Goal: Task Accomplishment & Management: Manage account settings

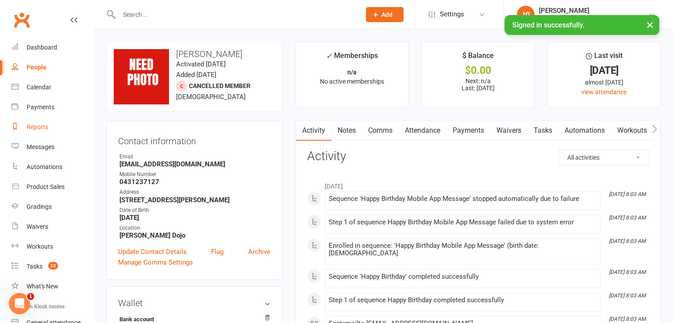
click at [34, 125] on div "Reports" at bounding box center [38, 126] width 22 height 7
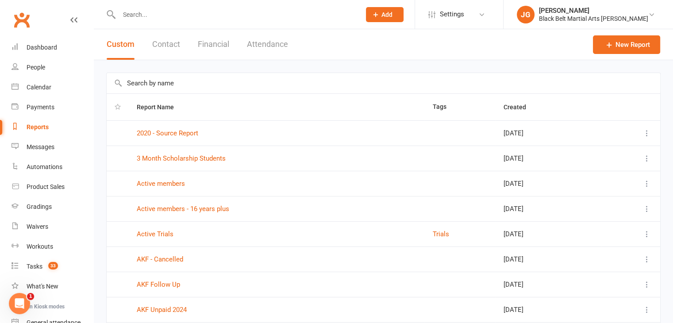
click at [170, 43] on button "Contact" at bounding box center [166, 44] width 28 height 31
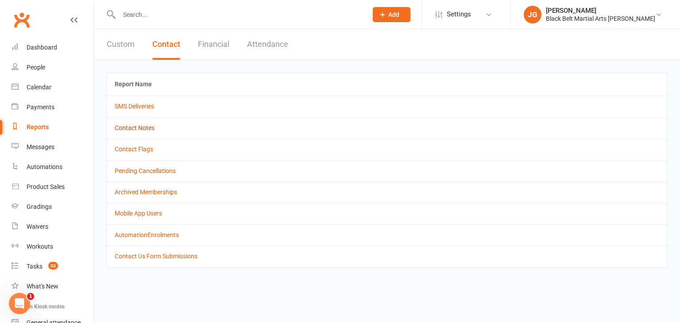
click at [136, 128] on link "Contact Notes" at bounding box center [135, 127] width 40 height 7
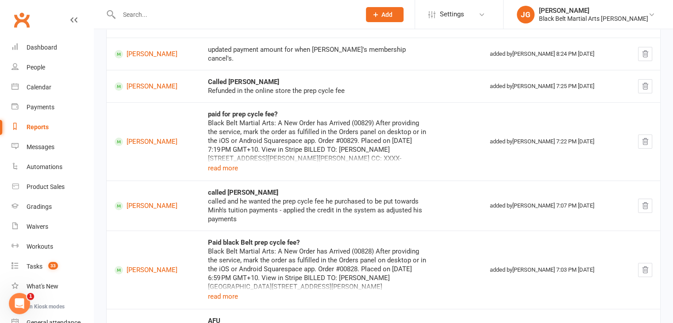
scroll to position [210, 0]
click at [230, 163] on button "read more" at bounding box center [223, 167] width 30 height 11
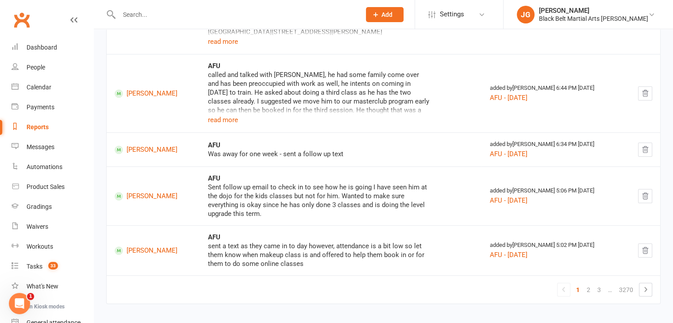
scroll to position [491, 0]
click at [223, 115] on button "read more" at bounding box center [223, 119] width 30 height 11
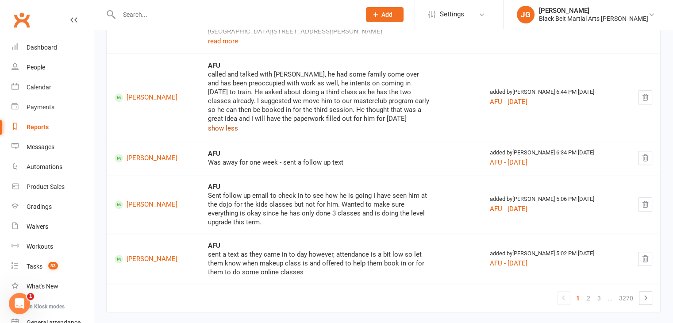
scroll to position [500, 0]
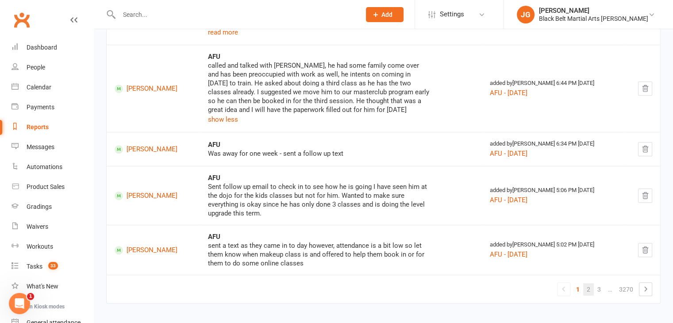
click at [588, 285] on link "2" at bounding box center [588, 289] width 11 height 12
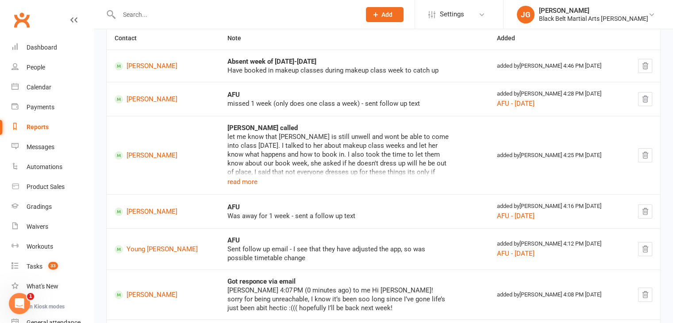
scroll to position [129, 0]
click at [227, 178] on button "read more" at bounding box center [242, 182] width 30 height 11
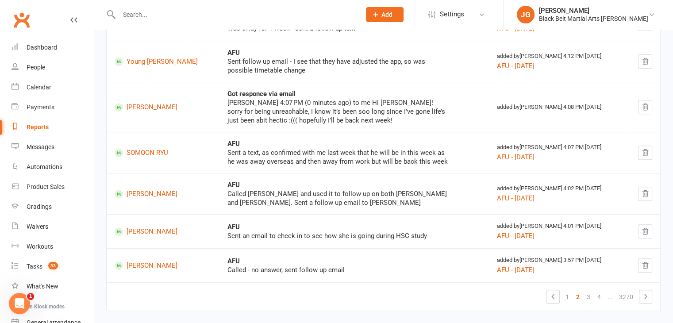
scroll to position [346, 0]
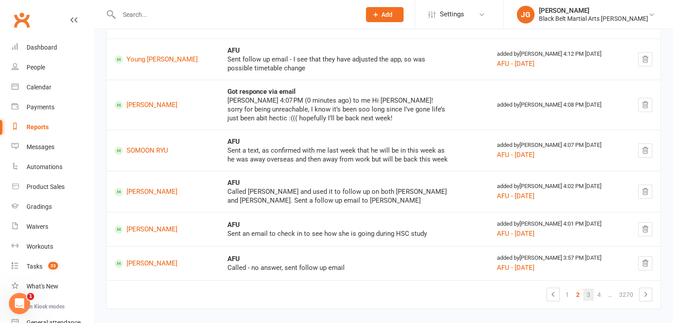
click at [586, 289] on link "3" at bounding box center [588, 295] width 11 height 12
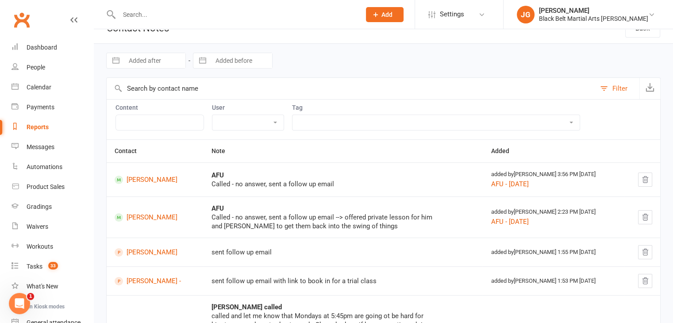
scroll to position [0, 0]
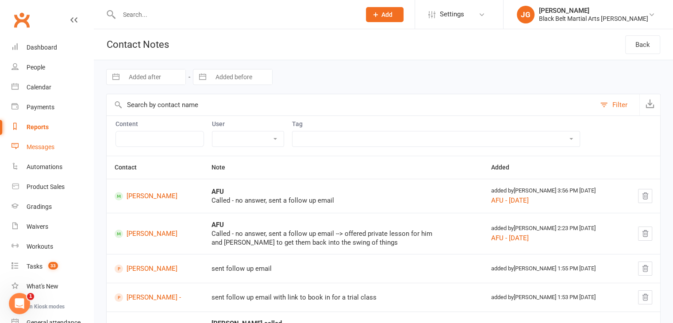
click at [33, 151] on link "Messages" at bounding box center [53, 147] width 82 height 20
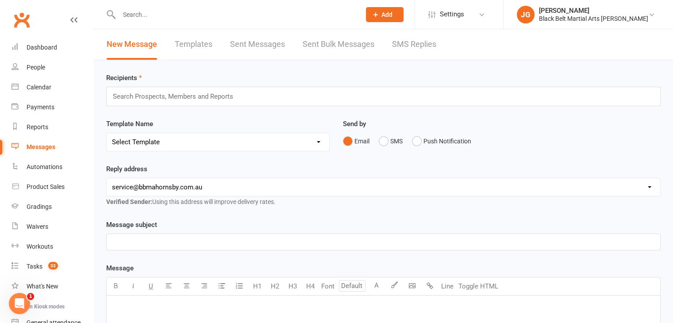
click at [398, 48] on link "SMS Replies" at bounding box center [414, 44] width 44 height 31
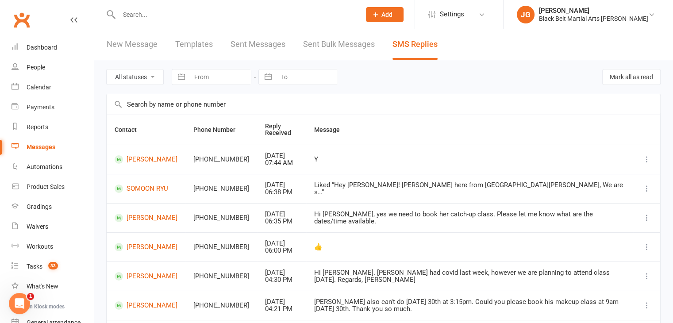
click at [20, 22] on link "Clubworx" at bounding box center [22, 20] width 22 height 22
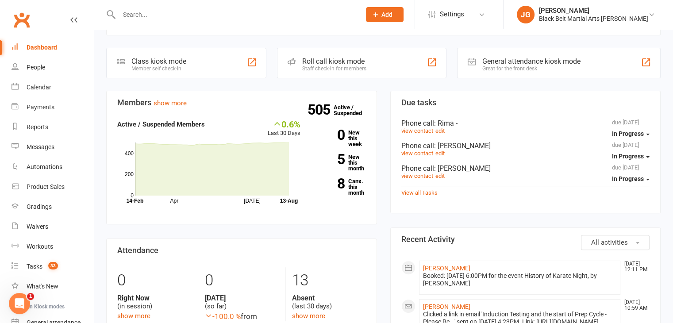
scroll to position [232, 0]
click at [37, 64] on div "People" at bounding box center [36, 67] width 19 height 7
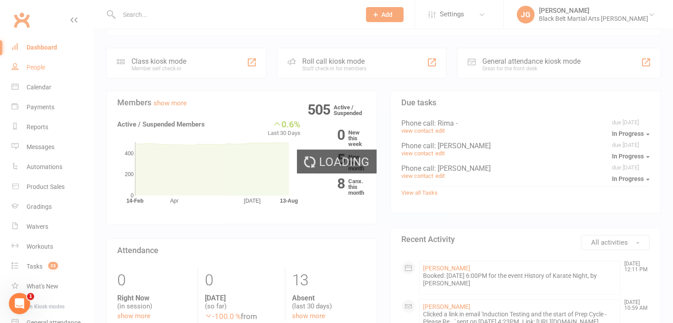
select select "100"
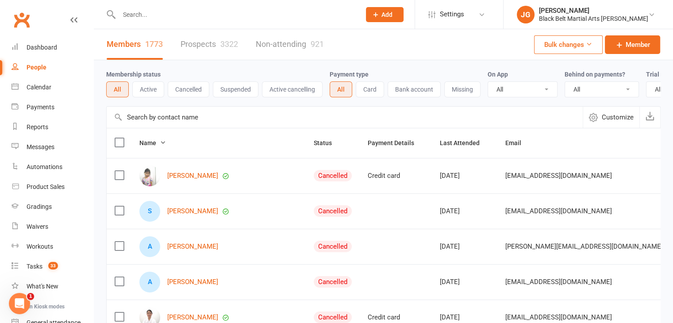
click at [239, 87] on button "Suspended" at bounding box center [236, 89] width 46 height 16
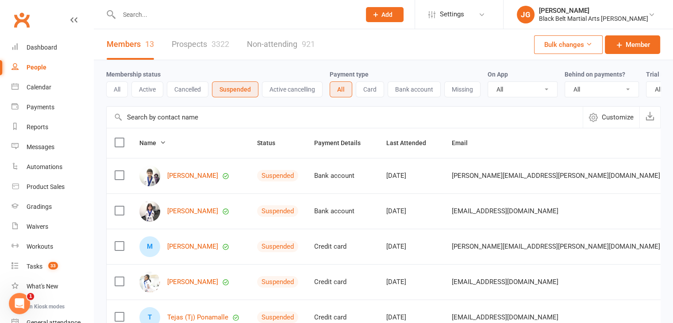
click at [27, 13] on link "Clubworx" at bounding box center [22, 20] width 22 height 22
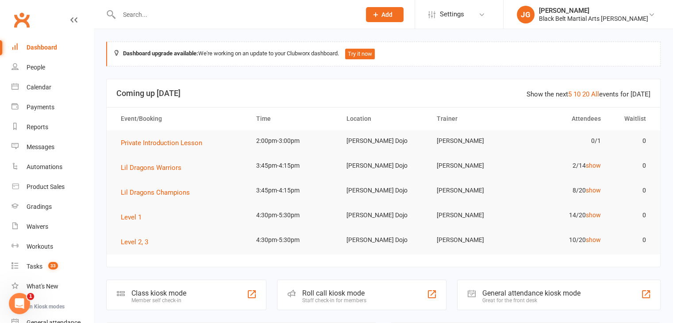
click at [298, 17] on input "text" at bounding box center [235, 14] width 238 height 12
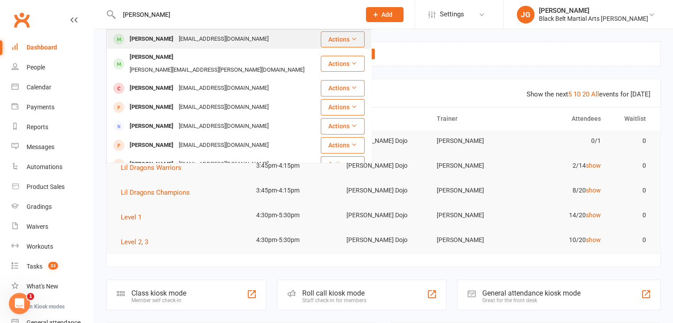
type input "[PERSON_NAME]"
click at [260, 39] on div "[PERSON_NAME] [EMAIL_ADDRESS][DOMAIN_NAME]" at bounding box center [213, 39] width 213 height 18
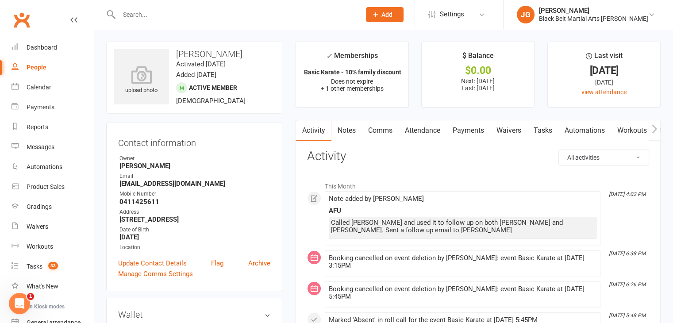
click at [352, 123] on link "Notes" at bounding box center [346, 130] width 31 height 20
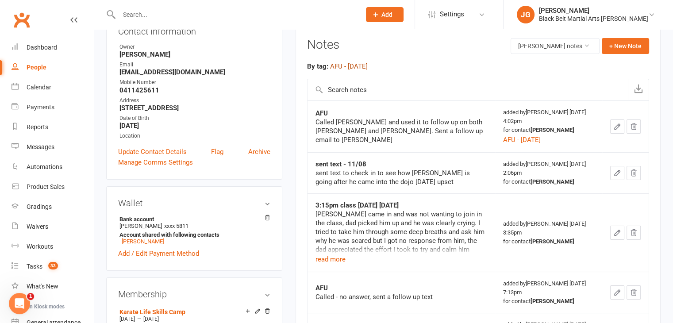
scroll to position [112, 0]
click at [416, 165] on div "sent text - 11/08" at bounding box center [402, 163] width 172 height 9
click at [257, 15] on input "text" at bounding box center [235, 14] width 238 height 12
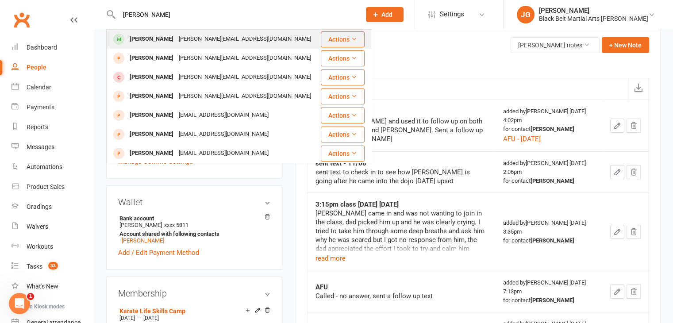
type input "[PERSON_NAME]"
click at [236, 46] on div "[PERSON_NAME] [PERSON_NAME][EMAIL_ADDRESS][DOMAIN_NAME]" at bounding box center [213, 39] width 212 height 18
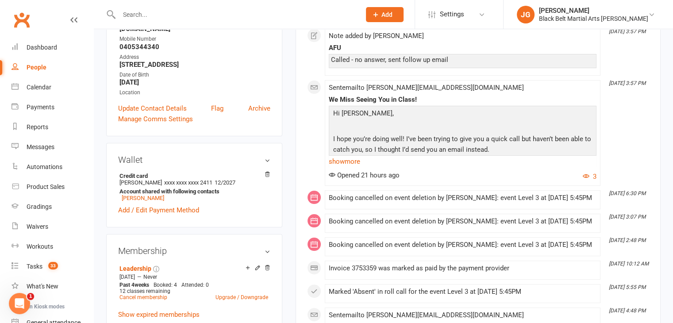
scroll to position [165, 0]
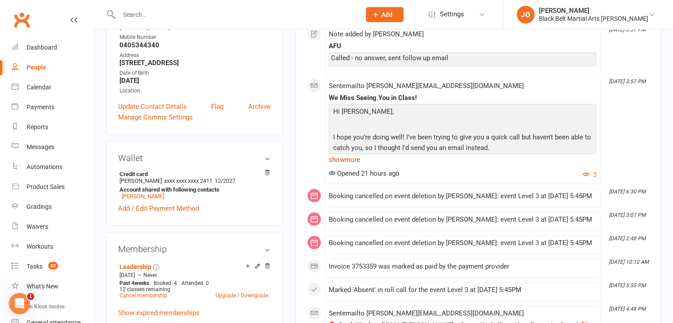
click at [343, 162] on link "show more" at bounding box center [463, 160] width 268 height 12
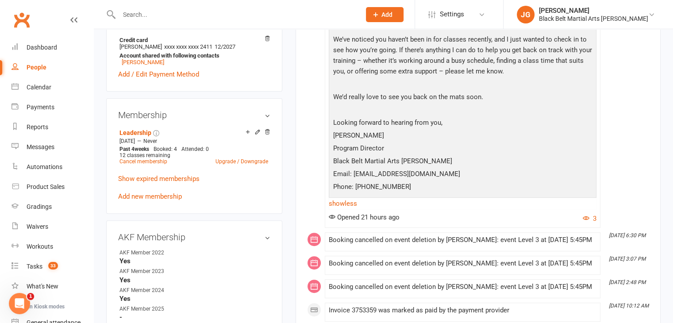
scroll to position [299, 0]
click at [296, 12] on input "text" at bounding box center [235, 14] width 238 height 12
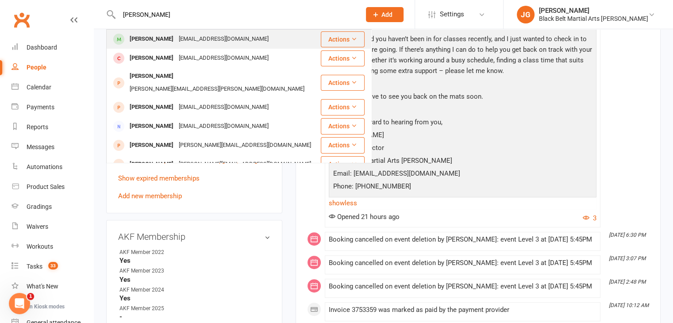
type input "laura bogdanovic"
click at [283, 42] on div "Laura Bogdanovic laurabogdonovic1@outlook.com" at bounding box center [213, 39] width 213 height 18
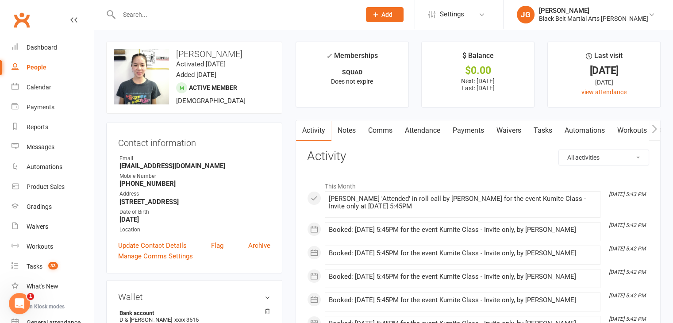
click at [408, 131] on link "Attendance" at bounding box center [423, 130] width 48 height 20
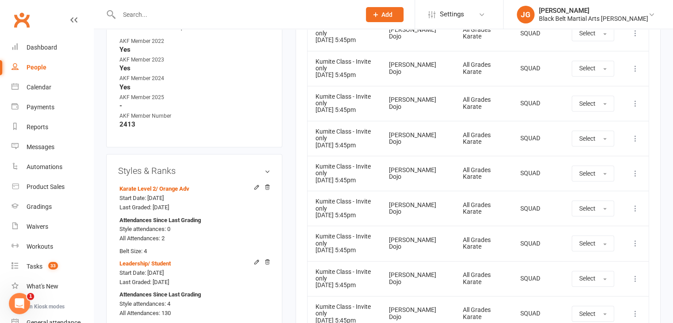
scroll to position [333, 0]
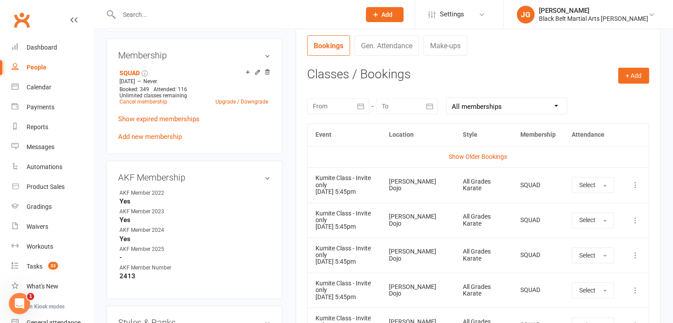
click at [358, 92] on div "August 2025 Sun Mon Tue Wed Thu Fri Sat 31 27 28 29 30 31 01 02 32 03 04 05 06 …" at bounding box center [478, 106] width 342 height 35
click at [358, 98] on button "button" at bounding box center [361, 106] width 16 height 16
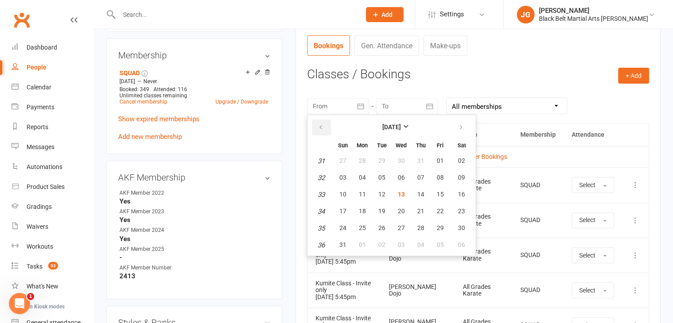
click at [320, 130] on button "button" at bounding box center [321, 127] width 19 height 16
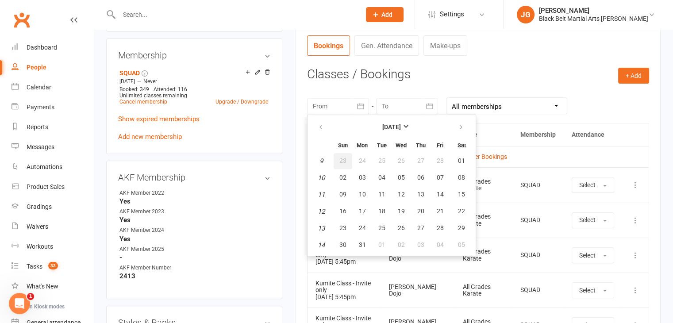
click at [342, 162] on span "23" at bounding box center [342, 160] width 7 height 7
type input "23 Feb 2025"
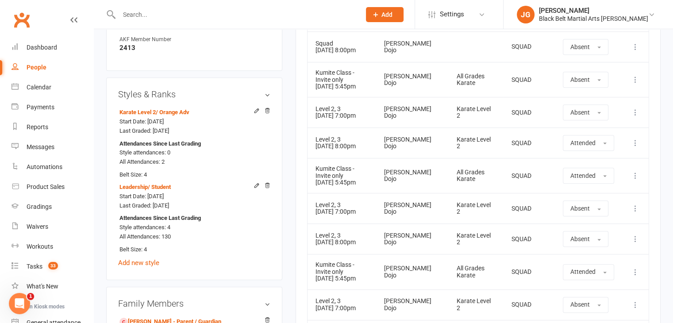
scroll to position [561, 0]
click at [369, 139] on div "Level 2, 3" at bounding box center [342, 139] width 53 height 7
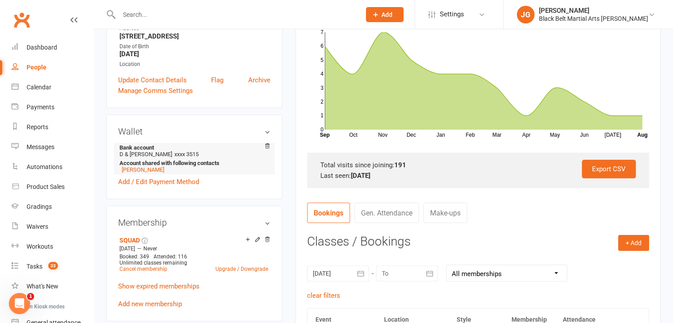
scroll to position [0, 0]
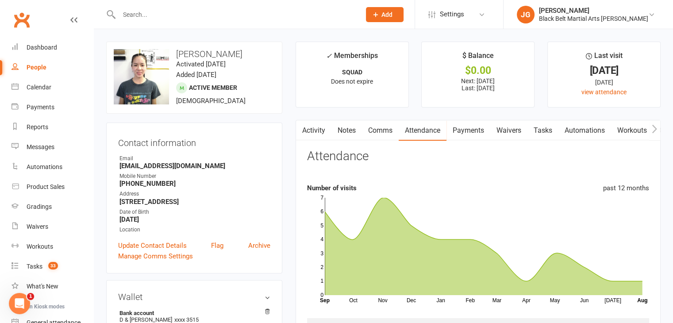
click at [26, 21] on link "Clubworx" at bounding box center [22, 20] width 22 height 22
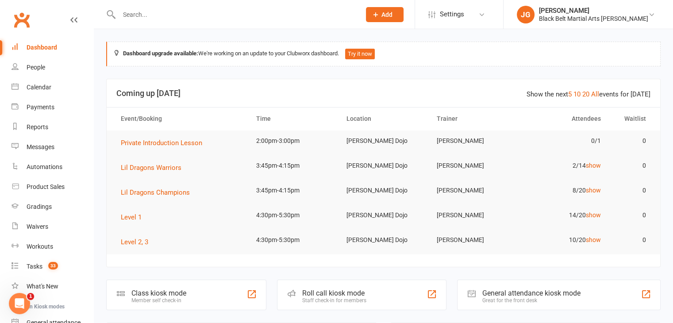
click at [182, 14] on input "text" at bounding box center [235, 14] width 238 height 12
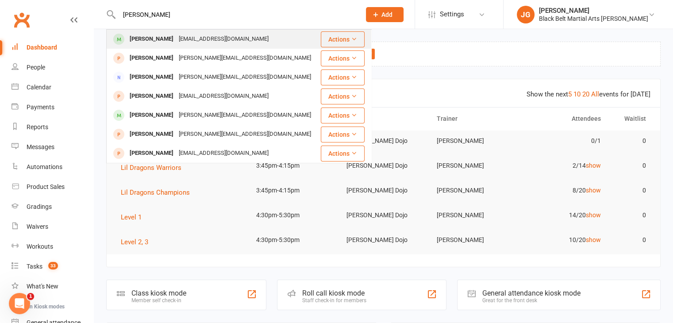
type input "rachel yen"
click at [177, 41] on div "hung0810@hotmail.com" at bounding box center [223, 39] width 95 height 13
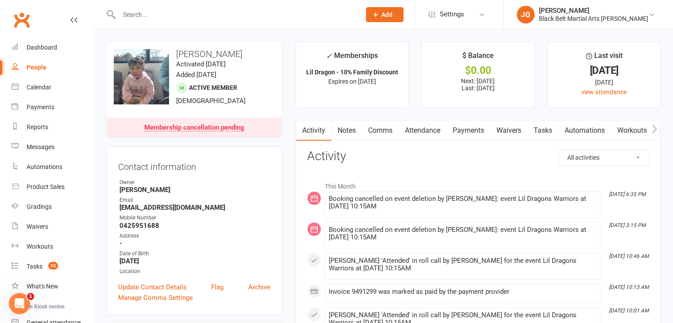
click at [140, 209] on strong "hung0810@hotmail.com" at bounding box center [194, 208] width 151 height 8
copy strong "hung0810@hotmail.com"
click at [348, 129] on link "Notes" at bounding box center [346, 130] width 31 height 20
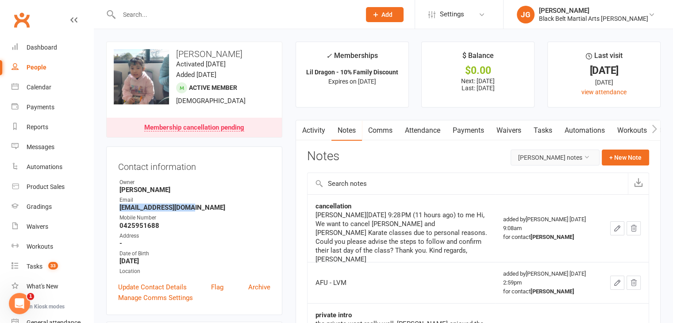
click at [554, 160] on button "Rachel Yen's notes" at bounding box center [555, 158] width 89 height 16
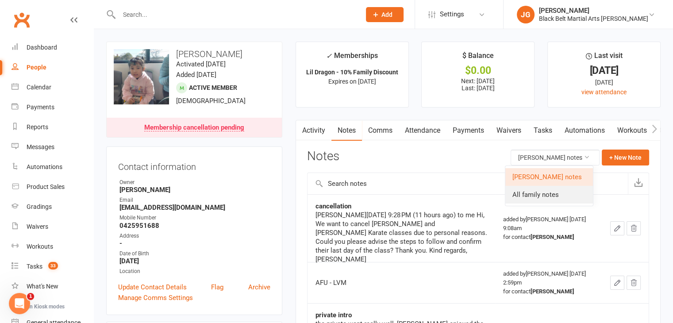
click at [549, 192] on link "All family notes" at bounding box center [549, 195] width 88 height 18
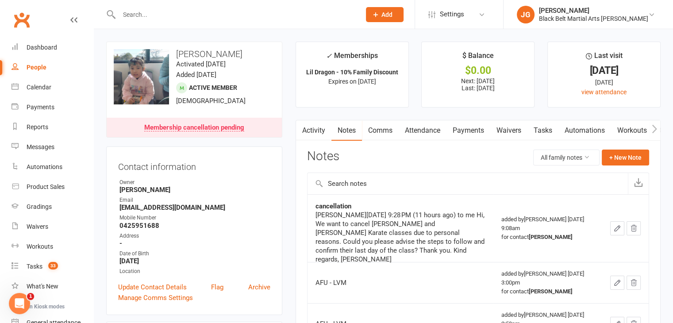
click at [18, 20] on link "Clubworx" at bounding box center [22, 20] width 22 height 22
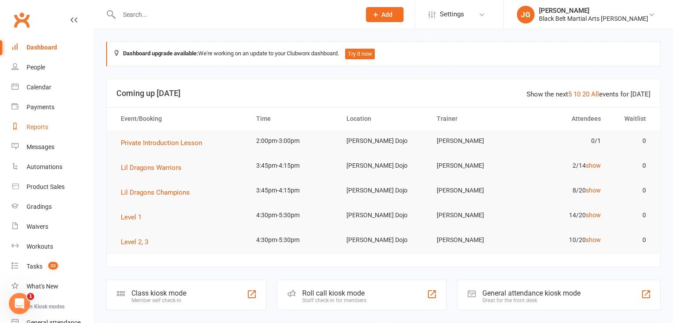
click at [26, 131] on link "Reports" at bounding box center [53, 127] width 82 height 20
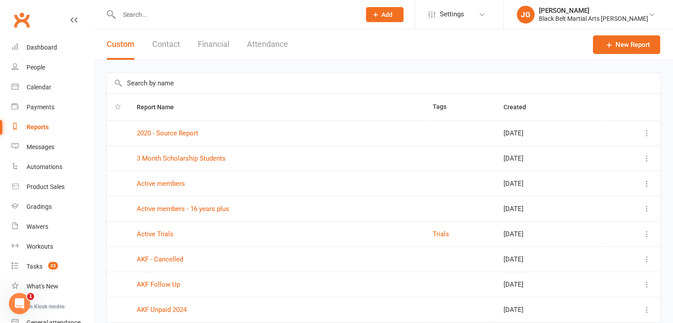
click at [160, 96] on th "Report Name" at bounding box center [277, 107] width 296 height 27
click at [156, 89] on input "text" at bounding box center [384, 83] width 554 height 20
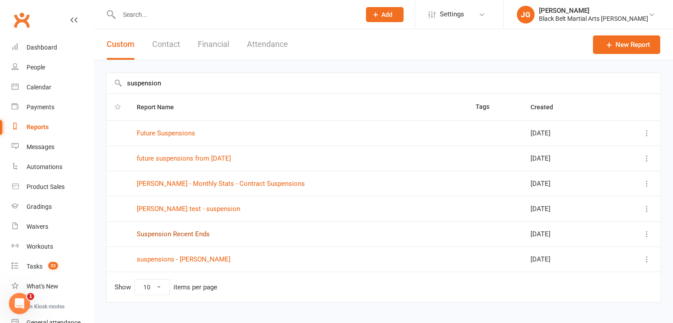
type input "suspension"
click at [168, 234] on link "Suspension Recent Ends" at bounding box center [173, 234] width 73 height 8
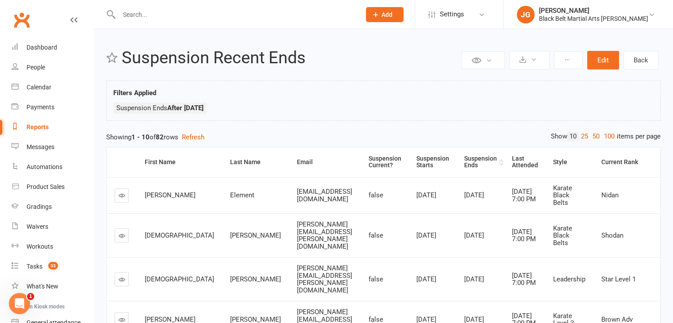
click at [471, 160] on div "Suspension Ends" at bounding box center [480, 162] width 33 height 14
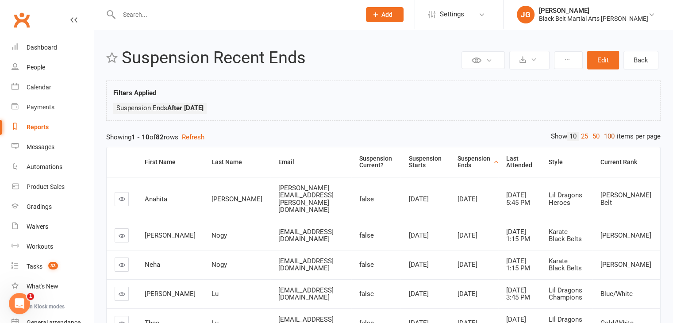
click at [611, 133] on link "100" at bounding box center [609, 136] width 15 height 9
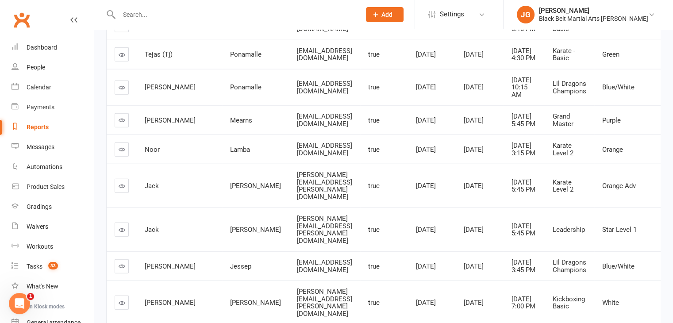
scroll to position [2269, 0]
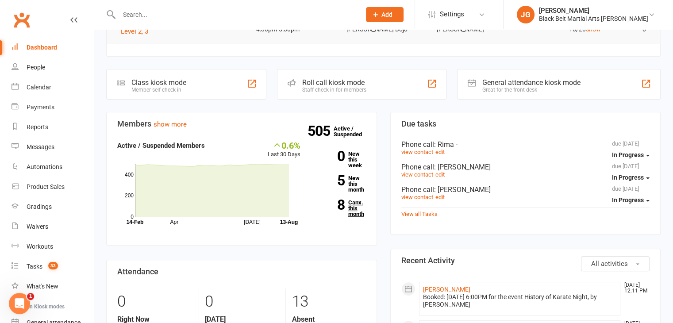
click at [350, 211] on link "8 Canx. this month" at bounding box center [340, 208] width 52 height 17
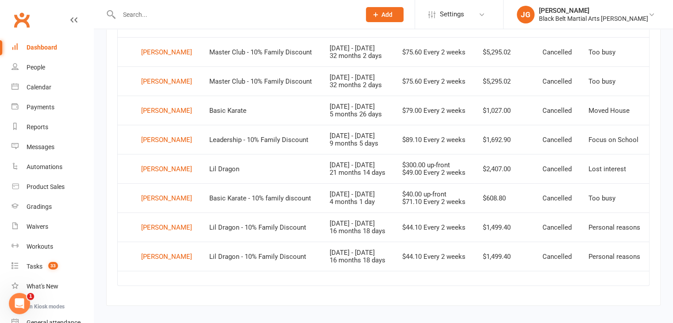
scroll to position [337, 0]
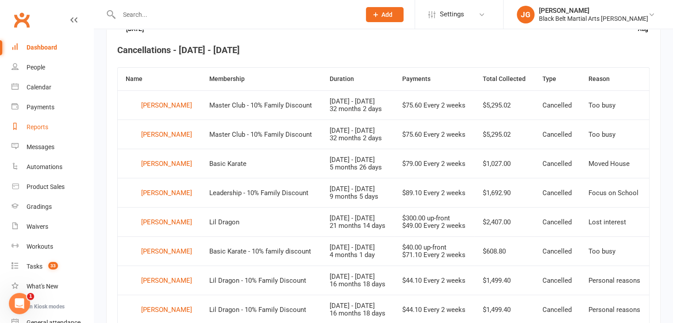
click at [61, 125] on link "Reports" at bounding box center [53, 127] width 82 height 20
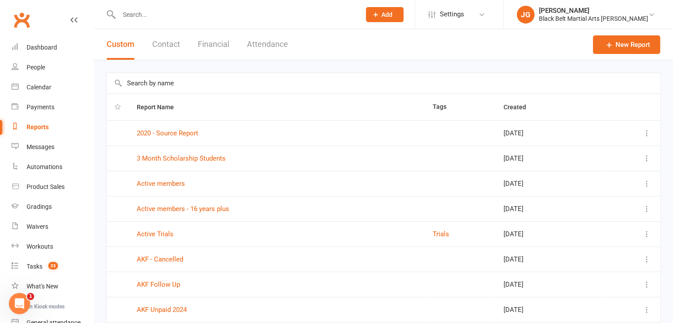
click at [170, 40] on button "Contact" at bounding box center [166, 44] width 28 height 31
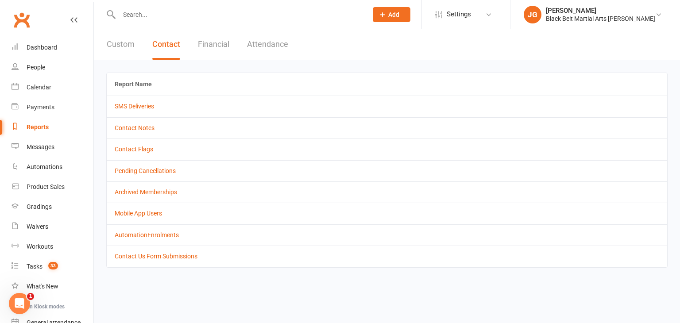
click at [138, 121] on td "Contact Notes" at bounding box center [387, 127] width 560 height 21
click at [142, 131] on td "Contact Notes" at bounding box center [387, 127] width 560 height 21
click at [142, 128] on link "Contact Notes" at bounding box center [135, 127] width 40 height 7
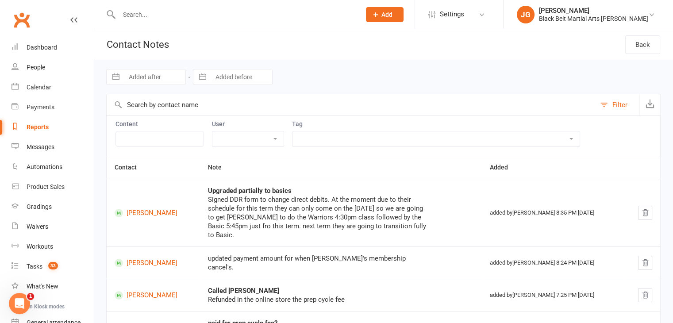
click at [30, 24] on link "Clubworx" at bounding box center [22, 20] width 22 height 22
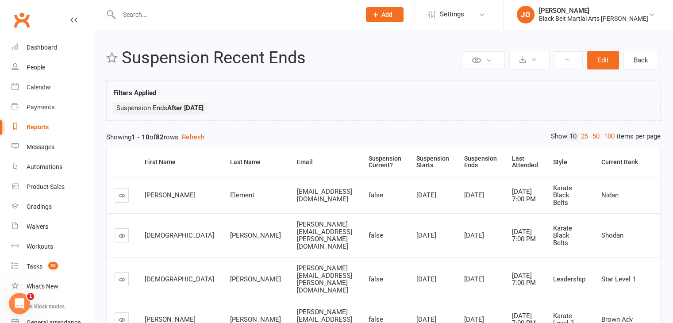
click at [20, 16] on link "Clubworx" at bounding box center [22, 20] width 22 height 22
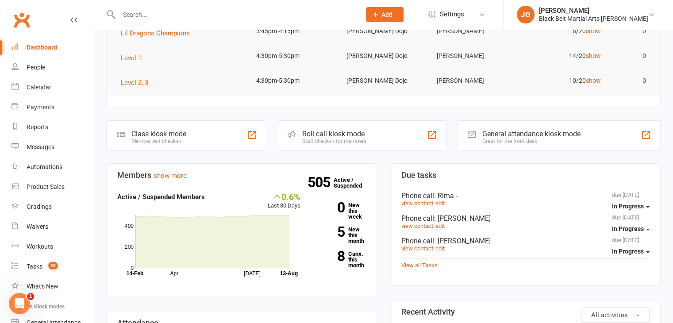
scroll to position [244, 0]
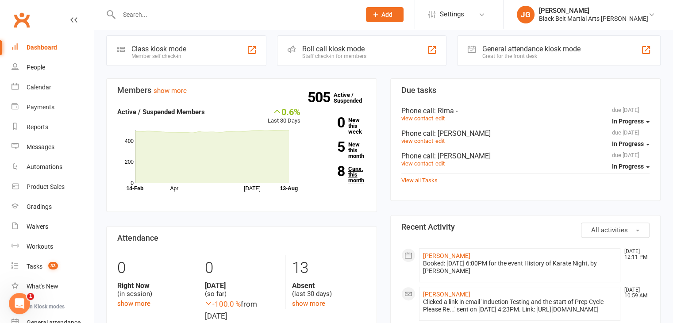
click at [357, 172] on link "8 Canx. this month" at bounding box center [340, 174] width 52 height 17
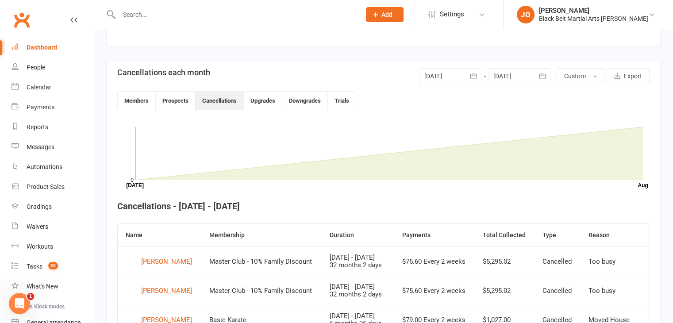
scroll to position [181, 0]
click at [460, 73] on div at bounding box center [451, 77] width 62 height 16
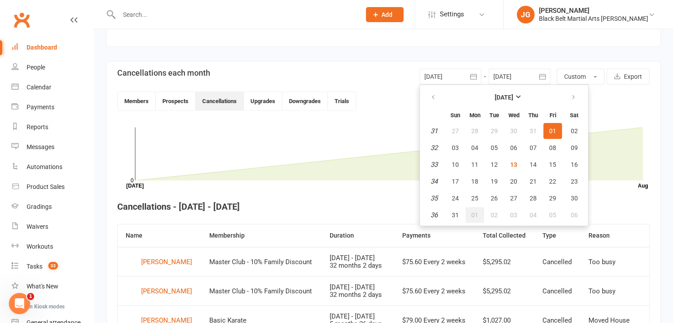
click at [477, 213] on span "01" at bounding box center [474, 215] width 7 height 7
type input "01 Sep 2025"
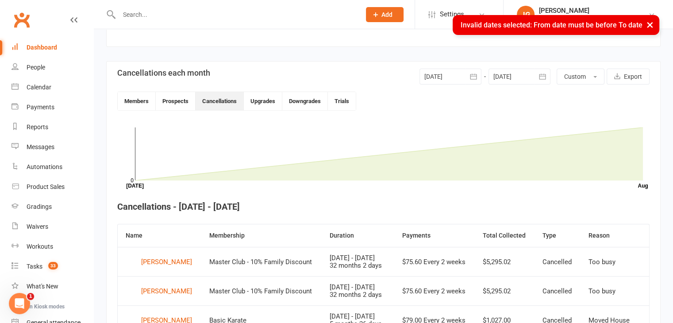
click at [526, 86] on header "Cancellations each month 01 Sep 2025 September 2025 Sun Mon Tue Wed Thu Fri Sat…" at bounding box center [383, 90] width 532 height 42
click at [539, 78] on icon "button" at bounding box center [542, 76] width 9 height 9
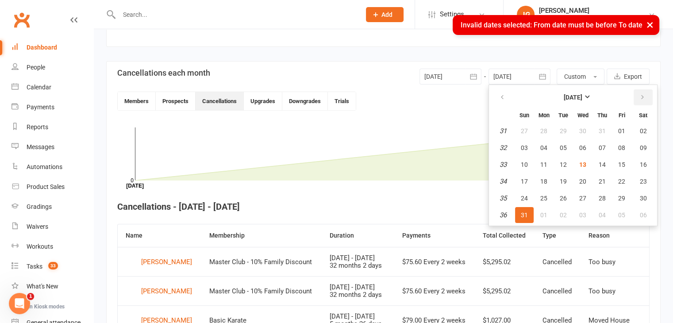
click at [640, 101] on button "button" at bounding box center [643, 97] width 19 height 16
click at [557, 200] on button "30" at bounding box center [563, 198] width 19 height 16
type input "30 Sep 2025"
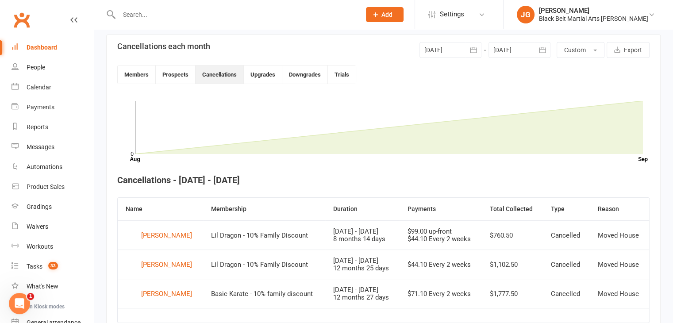
scroll to position [253, 0]
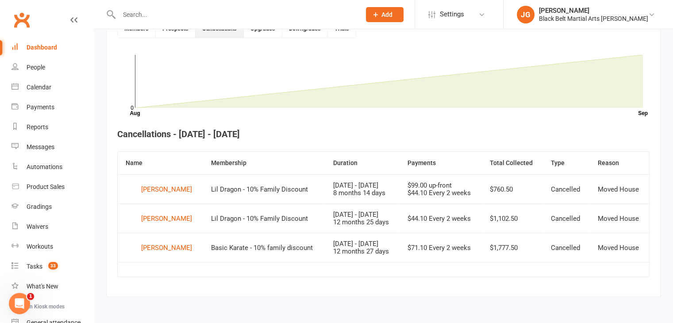
click at [212, 13] on input "text" at bounding box center [235, 14] width 238 height 12
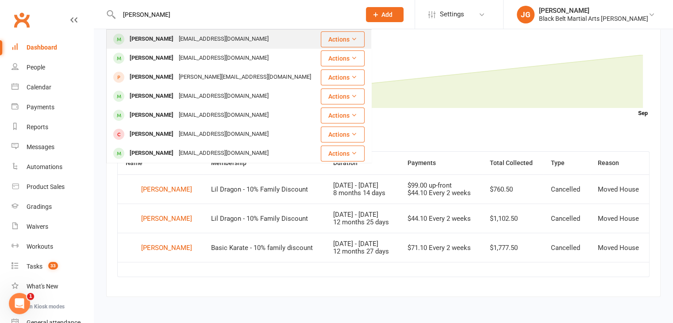
type input "arthur mcgee"
click at [210, 39] on div "dr.richardmcgee@gmail.com" at bounding box center [223, 39] width 95 height 13
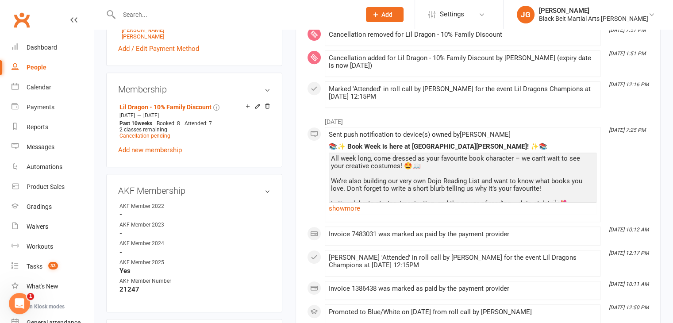
scroll to position [252, 0]
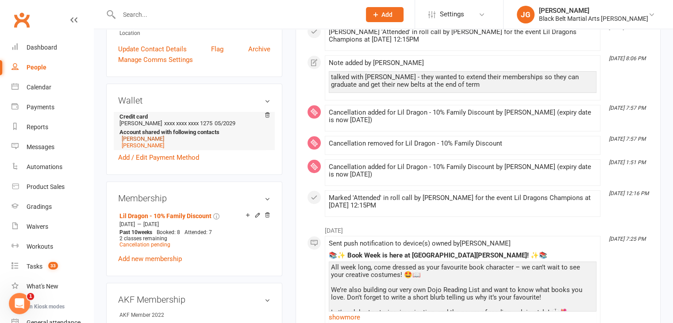
click at [145, 135] on link "[PERSON_NAME]" at bounding box center [143, 138] width 42 height 7
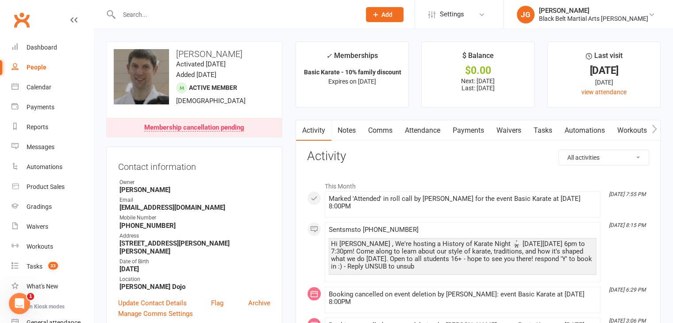
click at [423, 131] on link "Attendance" at bounding box center [423, 130] width 48 height 20
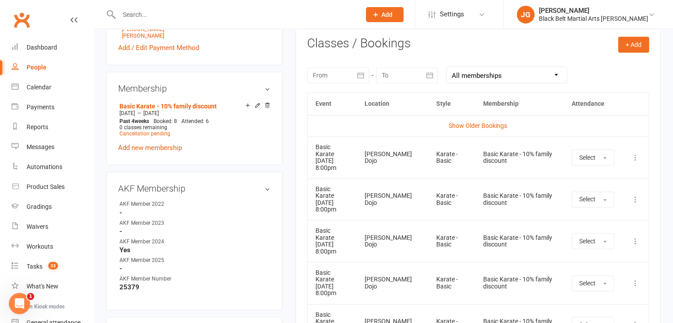
scroll to position [376, 0]
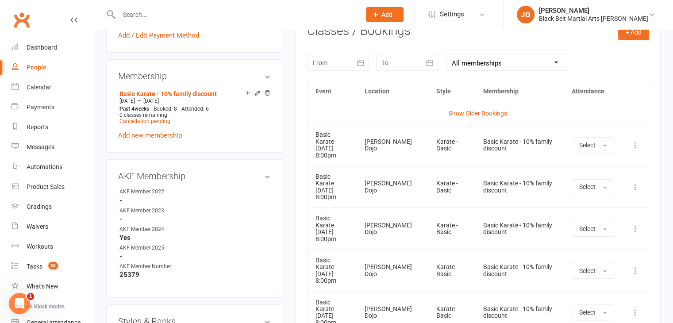
click at [403, 222] on td "[PERSON_NAME] Dojo" at bounding box center [392, 229] width 72 height 42
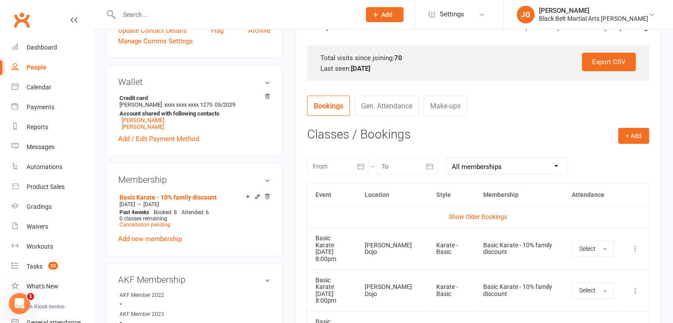
scroll to position [257, 0]
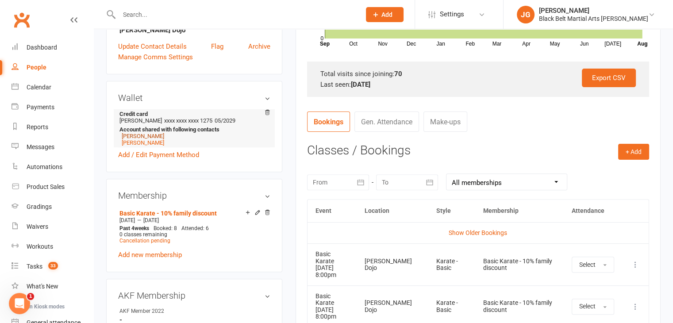
click at [127, 133] on link "Aurora McGee" at bounding box center [143, 136] width 42 height 7
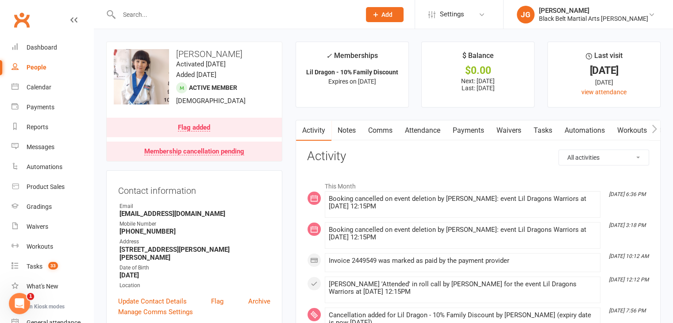
click at [427, 129] on link "Attendance" at bounding box center [423, 130] width 48 height 20
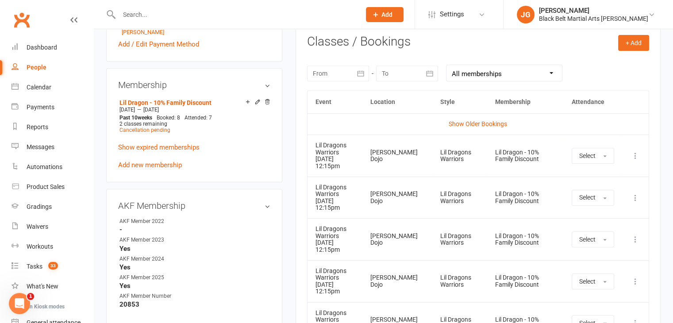
scroll to position [382, 0]
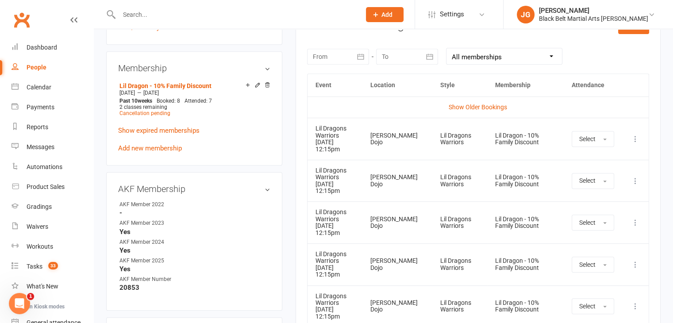
click at [15, 15] on link "Clubworx" at bounding box center [22, 20] width 22 height 22
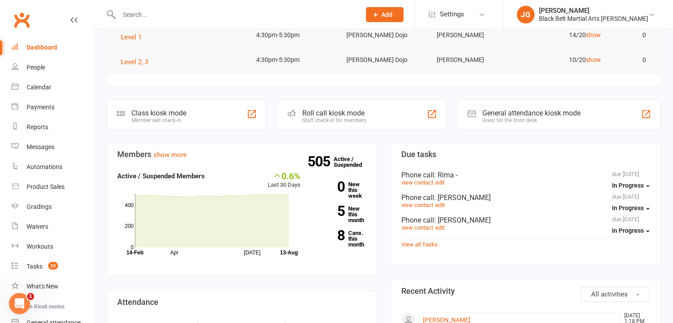
scroll to position [201, 0]
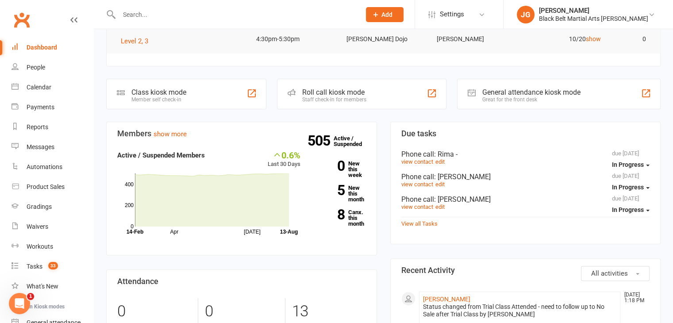
click at [350, 206] on div "505 Active / Suspended 0 New this week 5 New this month 8 Canx. this month" at bounding box center [339, 192] width 65 height 84
click at [351, 212] on link "8 Canx. this month" at bounding box center [340, 217] width 52 height 17
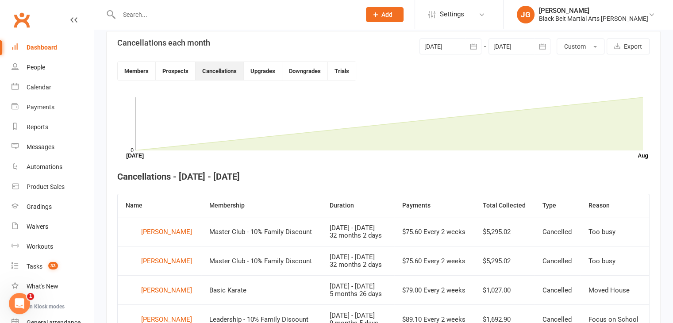
scroll to position [204, 0]
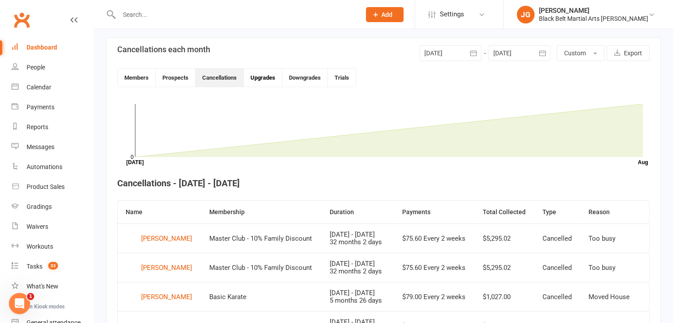
click at [277, 80] on button "Upgrades" at bounding box center [263, 78] width 38 height 18
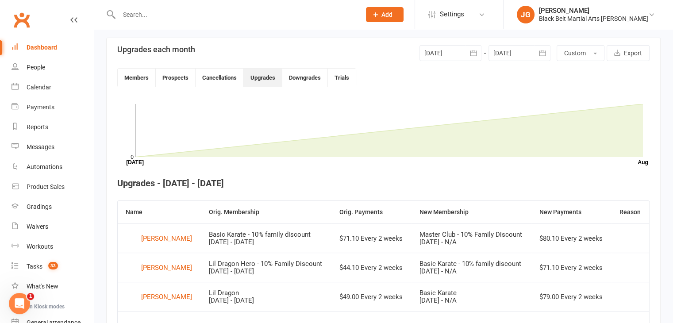
scroll to position [268, 0]
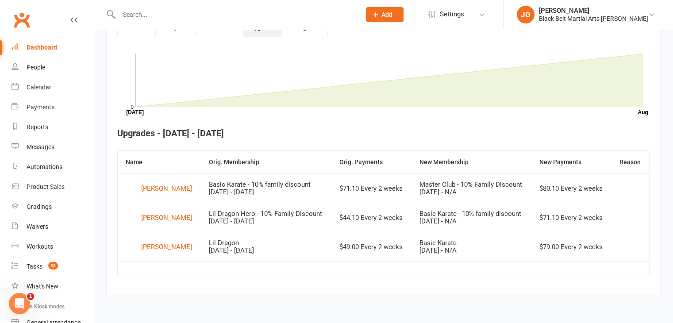
click at [32, 22] on link "Clubworx" at bounding box center [22, 20] width 22 height 22
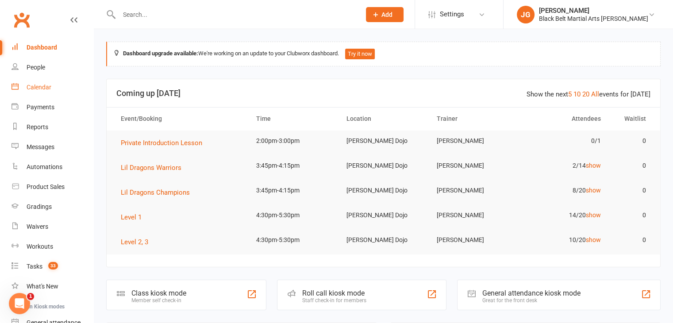
click at [19, 82] on link "Calendar" at bounding box center [53, 87] width 82 height 20
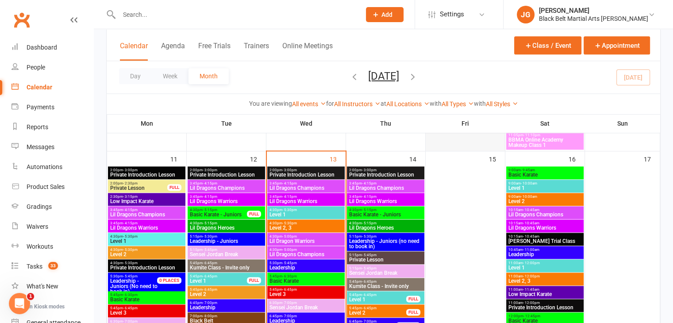
scroll to position [986, 0]
click at [418, 73] on icon "button" at bounding box center [413, 76] width 10 height 10
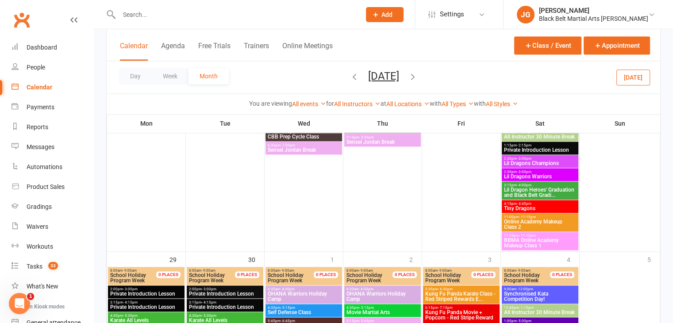
scroll to position [1308, 0]
click at [641, 73] on button "Today" at bounding box center [633, 77] width 34 height 16
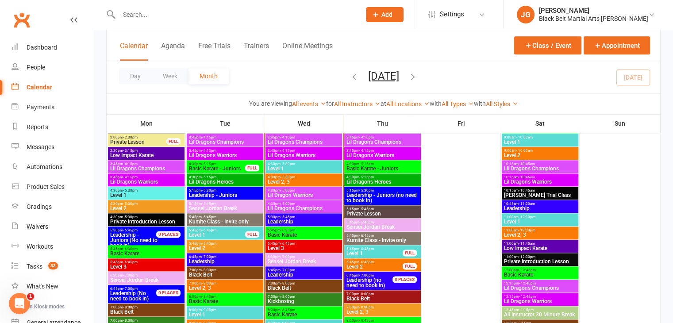
scroll to position [1043, 0]
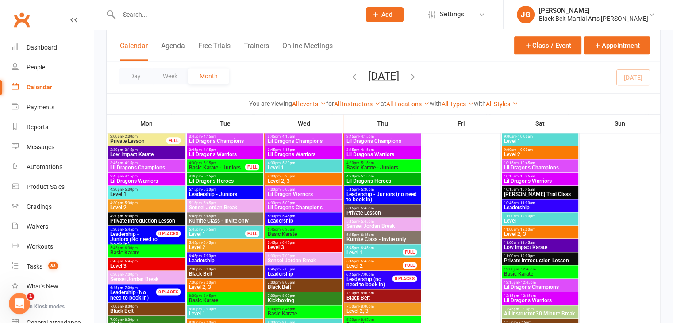
click at [269, 13] on input "text" at bounding box center [235, 14] width 238 height 12
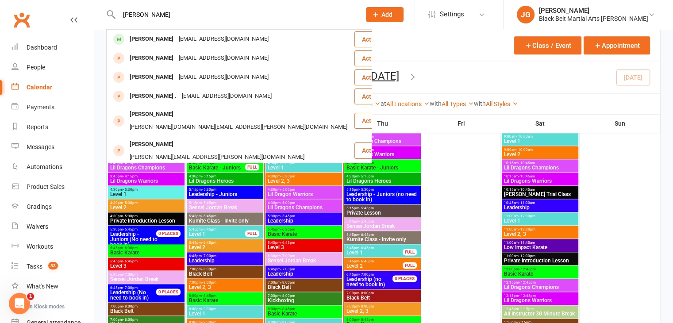
type input "adeline shaw"
click at [258, 36] on div "Adeline Shaw tiereshaw@gmail.com" at bounding box center [230, 39] width 246 height 18
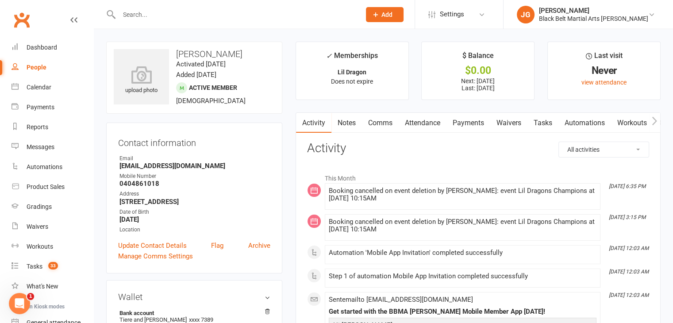
click at [465, 124] on link "Payments" at bounding box center [469, 123] width 44 height 20
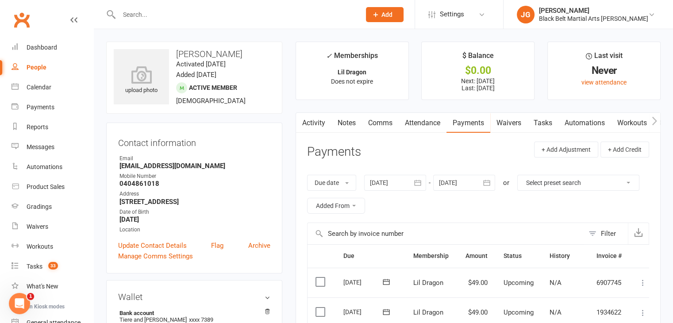
scroll to position [60, 0]
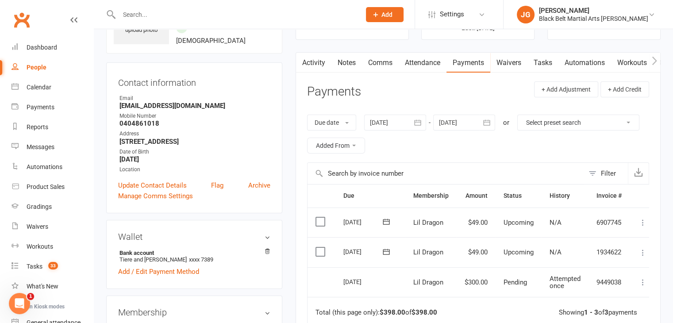
click at [139, 108] on strong "tiereshaw@gmail.com" at bounding box center [194, 106] width 151 height 8
copy strong "tiereshaw@gmail.com"
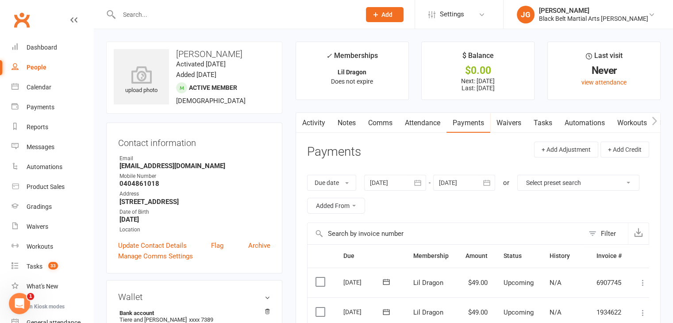
click at [247, 20] on input "text" at bounding box center [235, 14] width 238 height 12
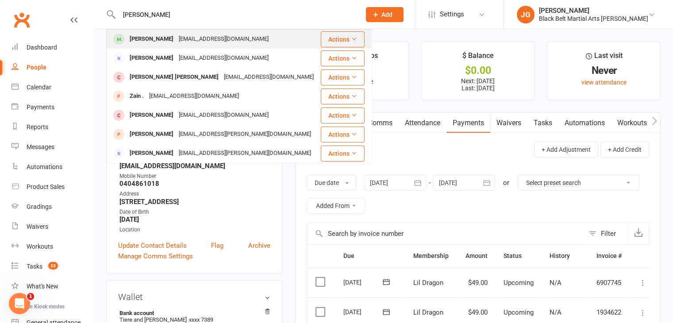
type input "zayn miskin"
click at [204, 33] on div "imtiazmiskin@gmail.com" at bounding box center [223, 39] width 95 height 13
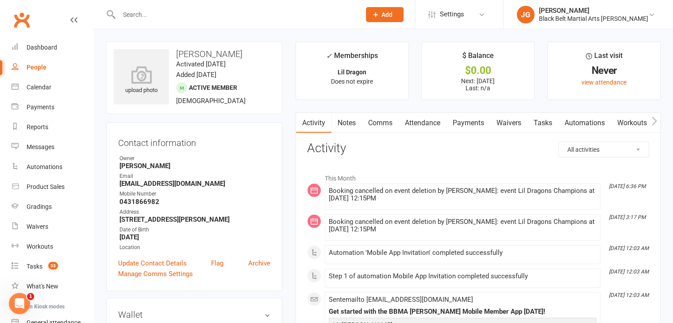
click at [149, 185] on strong "imtiazmiskin@gmail.com" at bounding box center [194, 184] width 151 height 8
copy strong "imtiazmiskin@gmail.com"
click at [464, 126] on link "Payments" at bounding box center [469, 123] width 44 height 20
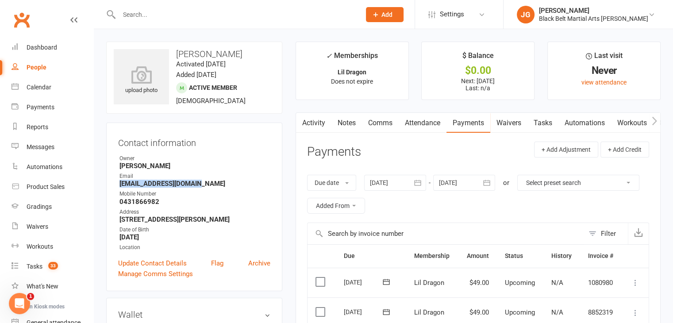
click at [279, 12] on input "text" at bounding box center [235, 14] width 238 height 12
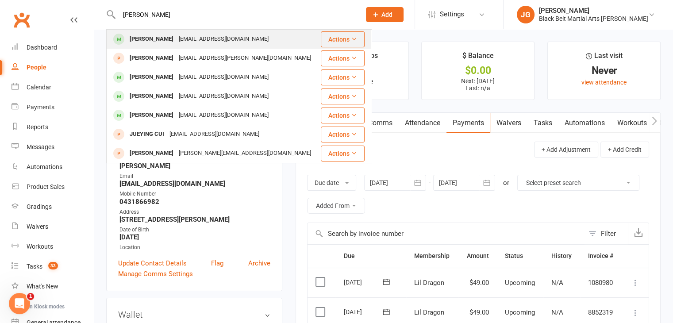
type input "aurora mcgee"
click at [268, 37] on div "Aurora McGee dr.richardmcgee@gmail.com" at bounding box center [213, 39] width 212 height 18
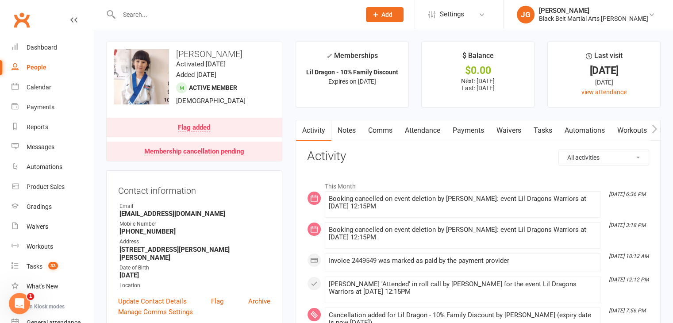
click at [471, 130] on link "Payments" at bounding box center [469, 130] width 44 height 20
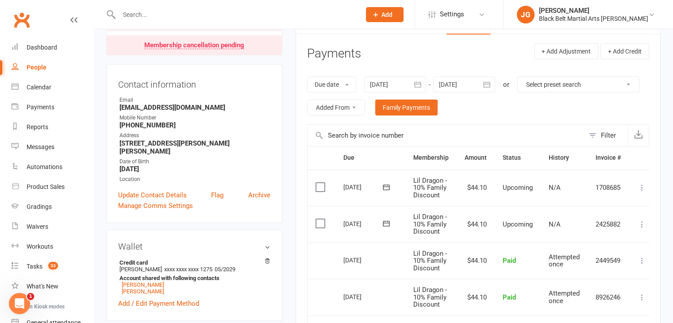
scroll to position [106, 0]
click at [467, 85] on div at bounding box center [464, 85] width 62 height 16
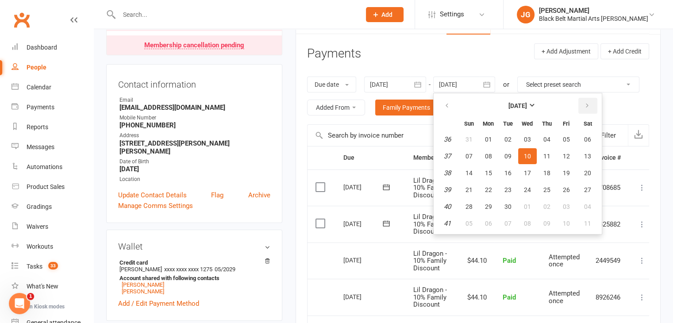
click at [589, 107] on icon "button" at bounding box center [587, 105] width 6 height 7
click at [538, 195] on button "25" at bounding box center [547, 190] width 19 height 16
type input "25 Dec 2025"
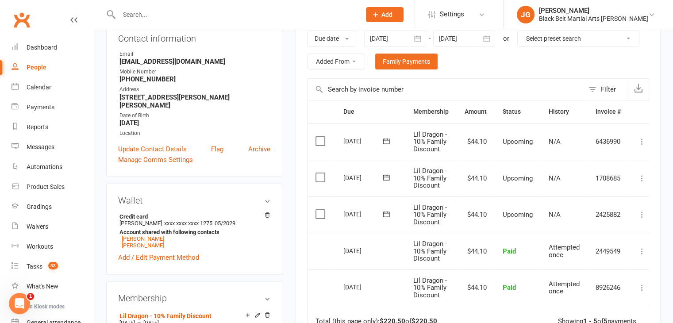
scroll to position [0, 0]
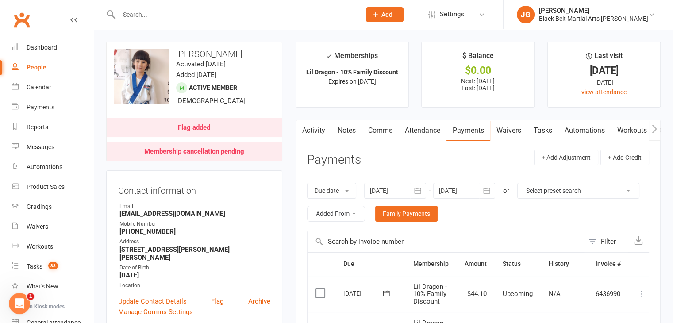
click at [281, 95] on div "upload photo change photo Aurora McGee Activated 1 February, 2024 Added 27 Janu…" at bounding box center [194, 102] width 176 height 120
click at [330, 13] on input "text" at bounding box center [235, 14] width 238 height 12
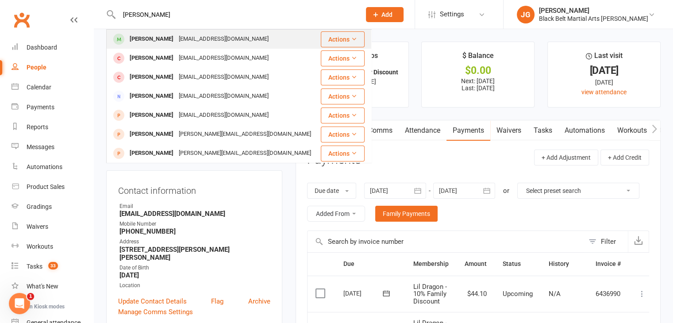
type input "annika rana"
click at [273, 41] on div "Anika Rana Shraddha207@gmail.com" at bounding box center [213, 39] width 213 height 18
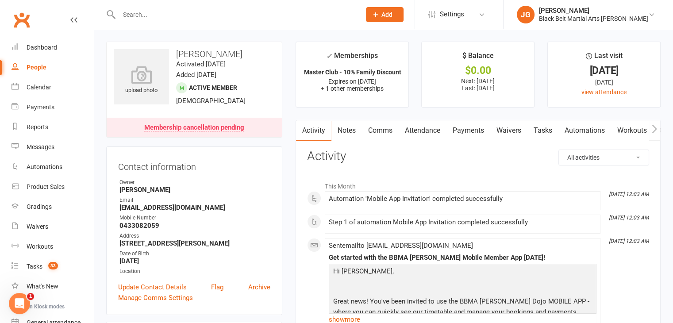
click at [452, 129] on link "Payments" at bounding box center [469, 130] width 44 height 20
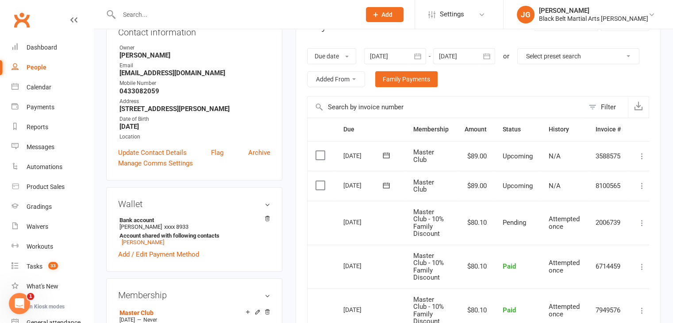
scroll to position [134, 0]
click at [237, 16] on input "text" at bounding box center [235, 14] width 238 height 12
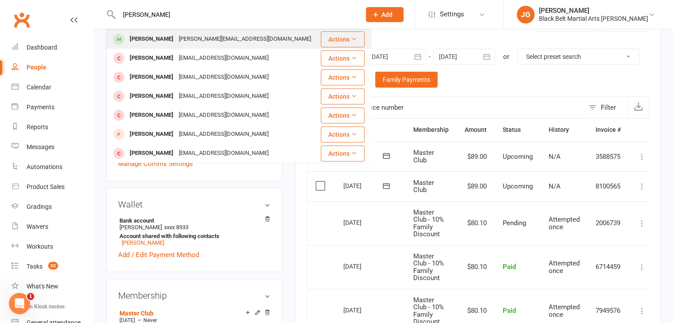
type input "alice tang"
click at [226, 37] on div "alice.central.messages@gmail.com" at bounding box center [245, 39] width 138 height 13
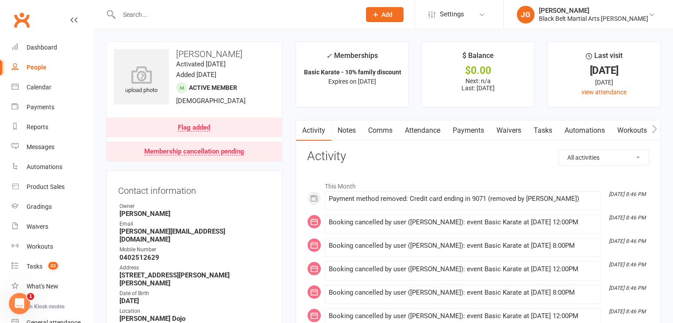
click at [459, 132] on link "Payments" at bounding box center [469, 130] width 44 height 20
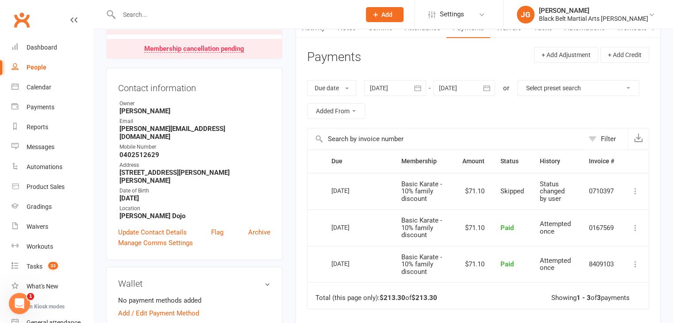
scroll to position [103, 0]
click at [347, 18] on input "text" at bounding box center [235, 14] width 238 height 12
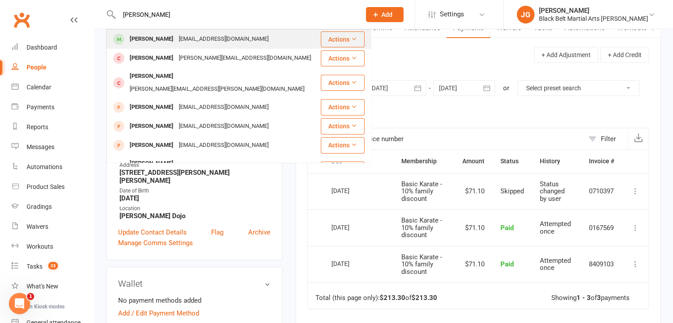
type input "adam khan"
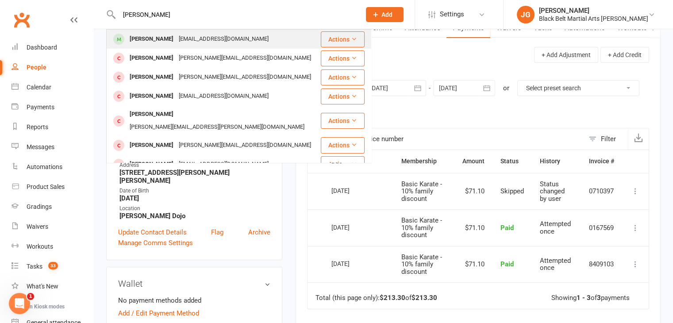
click at [254, 42] on div "Adam Khan Jasminealiyahkhan@gmail.com" at bounding box center [213, 39] width 213 height 18
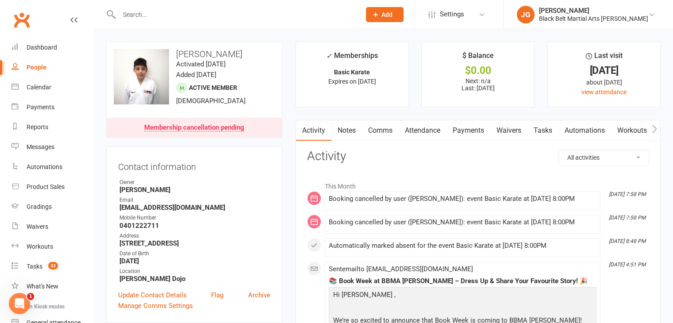
click at [466, 131] on link "Payments" at bounding box center [469, 130] width 44 height 20
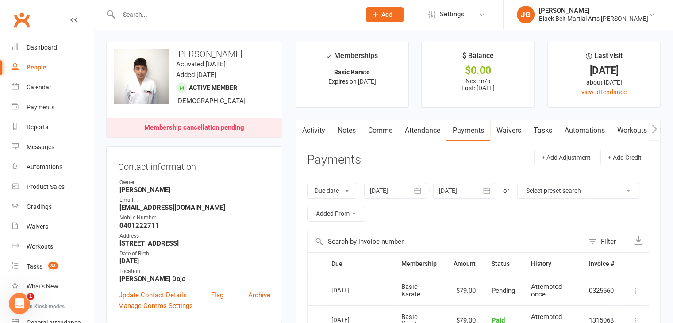
click at [436, 129] on link "Attendance" at bounding box center [423, 130] width 48 height 20
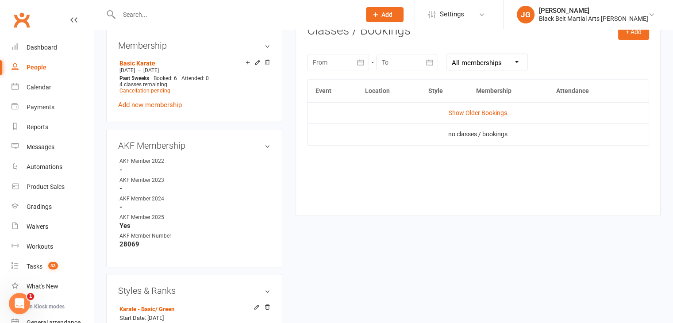
scroll to position [376, 0]
click at [285, 10] on input "text" at bounding box center [235, 14] width 238 height 12
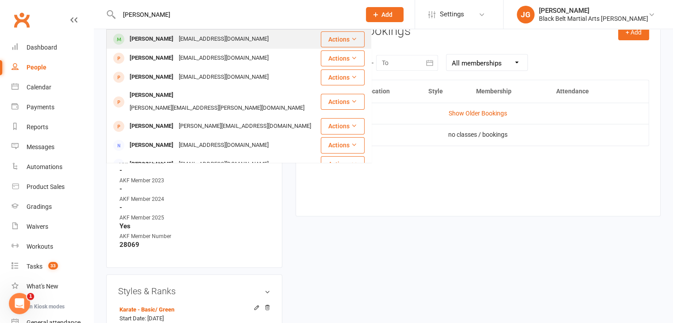
type input "josh rana"
click at [254, 41] on div "Josh Rana Shraddha207@gmail.com" at bounding box center [213, 39] width 213 height 18
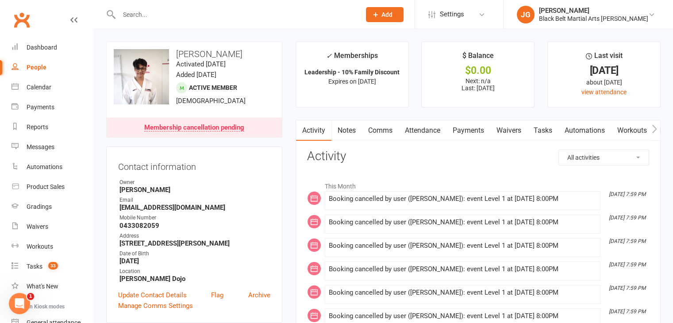
click at [480, 123] on link "Payments" at bounding box center [469, 130] width 44 height 20
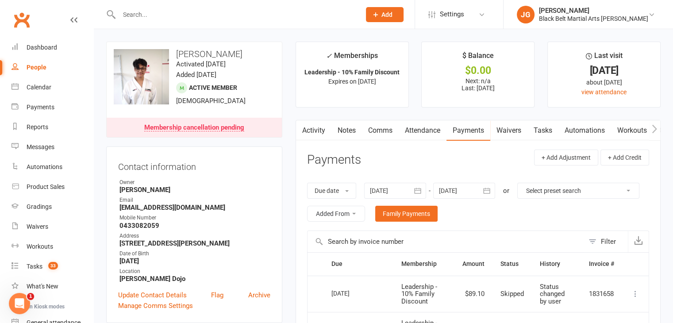
scroll to position [62, 0]
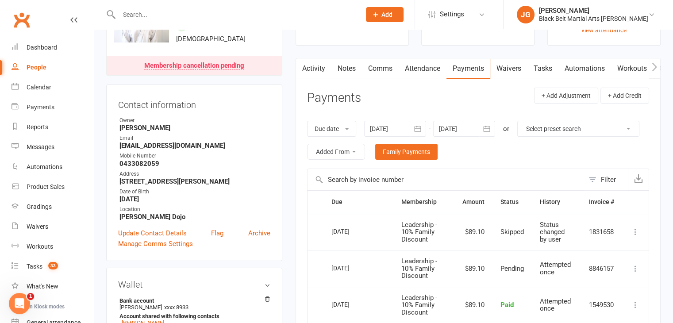
click at [426, 64] on link "Attendance" at bounding box center [423, 68] width 48 height 20
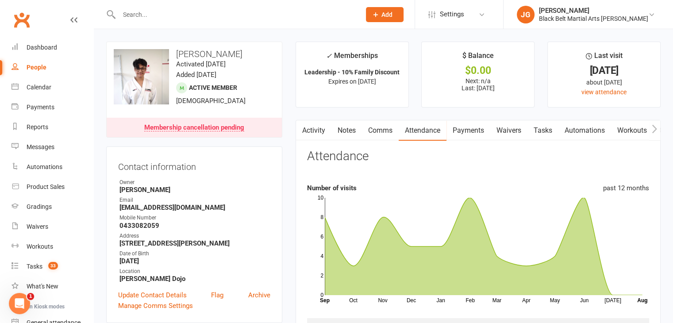
click at [310, 22] on div at bounding box center [230, 14] width 248 height 29
click at [296, 9] on input "text" at bounding box center [235, 14] width 238 height 12
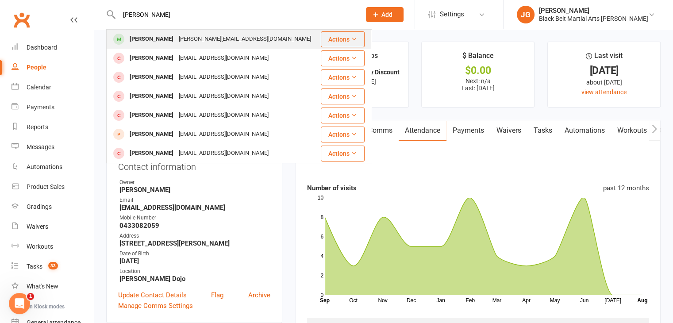
type input "alice tang"
click at [260, 40] on div "Alice Tang alice.central.messages@gmail.com" at bounding box center [213, 39] width 213 height 18
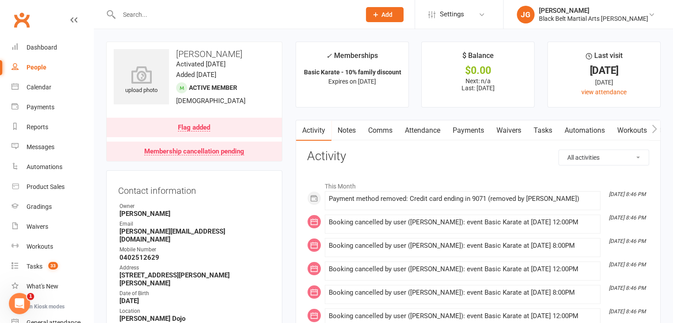
click at [468, 131] on link "Payments" at bounding box center [469, 130] width 44 height 20
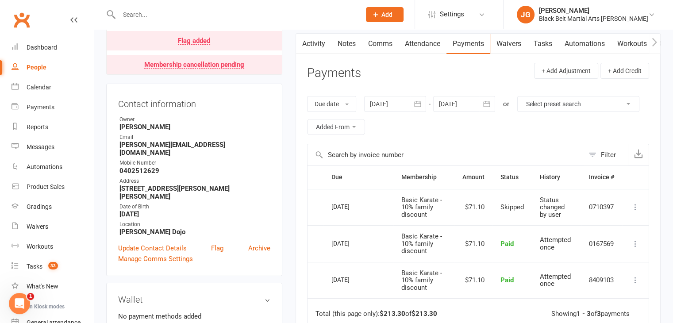
scroll to position [86, 0]
click at [420, 45] on link "Attendance" at bounding box center [423, 45] width 48 height 20
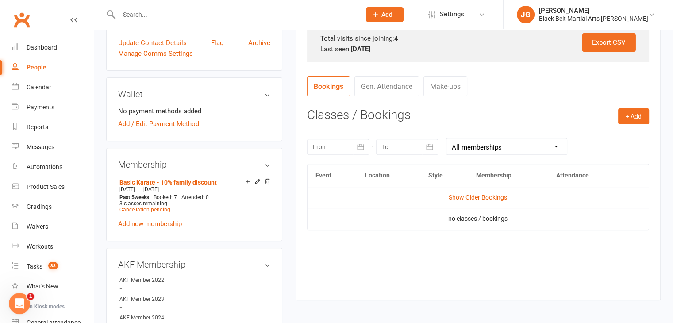
scroll to position [292, 0]
click at [335, 12] on input "text" at bounding box center [235, 14] width 238 height 12
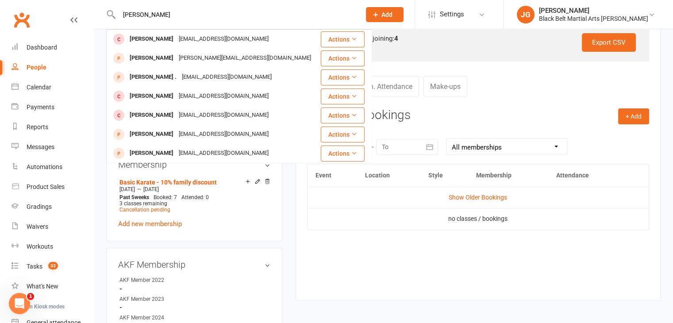
type input "joyce choi"
click at [251, 39] on div "Joyce Choi Gill221@hotmail.com" at bounding box center [213, 39] width 213 height 18
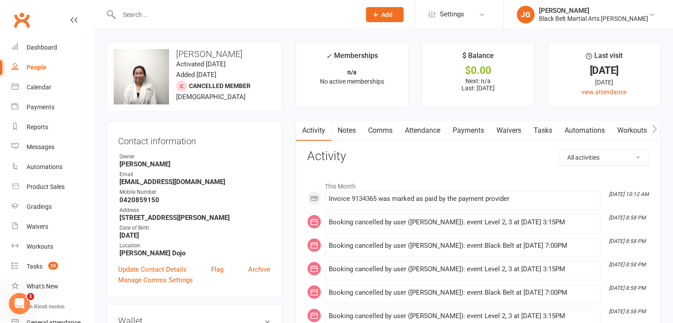
click at [426, 132] on link "Attendance" at bounding box center [423, 130] width 48 height 20
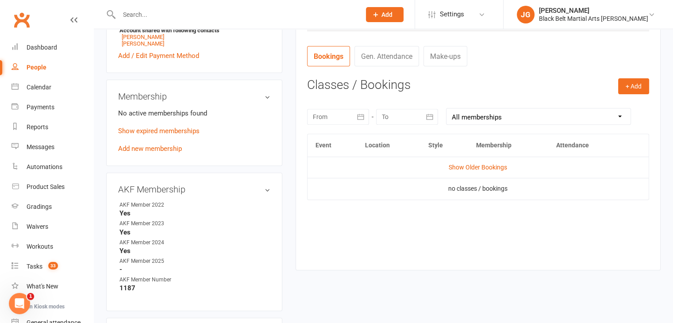
scroll to position [322, 0]
click at [136, 35] on link "Clement Ho" at bounding box center [143, 37] width 42 height 7
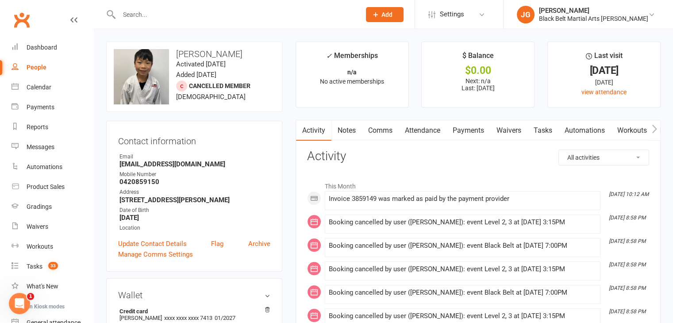
click at [443, 131] on link "Attendance" at bounding box center [423, 130] width 48 height 20
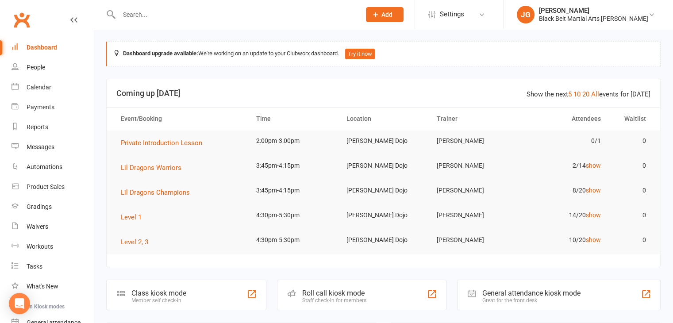
click at [156, 10] on input "text" at bounding box center [235, 14] width 238 height 12
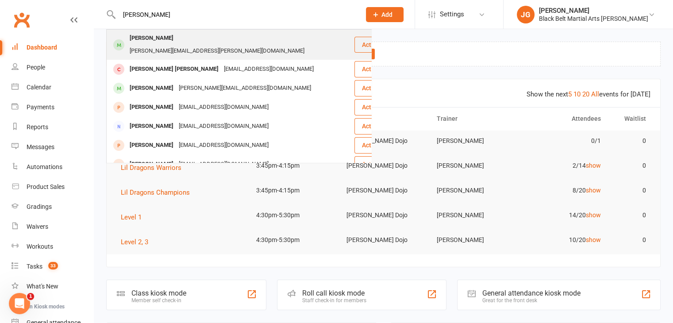
type input "elia saad"
click at [160, 45] on div "tanya.parvez@originenergy.com.au" at bounding box center [217, 51] width 180 height 13
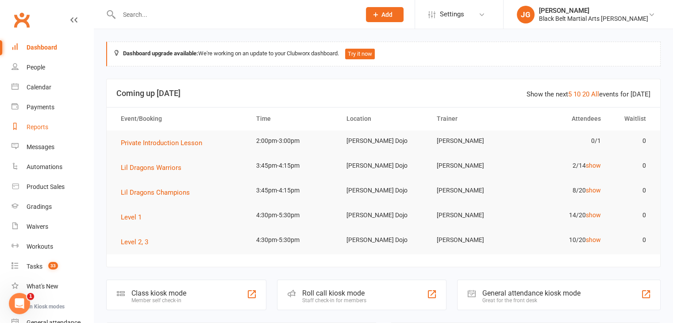
click at [29, 124] on div "Reports" at bounding box center [38, 126] width 22 height 7
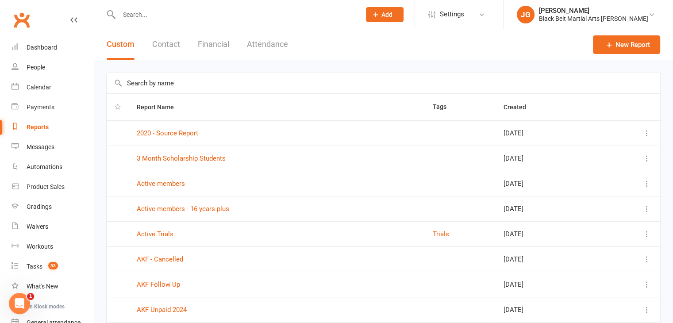
click at [169, 87] on input "text" at bounding box center [384, 83] width 554 height 20
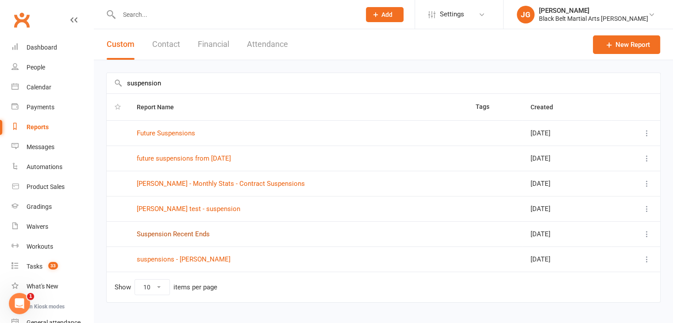
type input "suspension"
click at [180, 232] on link "Suspension Recent Ends" at bounding box center [173, 234] width 73 height 8
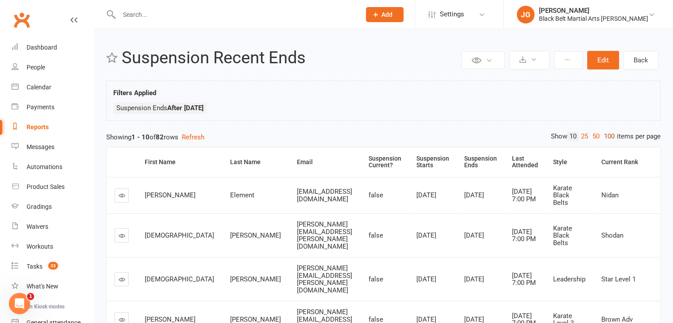
click at [608, 134] on link "100" at bounding box center [609, 136] width 15 height 9
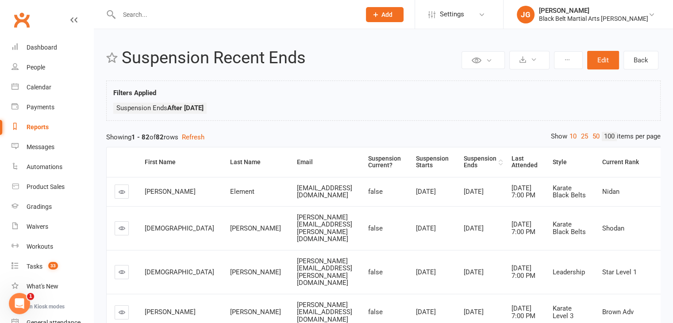
click at [469, 157] on div "Suspension Ends" at bounding box center [480, 162] width 33 height 14
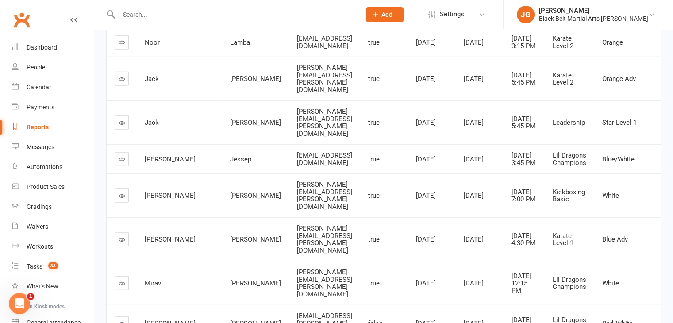
scroll to position [2361, 0]
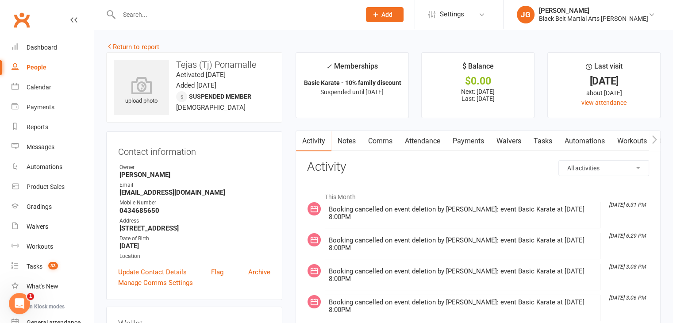
click at [347, 135] on link "Notes" at bounding box center [346, 141] width 31 height 20
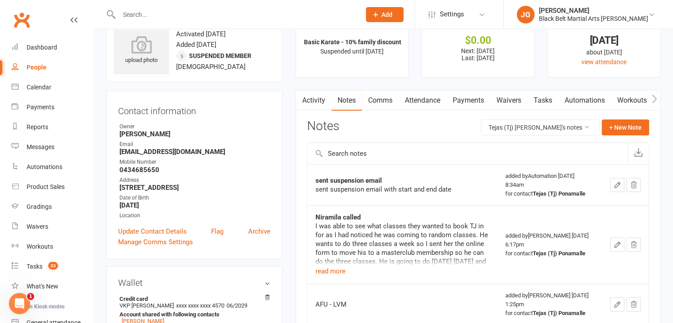
scroll to position [40, 0]
click at [547, 125] on button "Tejas (Tj) [PERSON_NAME]'s notes" at bounding box center [540, 128] width 119 height 16
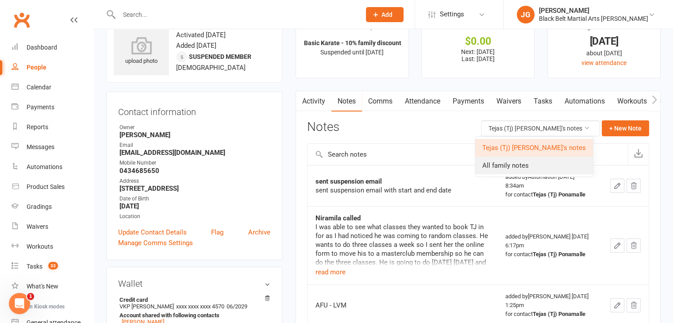
click at [524, 161] on link "All family notes" at bounding box center [534, 166] width 118 height 18
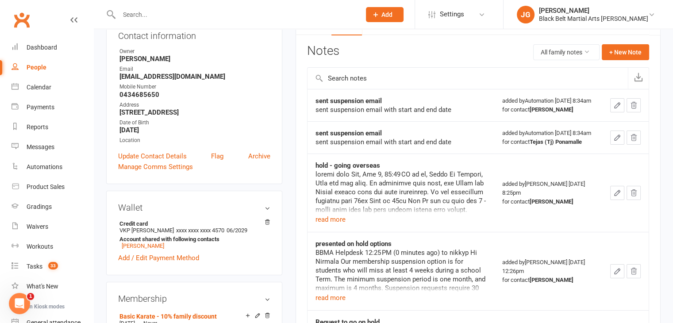
scroll to position [140, 0]
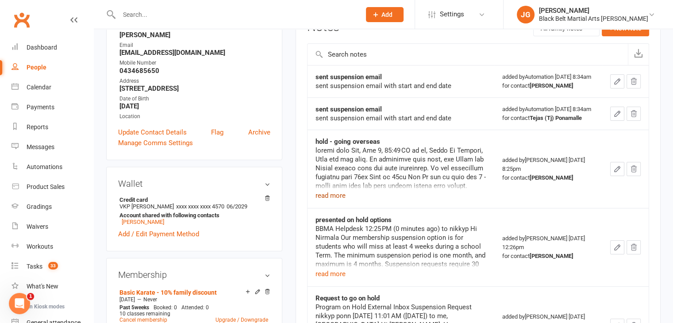
click at [336, 201] on button "read more" at bounding box center [331, 195] width 30 height 11
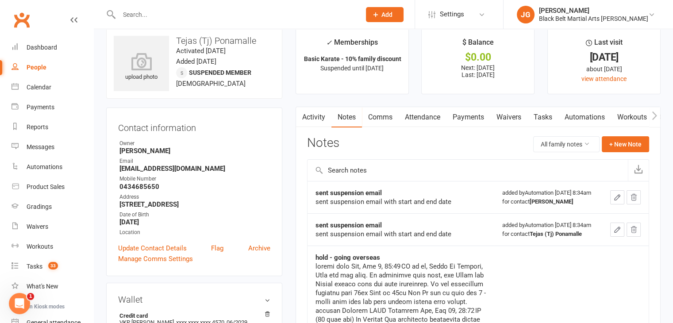
scroll to position [0, 0]
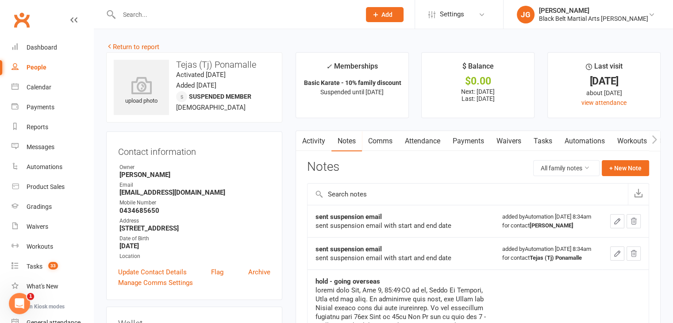
click at [384, 137] on link "Comms" at bounding box center [380, 141] width 37 height 20
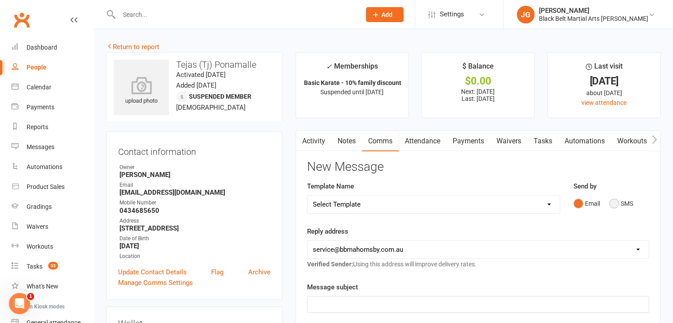
click at [627, 202] on button "SMS" at bounding box center [621, 203] width 24 height 17
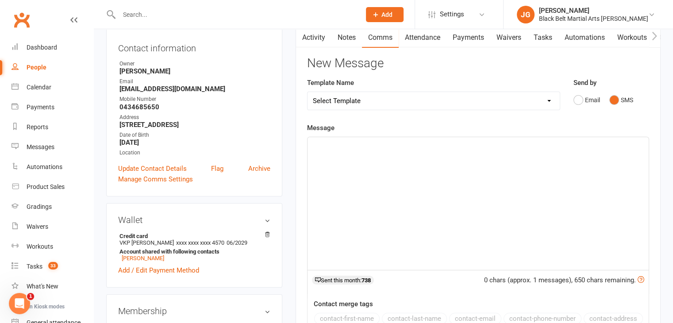
scroll to position [104, 0]
click at [439, 202] on div "﻿" at bounding box center [478, 203] width 341 height 133
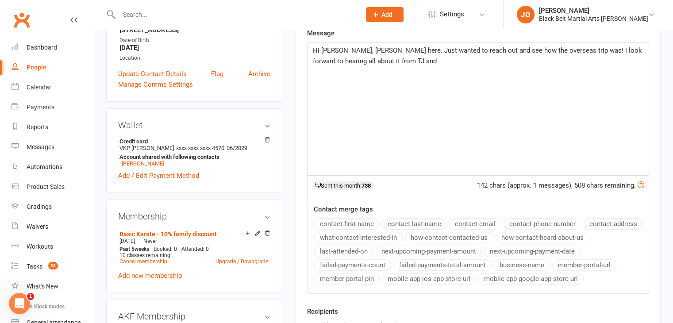
scroll to position [198, 0]
click at [467, 148] on div "Hi [PERSON_NAME], [PERSON_NAME] here. Just wanted to reach out and see how the …" at bounding box center [478, 108] width 341 height 133
click at [526, 119] on div "Hi [PERSON_NAME], [PERSON_NAME] here. Just wanted to reach out and see how the …" at bounding box center [478, 108] width 341 height 133
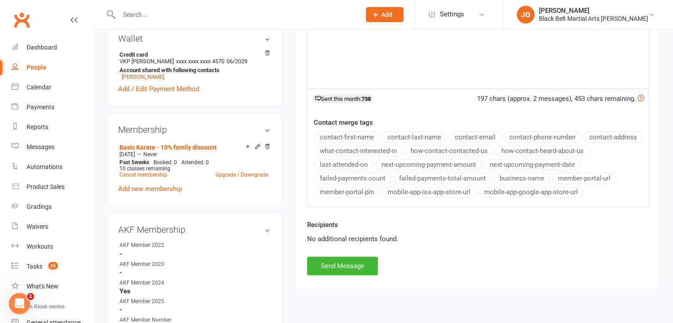
scroll to position [285, 0]
click at [366, 258] on button "Send Message" at bounding box center [342, 266] width 71 height 19
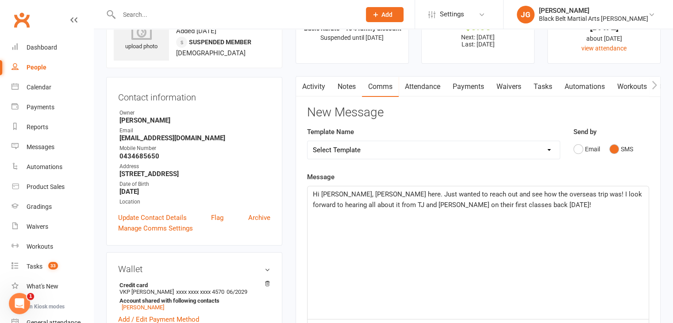
scroll to position [0, 0]
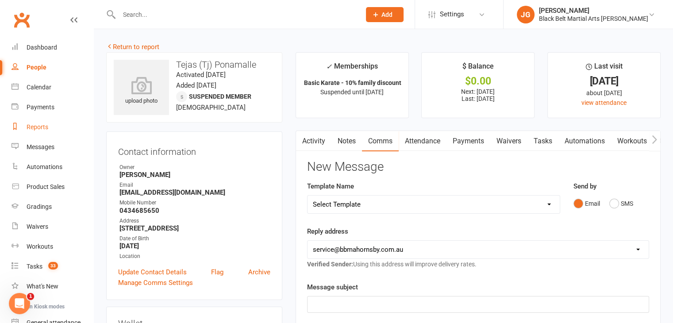
click at [34, 127] on div "Reports" at bounding box center [38, 126] width 22 height 7
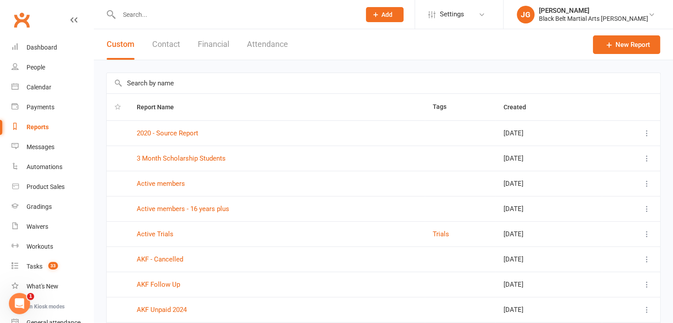
click at [208, 82] on input "text" at bounding box center [384, 83] width 554 height 20
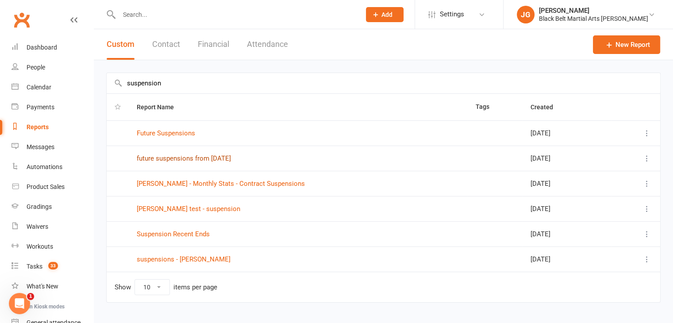
type input "suspension"
click at [168, 233] on link "Suspension Recent Ends" at bounding box center [173, 234] width 73 height 8
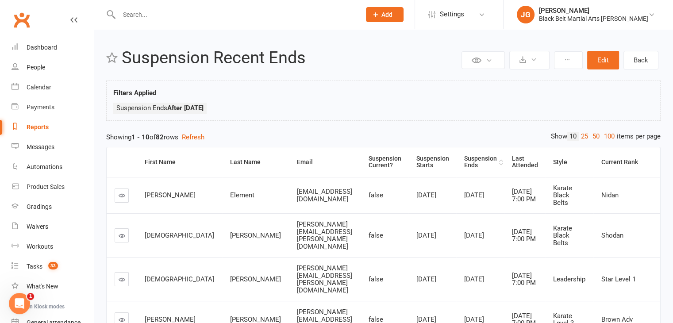
click at [466, 167] on div "Suspension Ends" at bounding box center [480, 162] width 33 height 14
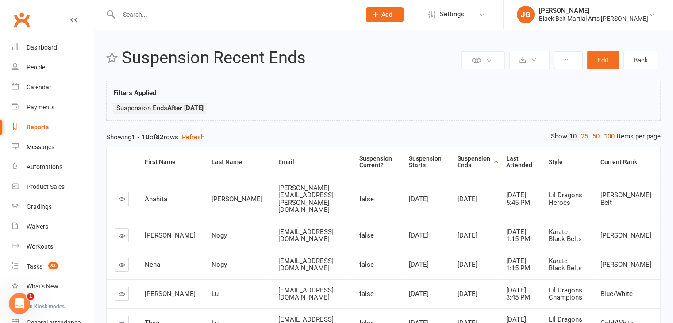
click at [608, 137] on link "100" at bounding box center [609, 136] width 15 height 9
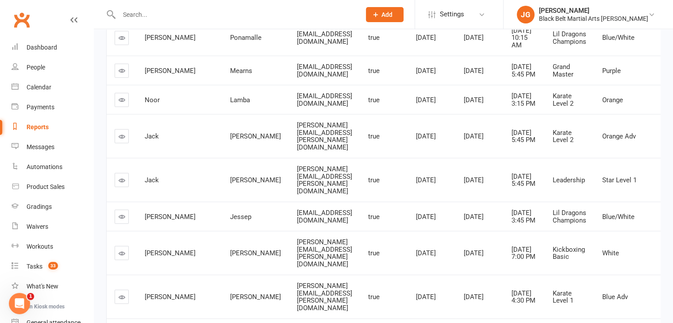
scroll to position [2319, 0]
click at [37, 82] on link "Calendar" at bounding box center [53, 87] width 82 height 20
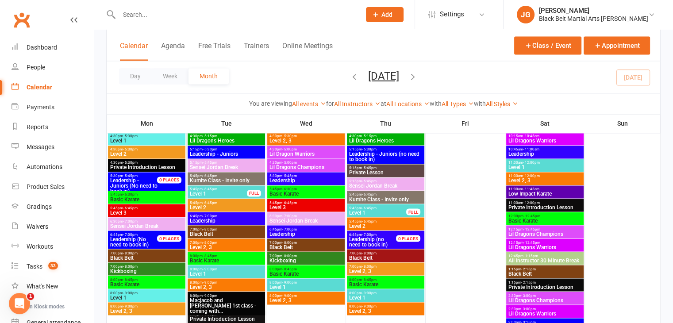
scroll to position [1409, 0]
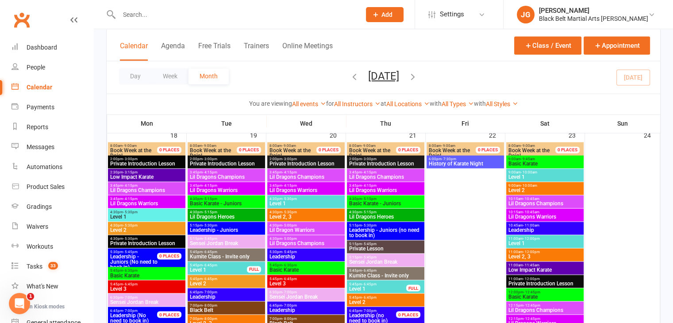
click at [461, 163] on span "History of Karate Night" at bounding box center [465, 163] width 74 height 5
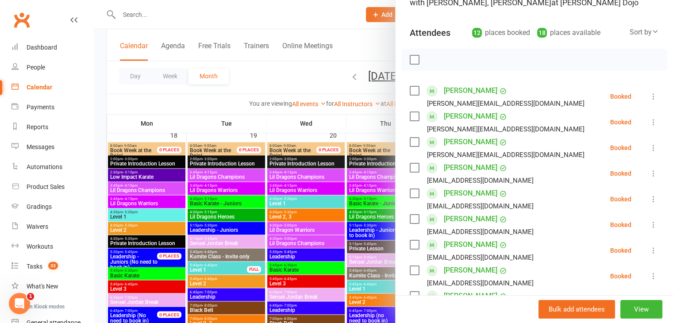
scroll to position [81, 0]
click at [267, 184] on div at bounding box center [383, 161] width 579 height 323
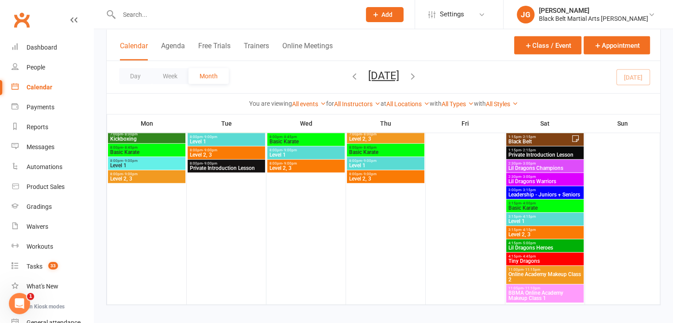
scroll to position [2418, 0]
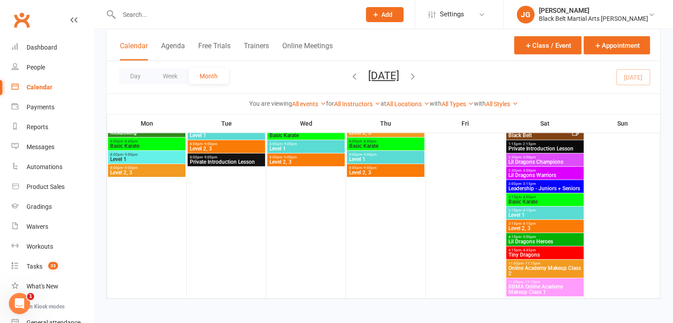
click at [418, 73] on icon "button" at bounding box center [413, 76] width 10 height 10
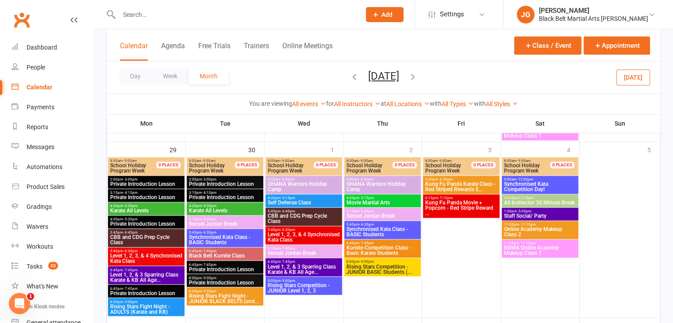
scroll to position [1418, 0]
click at [297, 185] on span "OHANA Warriors Holiday Camp" at bounding box center [303, 186] width 73 height 11
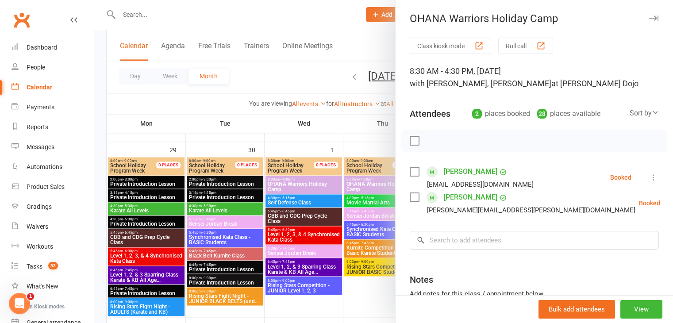
click at [327, 192] on div at bounding box center [383, 161] width 579 height 323
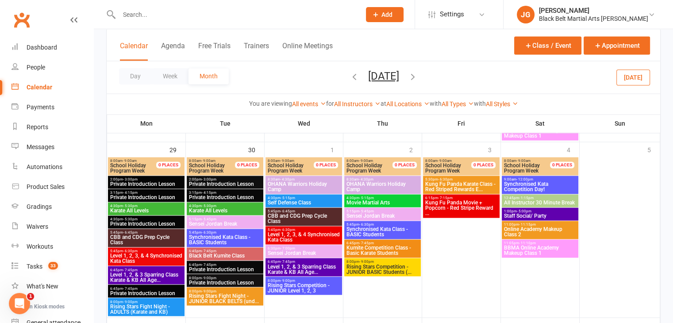
click at [374, 183] on span "OHANA Warriors Holiday Camp" at bounding box center [382, 186] width 73 height 11
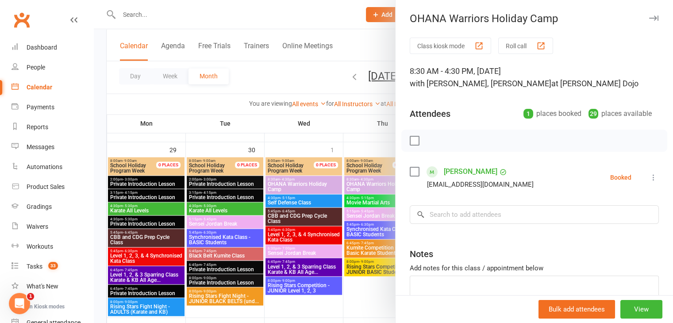
click at [242, 192] on div at bounding box center [383, 161] width 579 height 323
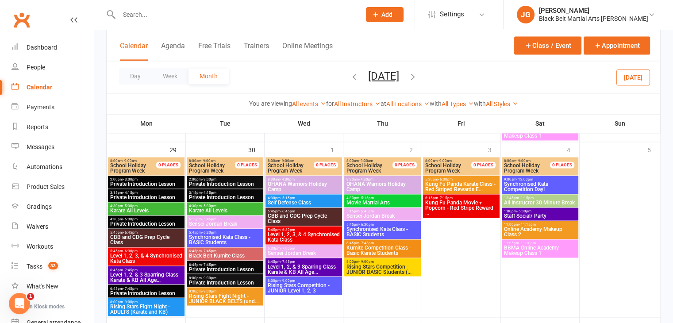
click at [638, 75] on button "Today" at bounding box center [633, 77] width 34 height 16
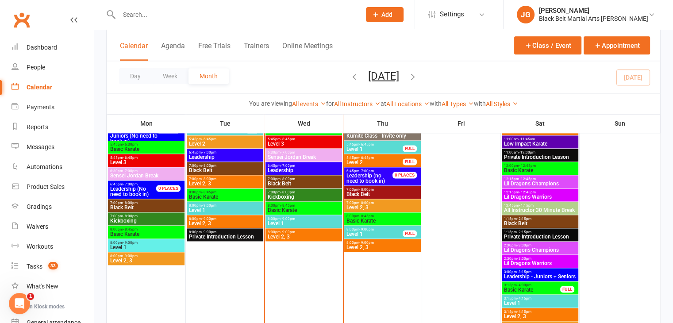
scroll to position [1148, 0]
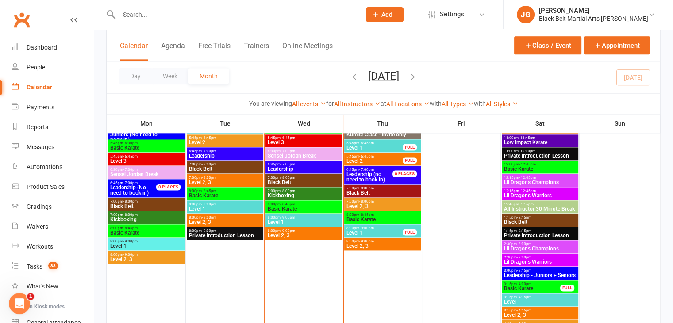
click at [303, 209] on span "Basic Karate" at bounding box center [303, 208] width 73 height 5
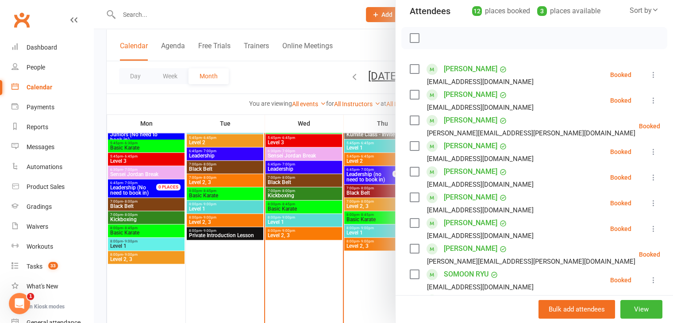
scroll to position [130, 0]
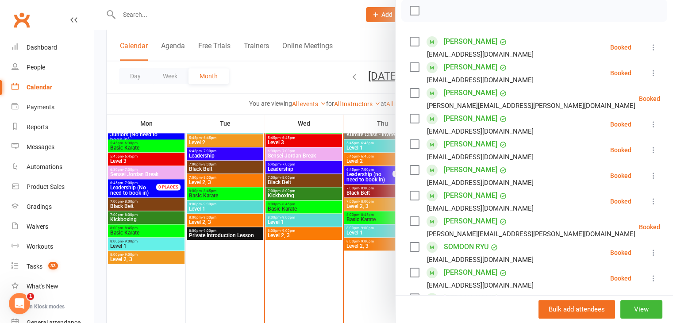
click at [308, 204] on div at bounding box center [383, 161] width 579 height 323
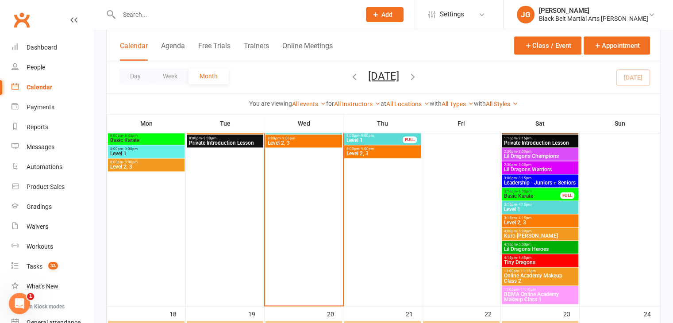
scroll to position [1240, 0]
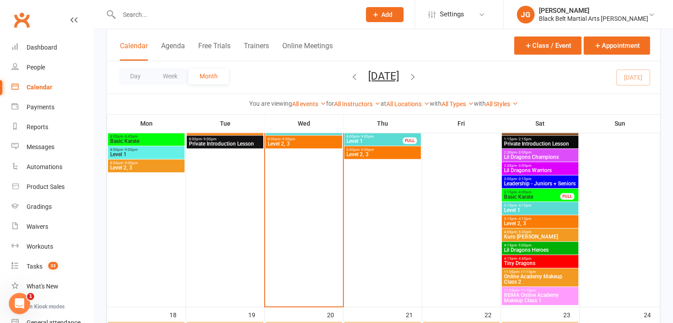
click at [531, 195] on span "Basic Karate" at bounding box center [532, 196] width 57 height 5
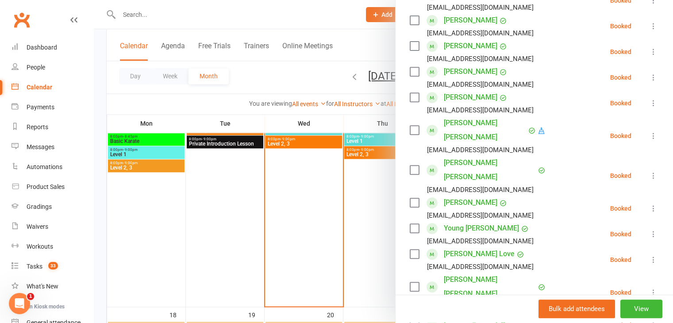
scroll to position [354, 0]
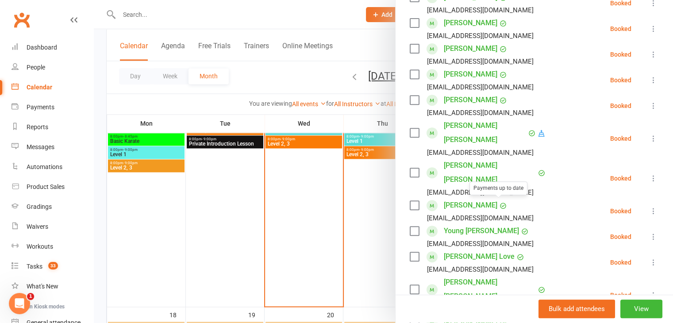
click at [310, 227] on div at bounding box center [383, 161] width 579 height 323
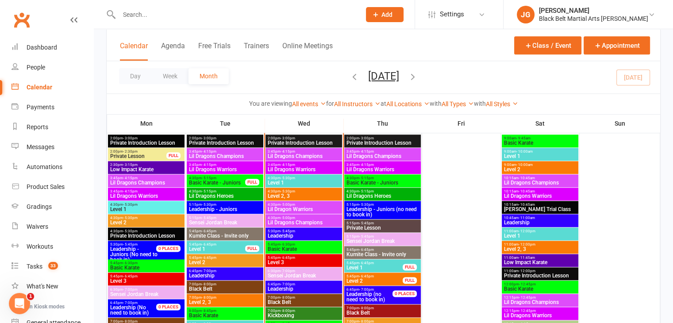
scroll to position [1030, 0]
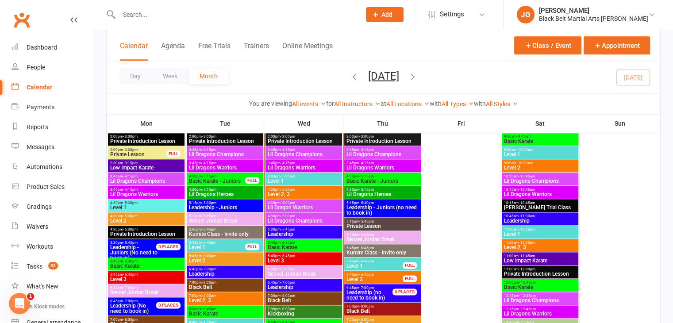
click at [302, 246] on span "Basic Karate" at bounding box center [303, 247] width 73 height 5
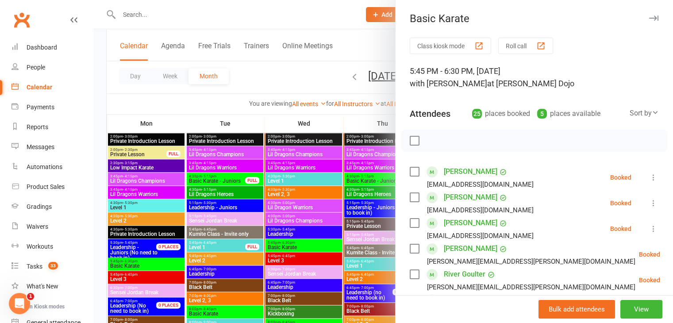
click at [301, 213] on div at bounding box center [383, 161] width 579 height 323
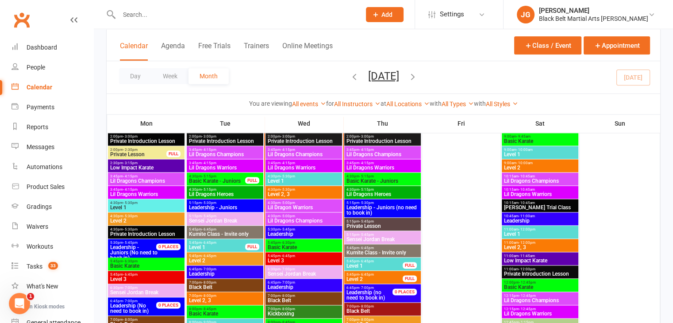
click at [296, 262] on span "Level 3" at bounding box center [303, 260] width 73 height 5
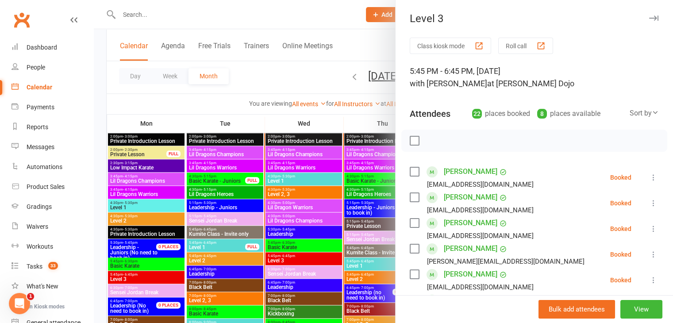
click at [340, 154] on div at bounding box center [383, 161] width 579 height 323
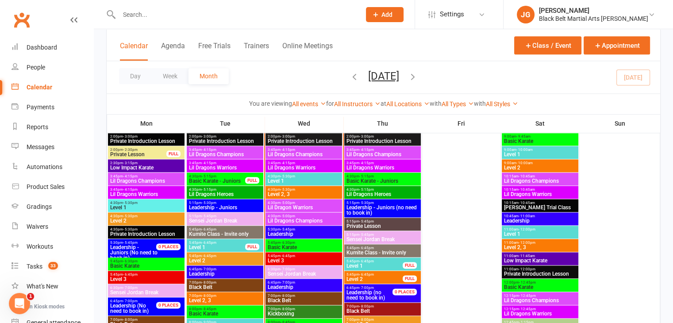
click at [315, 241] on span "5:45pm - 6:30pm" at bounding box center [303, 243] width 73 height 4
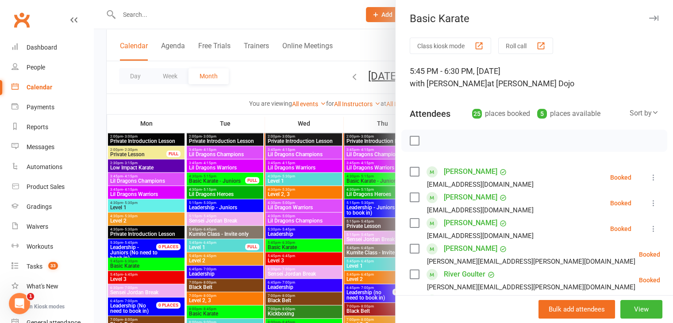
scroll to position [0, 0]
click at [452, 87] on span "with Jordan Grandlouis" at bounding box center [448, 83] width 77 height 9
click at [286, 177] on div at bounding box center [383, 161] width 579 height 323
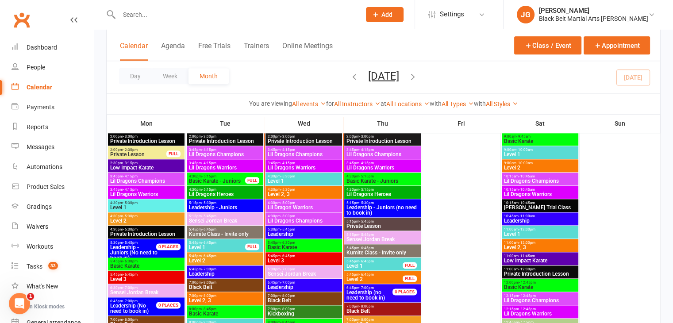
click at [312, 152] on span "Lil Dragons Champions" at bounding box center [303, 154] width 73 height 5
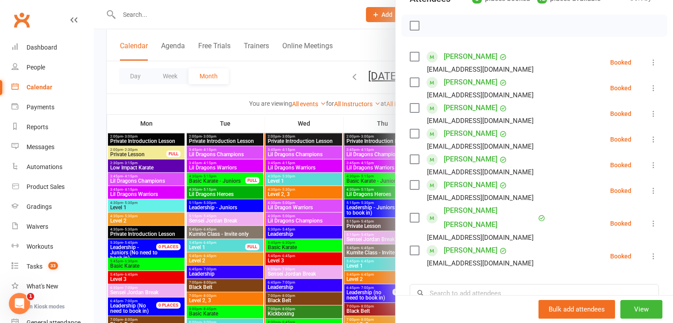
scroll to position [150, 0]
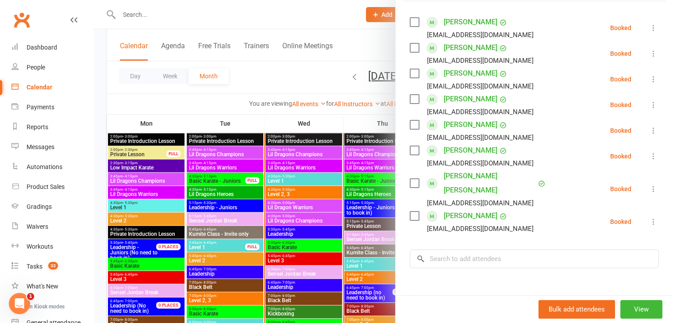
click at [301, 216] on div at bounding box center [383, 161] width 579 height 323
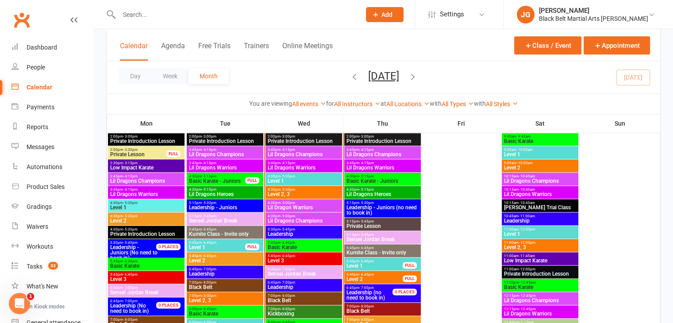
click at [307, 165] on span "Lil Dragons Warriors" at bounding box center [303, 167] width 73 height 5
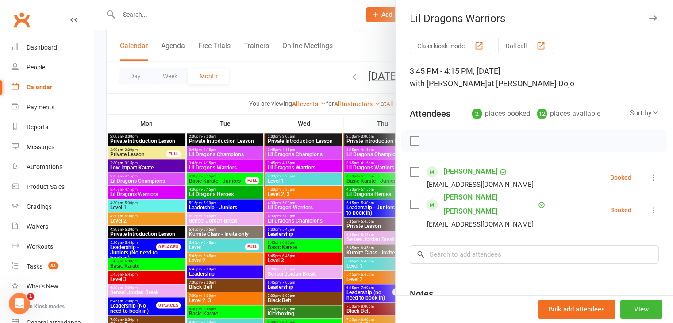
scroll to position [24, 0]
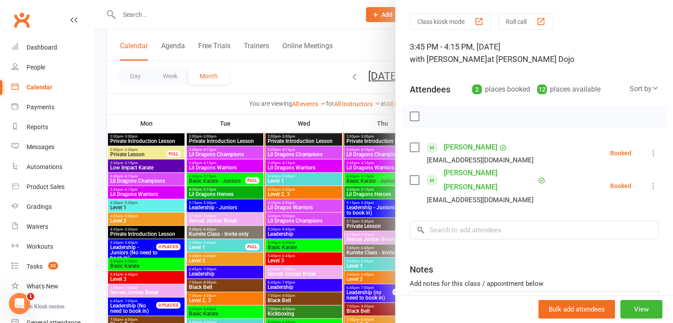
click at [329, 162] on div at bounding box center [383, 161] width 579 height 323
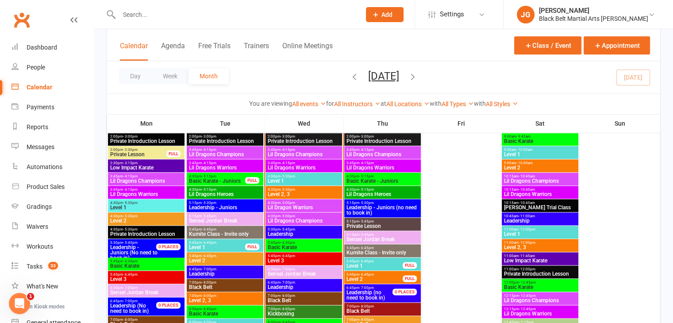
click at [320, 155] on span "Lil Dragons Champions" at bounding box center [303, 154] width 73 height 5
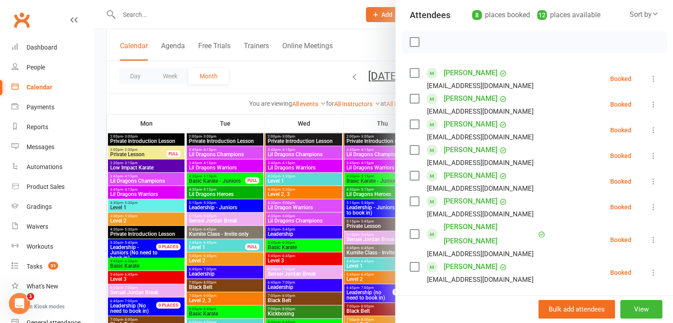
scroll to position [145, 0]
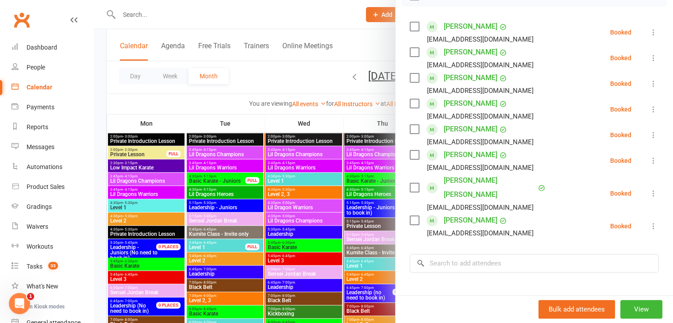
click at [300, 188] on div at bounding box center [383, 161] width 579 height 323
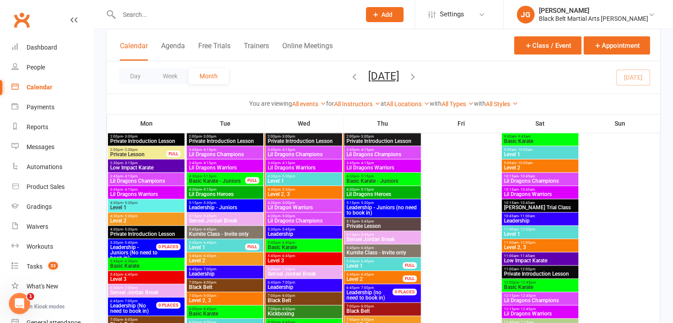
click at [303, 152] on span "Lil Dragons Champions" at bounding box center [303, 154] width 73 height 5
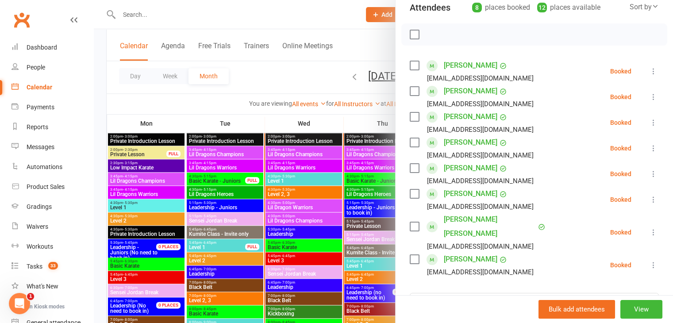
scroll to position [106, 0]
click at [327, 188] on div at bounding box center [383, 161] width 579 height 323
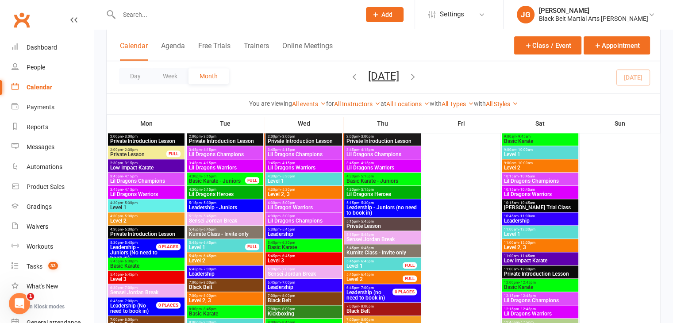
click at [314, 166] on span "Lil Dragons Warriors" at bounding box center [303, 167] width 73 height 5
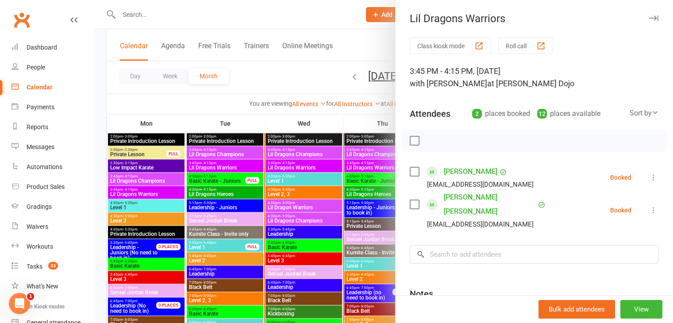
click at [323, 150] on div at bounding box center [383, 161] width 579 height 323
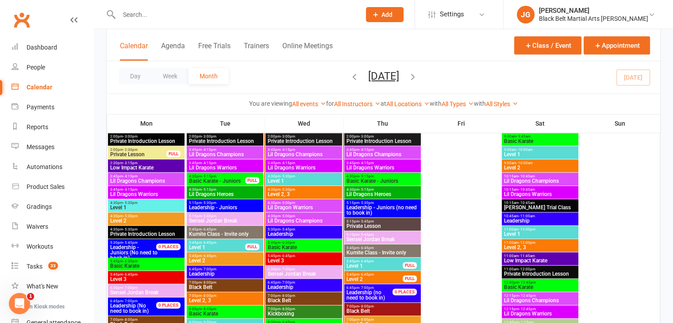
click at [322, 152] on span "Lil Dragons Champions" at bounding box center [303, 154] width 73 height 5
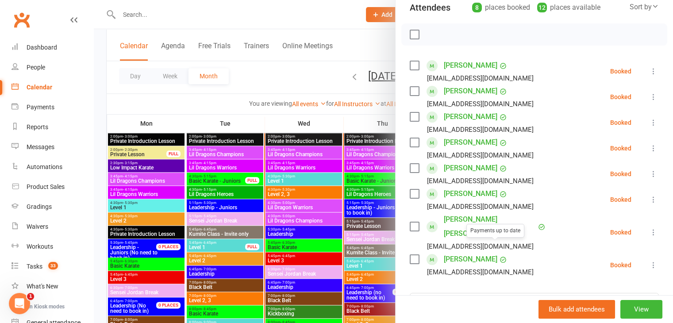
click at [464, 252] on link "Antonio Vozzo" at bounding box center [471, 259] width 54 height 14
click at [303, 170] on div at bounding box center [383, 161] width 579 height 323
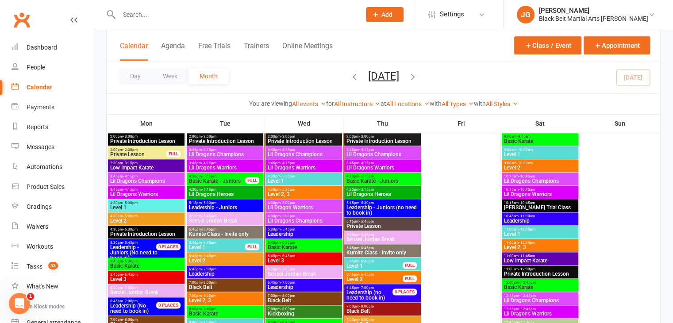
click at [312, 165] on span "Lil Dragons Warriors" at bounding box center [303, 167] width 73 height 5
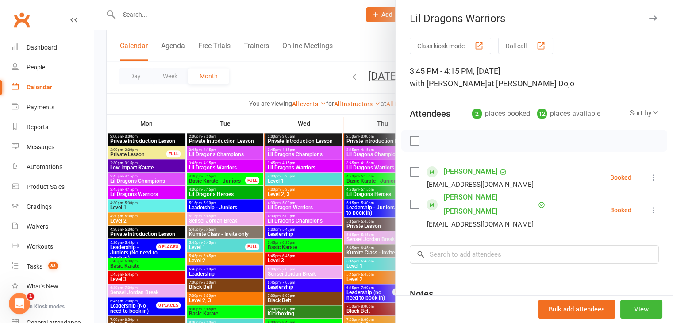
click at [323, 166] on div at bounding box center [383, 161] width 579 height 323
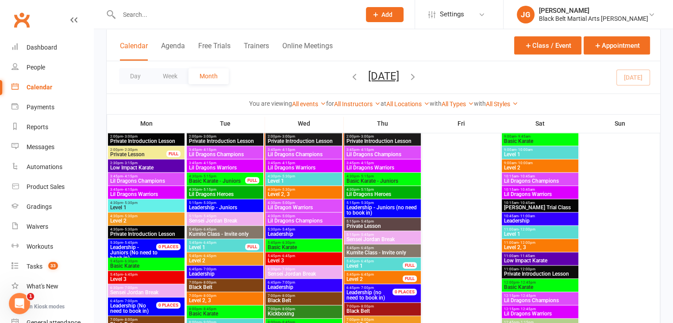
click at [327, 180] on span "Level 1" at bounding box center [303, 180] width 73 height 5
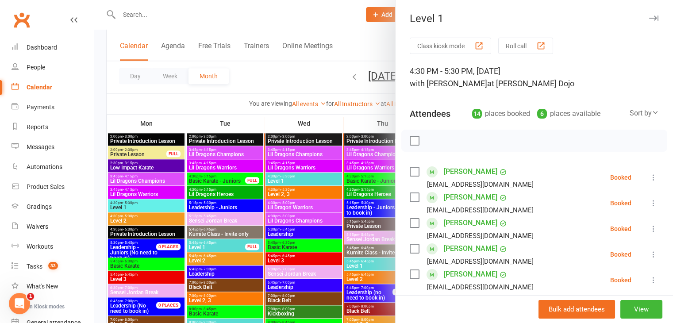
click at [304, 180] on div at bounding box center [383, 161] width 579 height 323
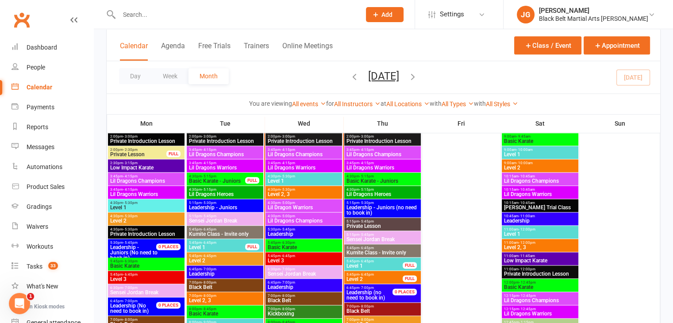
click at [308, 193] on span "Level 2, 3" at bounding box center [303, 194] width 73 height 5
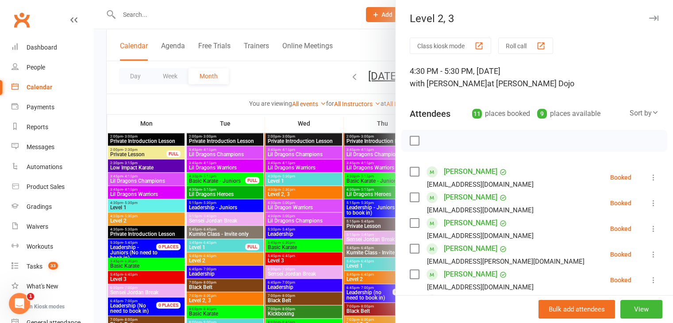
click at [304, 187] on div at bounding box center [383, 161] width 579 height 323
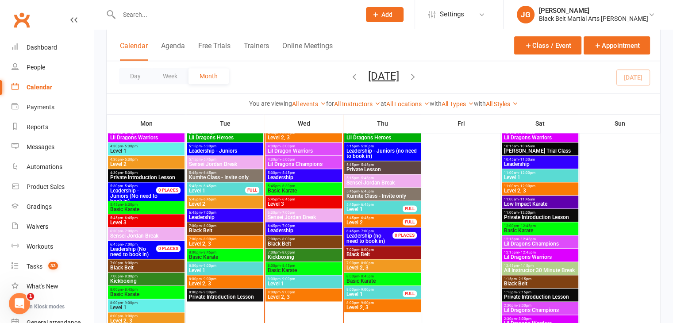
scroll to position [1087, 0]
click at [293, 149] on span "Lil Dragon Warriors" at bounding box center [303, 150] width 73 height 5
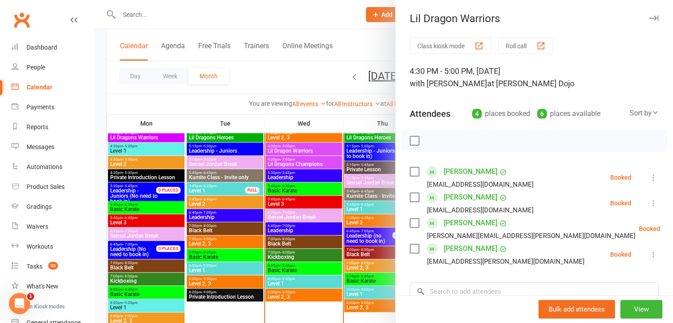
click at [281, 163] on div at bounding box center [383, 161] width 579 height 323
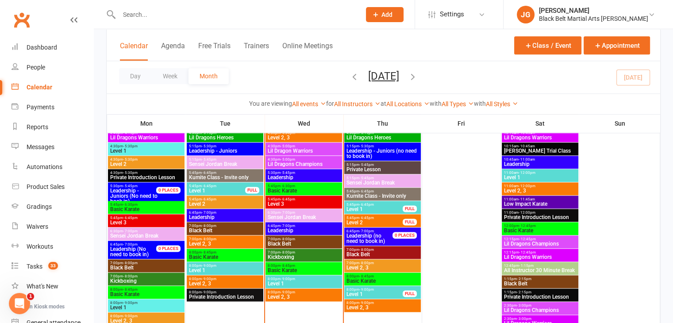
click at [303, 162] on span "Lil Dragons Champions" at bounding box center [303, 164] width 73 height 5
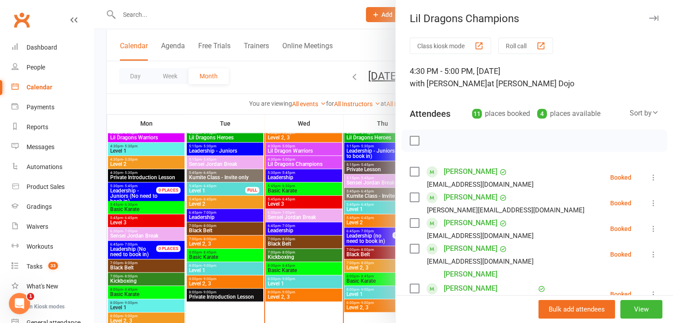
click at [303, 160] on div at bounding box center [383, 161] width 579 height 323
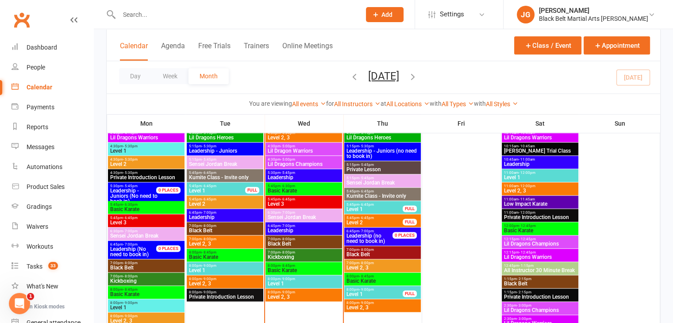
click at [298, 268] on span "Basic Karate" at bounding box center [303, 270] width 73 height 5
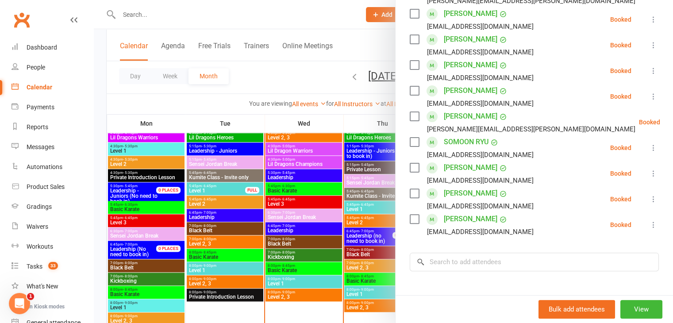
scroll to position [235, 0]
click at [296, 214] on div at bounding box center [383, 161] width 579 height 323
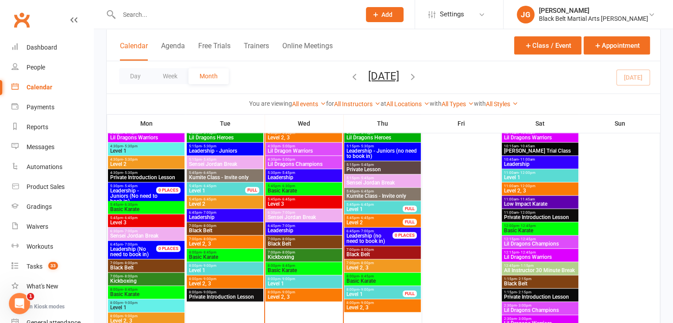
scroll to position [1001, 0]
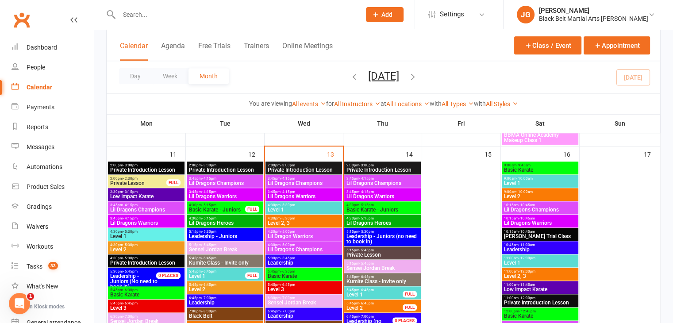
click at [326, 182] on span "Lil Dragons Champions" at bounding box center [303, 183] width 73 height 5
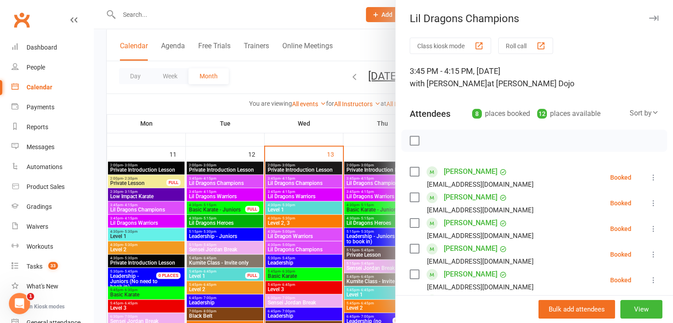
click at [312, 266] on div at bounding box center [383, 161] width 579 height 323
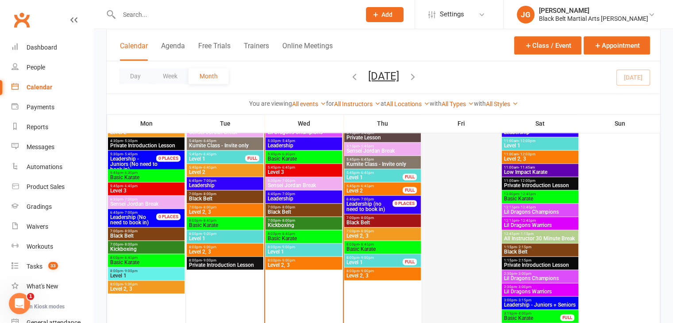
scroll to position [1117, 0]
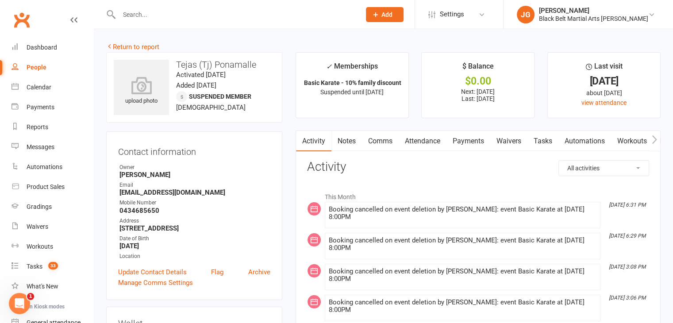
click at [434, 140] on link "Attendance" at bounding box center [423, 141] width 48 height 20
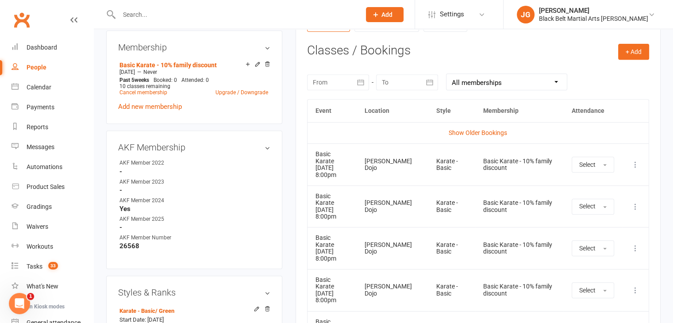
scroll to position [366, 0]
click at [466, 211] on td "Karate - Basic" at bounding box center [451, 207] width 47 height 42
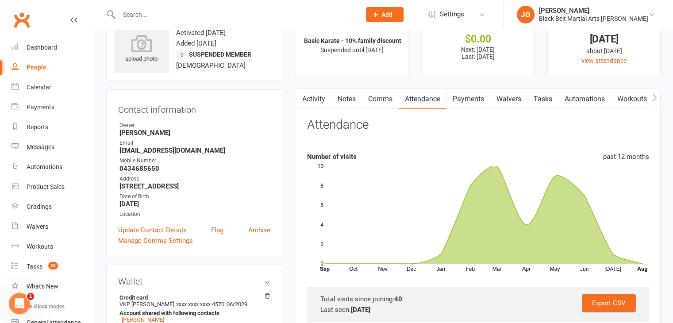
scroll to position [5, 0]
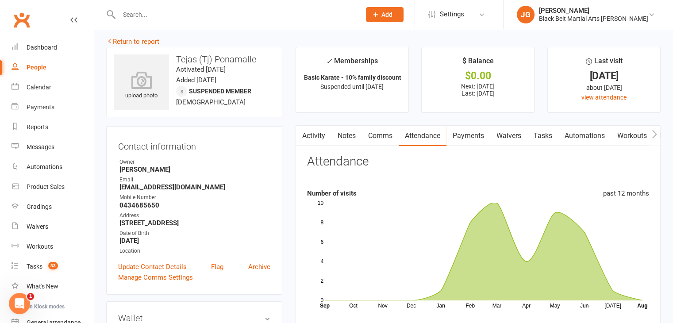
drag, startPoint x: 679, startPoint y: 168, endPoint x: 249, endPoint y: 139, distance: 431.6
click at [249, 139] on h3 "Contact information" at bounding box center [194, 144] width 152 height 13
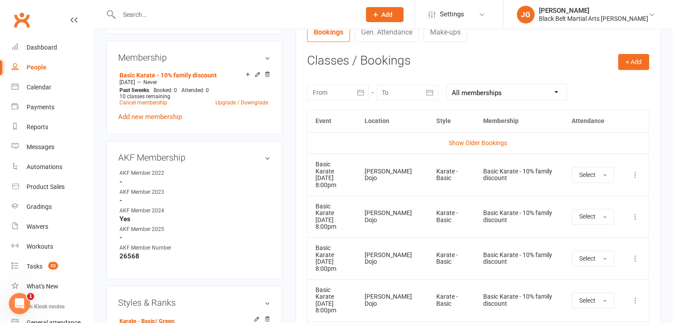
scroll to position [358, 0]
click at [357, 206] on td "Basic Karate [DATE] 8:00pm" at bounding box center [332, 216] width 49 height 42
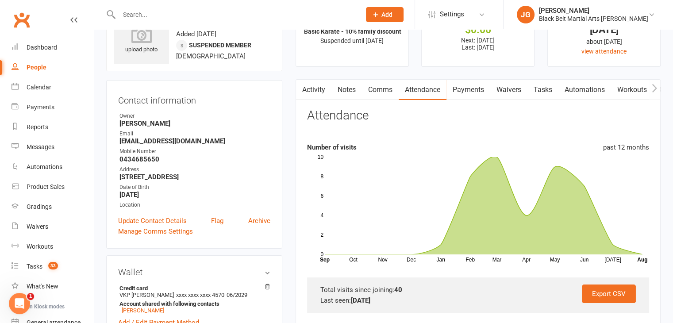
scroll to position [0, 0]
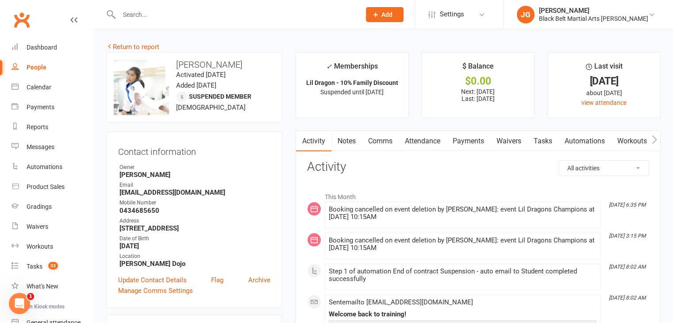
click at [421, 143] on link "Attendance" at bounding box center [423, 141] width 48 height 20
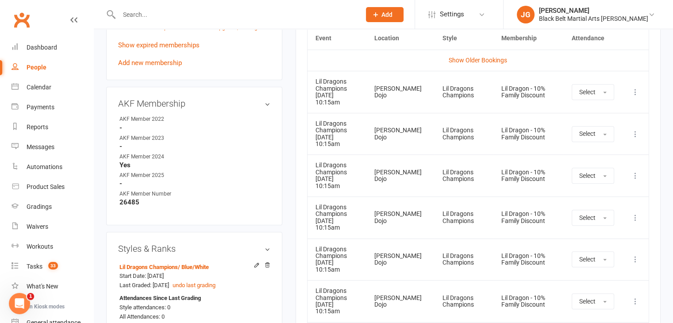
scroll to position [421, 0]
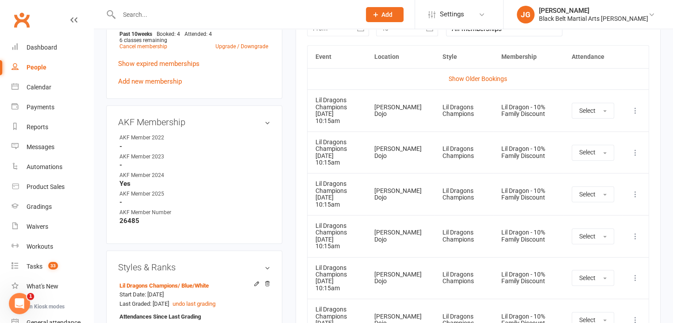
click at [395, 181] on td "[PERSON_NAME] Dojo" at bounding box center [400, 194] width 68 height 42
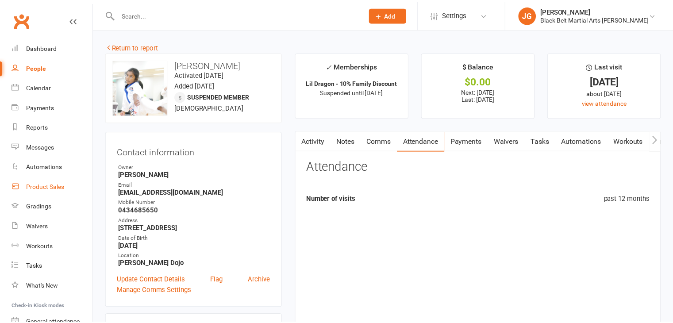
scroll to position [421, 0]
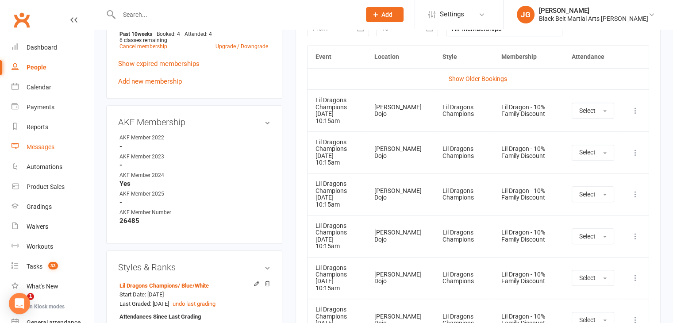
click at [43, 145] on div "Messages" at bounding box center [41, 146] width 28 height 7
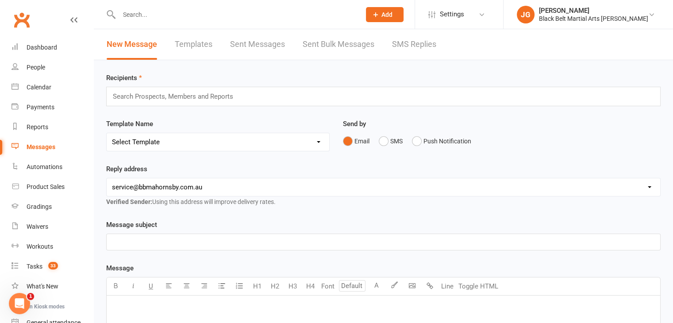
click at [405, 44] on link "SMS Replies" at bounding box center [414, 44] width 44 height 31
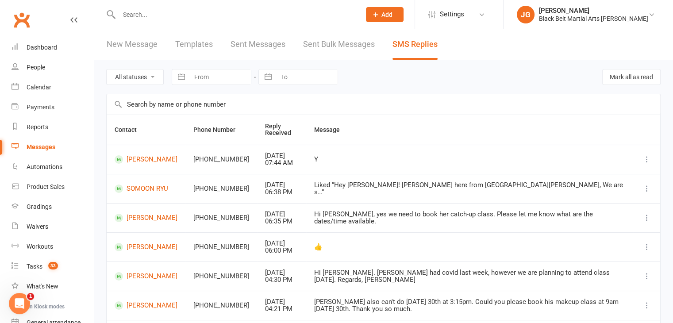
click at [205, 12] on input "text" at bounding box center [235, 14] width 238 height 12
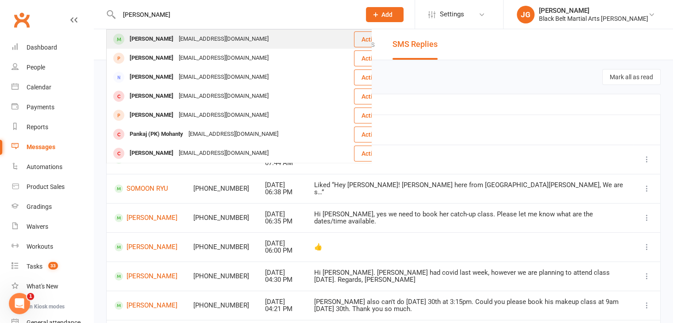
type input "[PERSON_NAME]"
click at [201, 46] on div "[PERSON_NAME] [EMAIL_ADDRESS][DOMAIN_NAME]" at bounding box center [230, 39] width 246 height 18
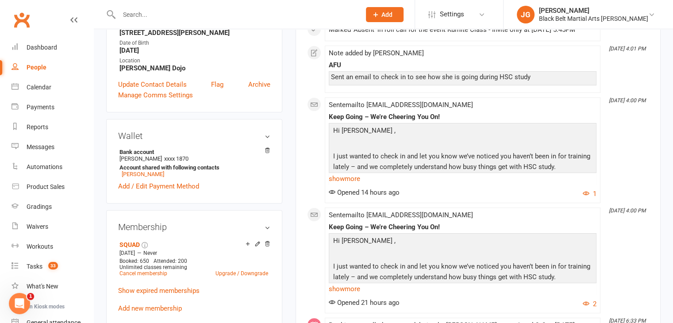
scroll to position [168, 0]
click at [395, 220] on span "Sent email to [EMAIL_ADDRESS][DOMAIN_NAME]" at bounding box center [401, 216] width 144 height 8
click at [427, 217] on li "[DATE] 4:00 PM Sent email to [EMAIL_ADDRESS][DOMAIN_NAME] Keep Going – We’re Ch…" at bounding box center [463, 261] width 276 height 106
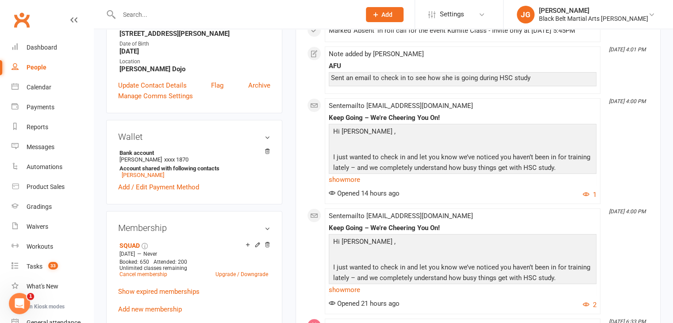
drag, startPoint x: 368, startPoint y: 223, endPoint x: 529, endPoint y: 214, distance: 161.3
copy span "[EMAIL_ADDRESS][DOMAIN_NAME]"
drag, startPoint x: 370, startPoint y: 113, endPoint x: 478, endPoint y: 113, distance: 108.0
click at [478, 113] on div "Sent email to [EMAIL_ADDRESS][DOMAIN_NAME] Keep Going – We’re Cheering You On! …" at bounding box center [463, 151] width 268 height 98
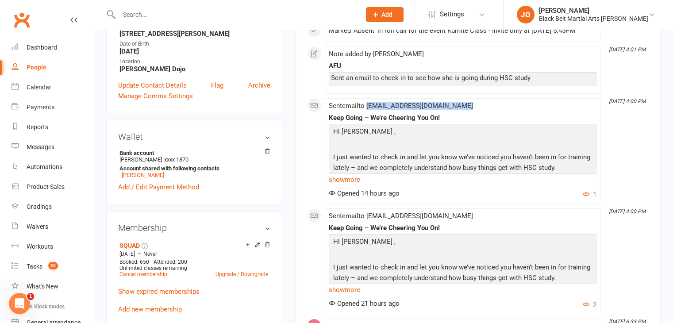
copy span "[EMAIL_ADDRESS][DOMAIN_NAME]"
click at [387, 166] on p "I just wanted to check in and let you know we’ve noticed you haven’t been in fo…" at bounding box center [462, 163] width 263 height 23
click at [355, 182] on link "show more" at bounding box center [463, 179] width 268 height 12
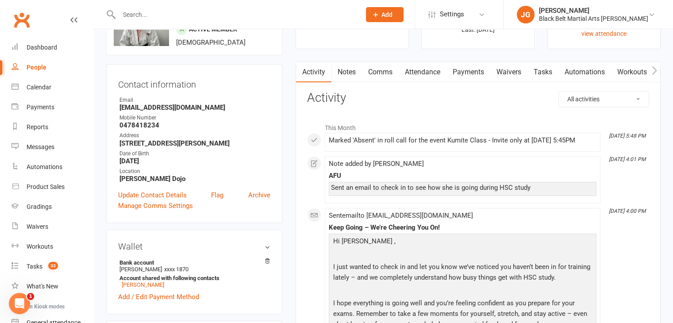
scroll to position [0, 0]
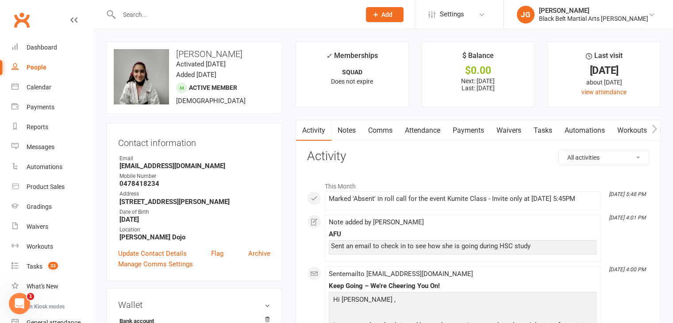
click at [248, 12] on input "text" at bounding box center [235, 14] width 238 height 12
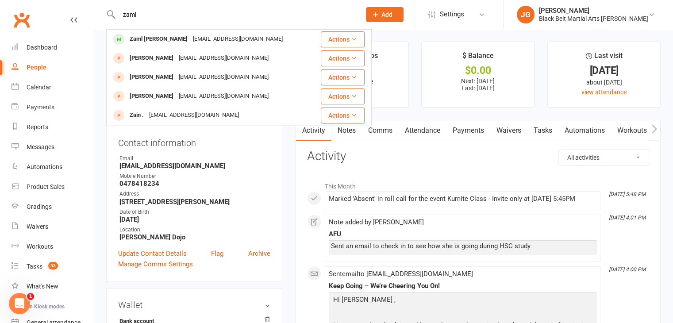
type input "zaml"
click at [219, 27] on div "zaml Zaml [PERSON_NAME] [EMAIL_ADDRESS][DOMAIN_NAME] Actions [GEOGRAPHIC_DATA] …" at bounding box center [230, 14] width 248 height 29
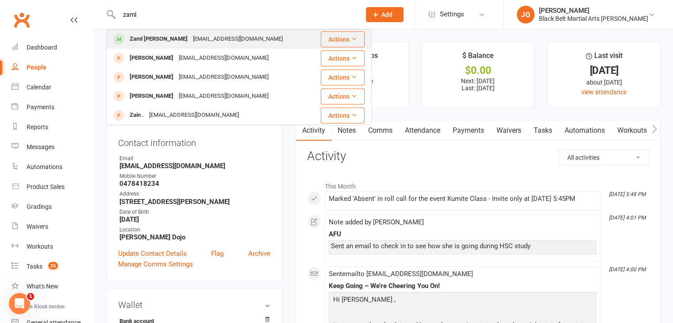
click at [221, 38] on div "[EMAIL_ADDRESS][DOMAIN_NAME]" at bounding box center [237, 39] width 95 height 13
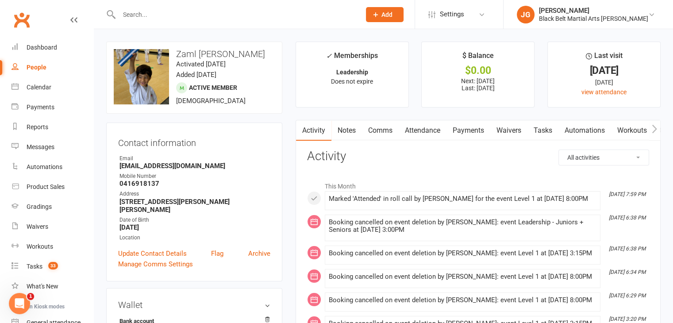
click at [430, 130] on link "Attendance" at bounding box center [423, 130] width 48 height 20
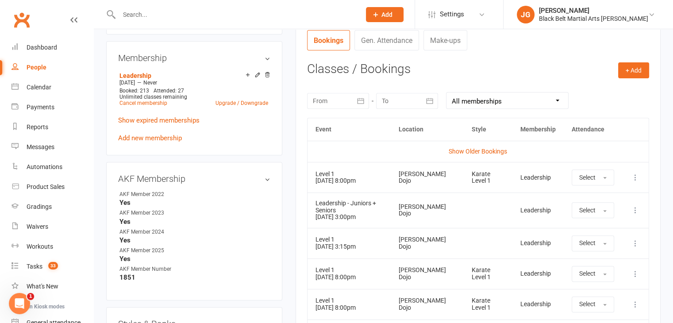
scroll to position [409, 0]
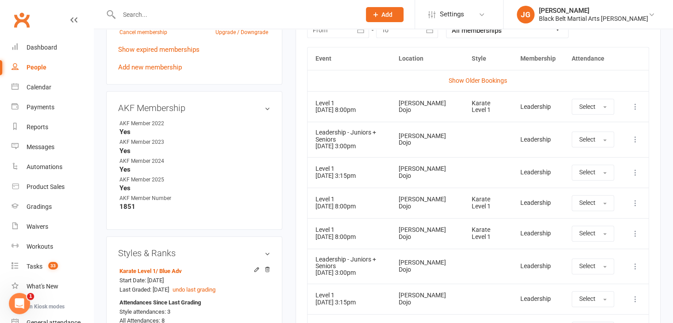
click at [463, 153] on td at bounding box center [487, 139] width 49 height 35
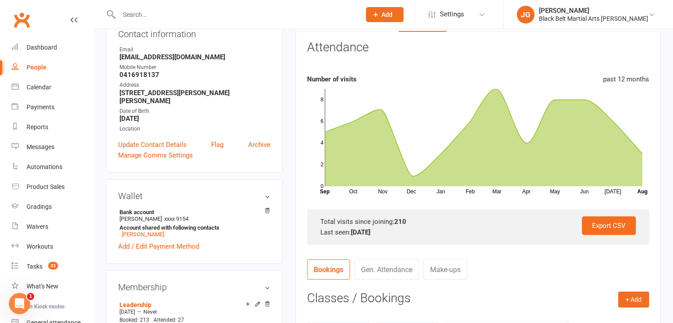
scroll to position [0, 0]
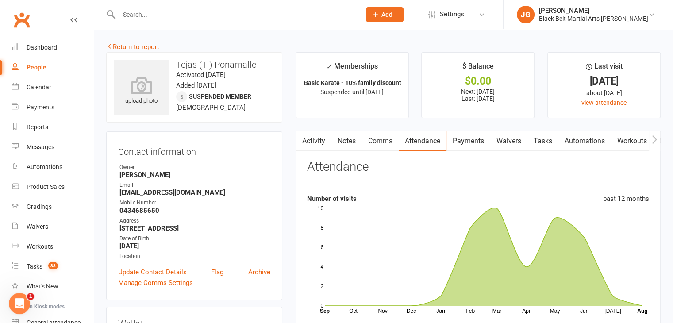
click at [186, 15] on input "text" at bounding box center [235, 14] width 238 height 12
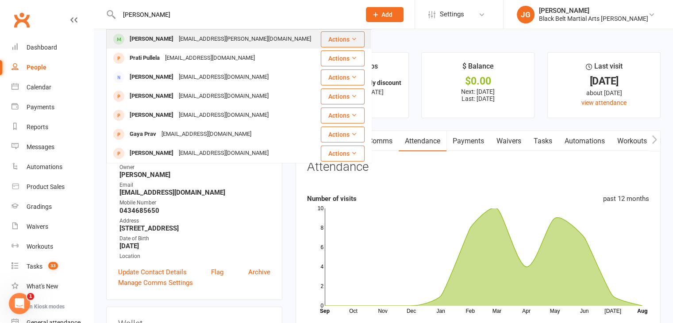
type input "prastuti pandey"
click at [193, 39] on div "[EMAIL_ADDRESS][PERSON_NAME][DOMAIN_NAME]" at bounding box center [245, 39] width 138 height 13
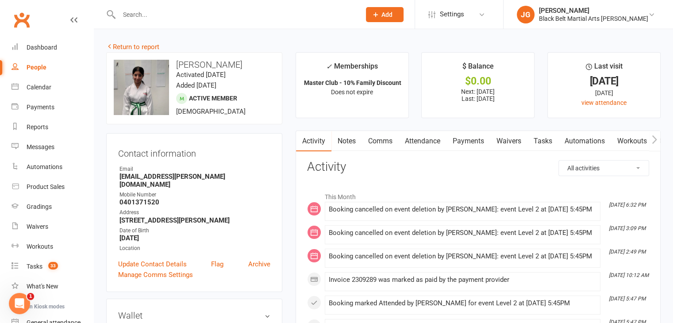
click at [208, 13] on input "text" at bounding box center [235, 14] width 238 height 12
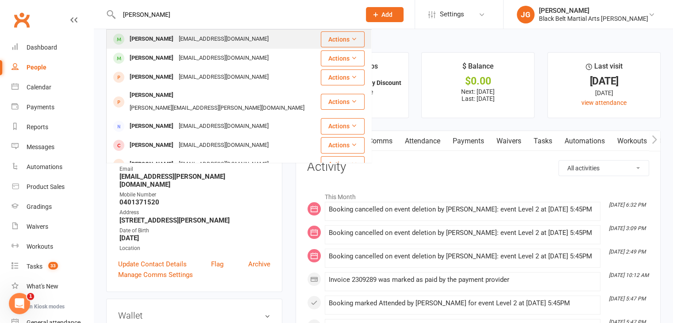
type input "matteo de"
click at [211, 32] on div "Matteo De-Fina davidjdefina@yahoo.com" at bounding box center [213, 39] width 213 height 18
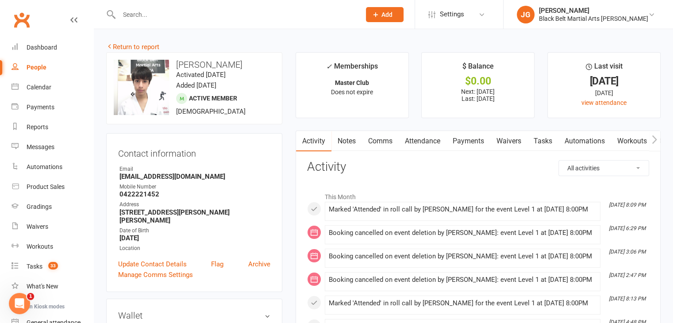
click at [346, 142] on link "Notes" at bounding box center [346, 141] width 31 height 20
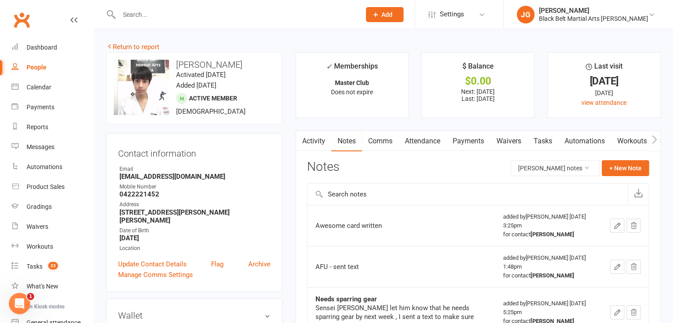
click at [307, 140] on link "Activity" at bounding box center [313, 141] width 35 height 20
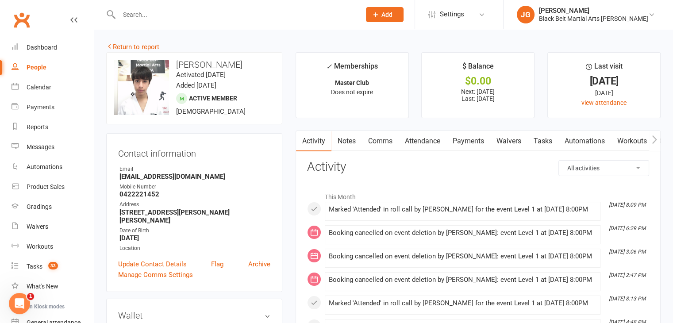
click at [28, 18] on link "Clubworx" at bounding box center [22, 20] width 22 height 22
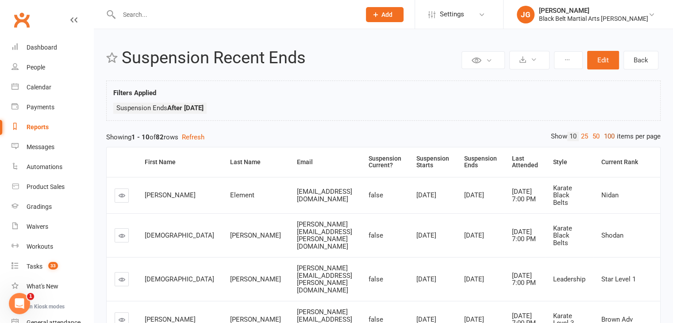
click at [608, 138] on link "100" at bounding box center [609, 136] width 15 height 9
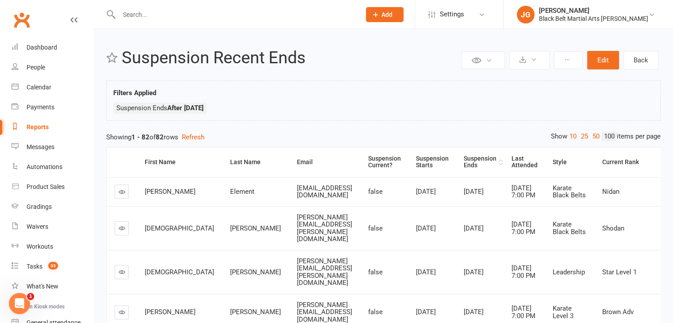
click at [456, 163] on th "Suspension Ends" at bounding box center [480, 162] width 48 height 30
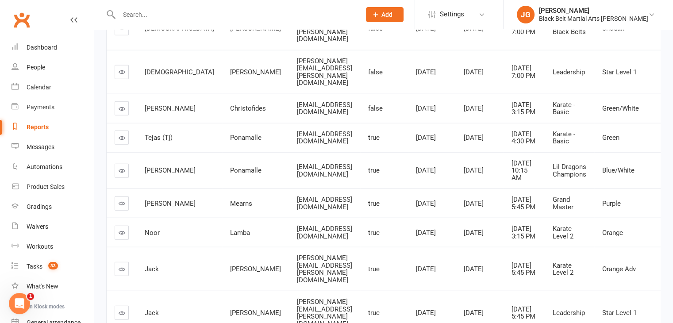
scroll to position [2358, 0]
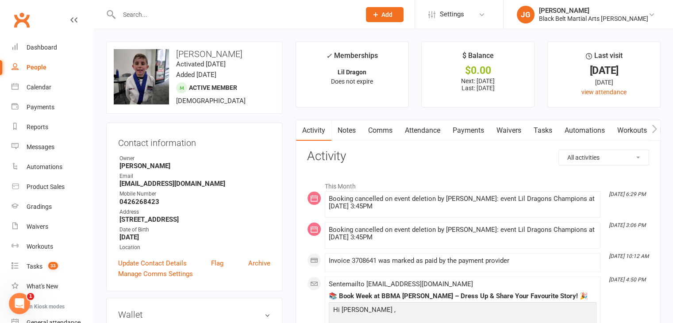
click at [438, 130] on link "Attendance" at bounding box center [423, 130] width 48 height 20
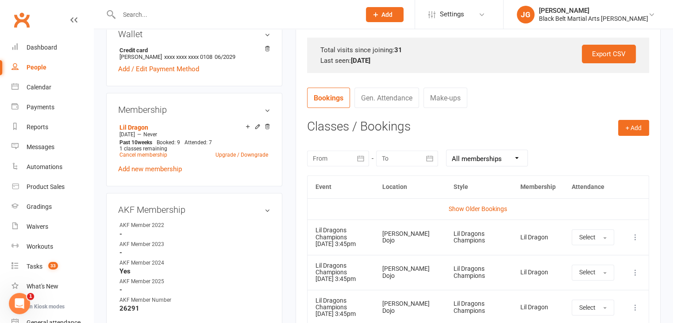
scroll to position [341, 0]
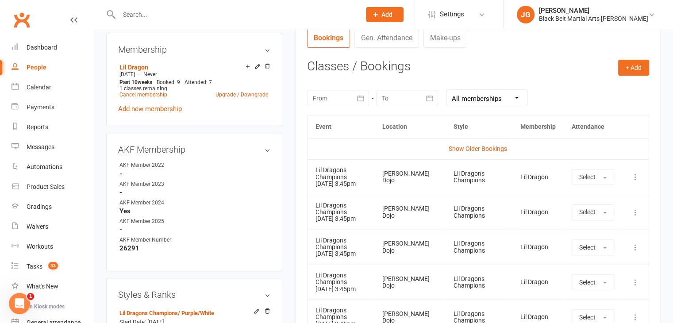
click at [348, 94] on div at bounding box center [338, 98] width 62 height 16
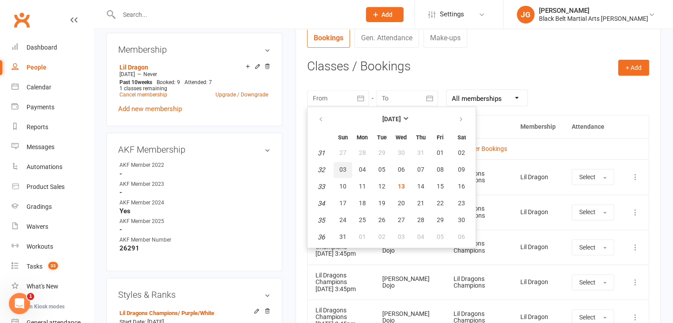
click at [345, 162] on button "03" at bounding box center [343, 170] width 19 height 16
type input "03 Aug 2025"
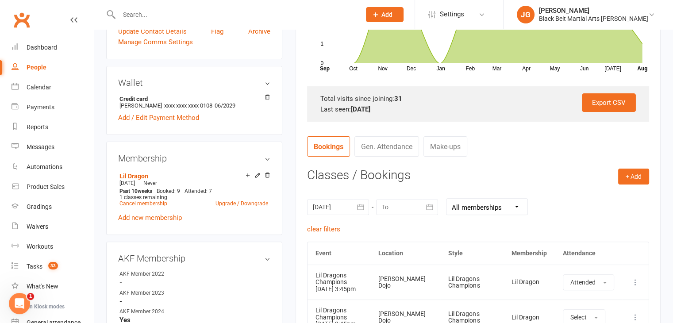
scroll to position [0, 0]
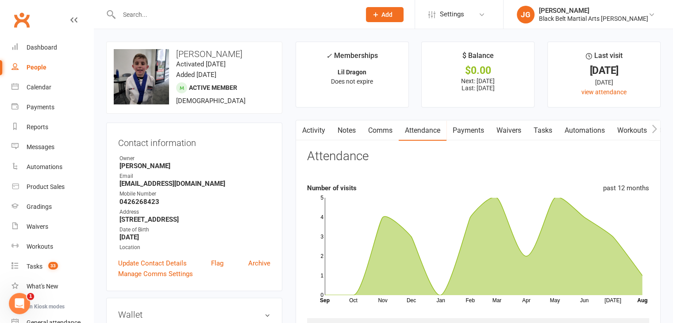
click at [321, 15] on input "text" at bounding box center [235, 14] width 238 height 12
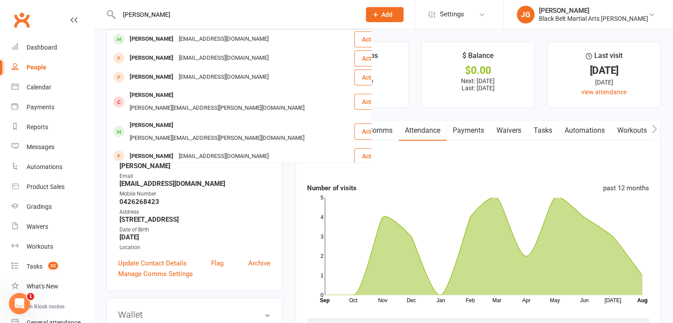
type input "austin couch"
click at [289, 34] on div "Austin Couch Phill_couch@hotmail.com" at bounding box center [230, 39] width 246 height 18
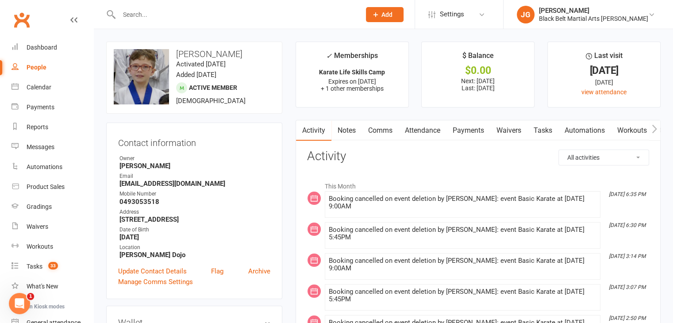
click at [424, 128] on link "Attendance" at bounding box center [423, 130] width 48 height 20
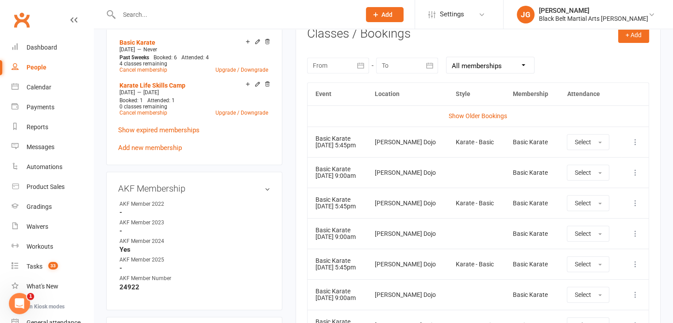
scroll to position [373, 0]
click at [343, 61] on div at bounding box center [338, 66] width 62 height 16
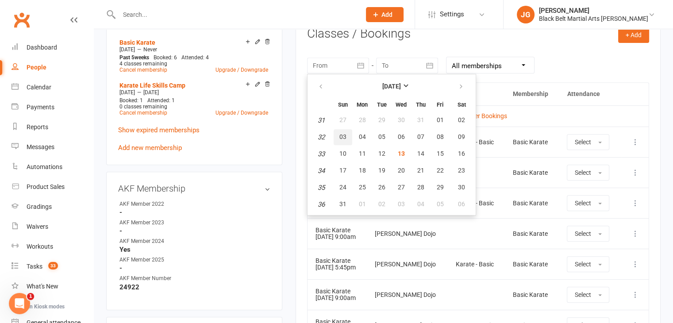
click at [339, 136] on span "03" at bounding box center [342, 136] width 7 height 7
type input "03 Aug 2025"
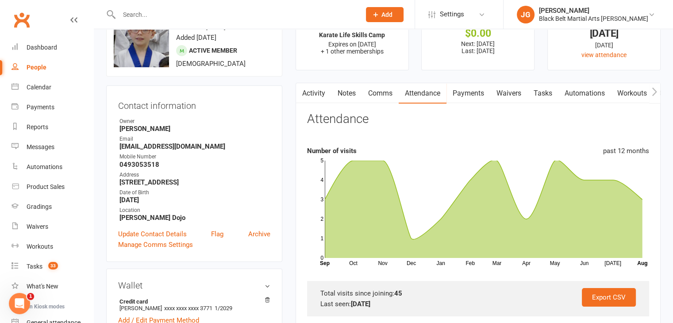
scroll to position [0, 0]
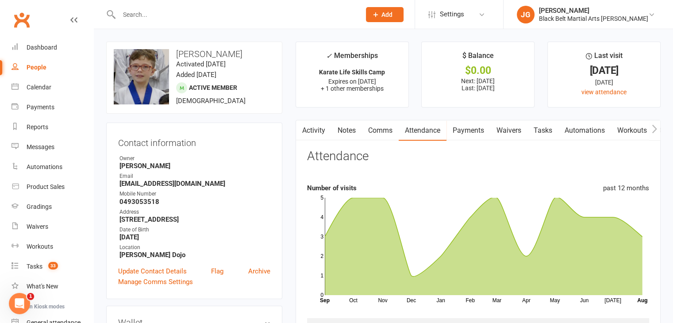
click at [263, 15] on input "text" at bounding box center [235, 14] width 238 height 12
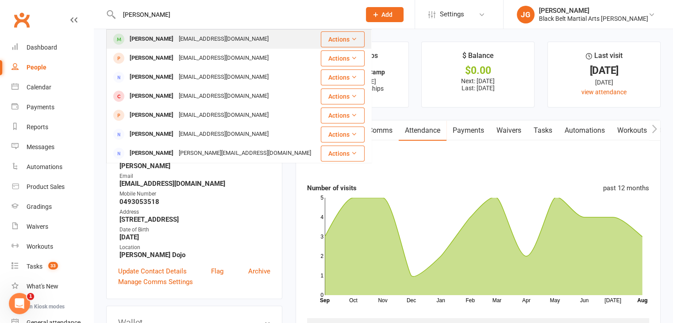
type input "james nair"
click at [230, 31] on div "James Nair monikaarvai1@gmail.com" at bounding box center [213, 39] width 213 height 18
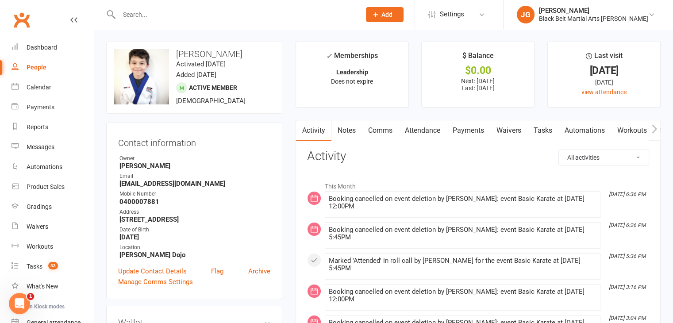
click at [424, 128] on link "Attendance" at bounding box center [423, 130] width 48 height 20
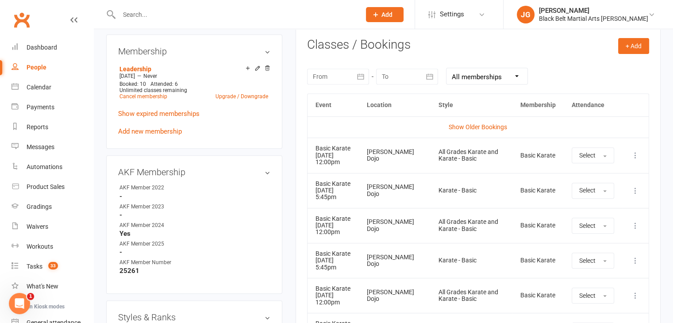
scroll to position [362, 0]
click at [353, 75] on button "button" at bounding box center [361, 77] width 16 height 16
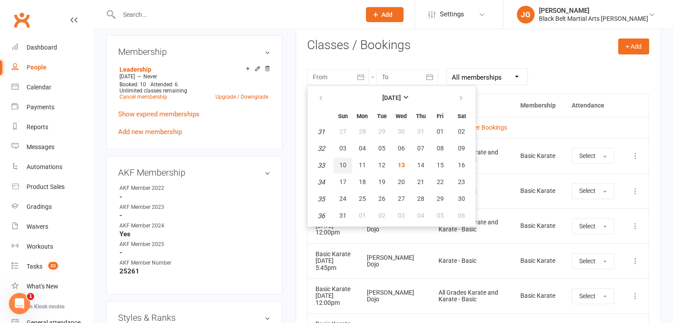
click at [343, 162] on span "10" at bounding box center [342, 165] width 7 height 7
type input "10 Aug 2025"
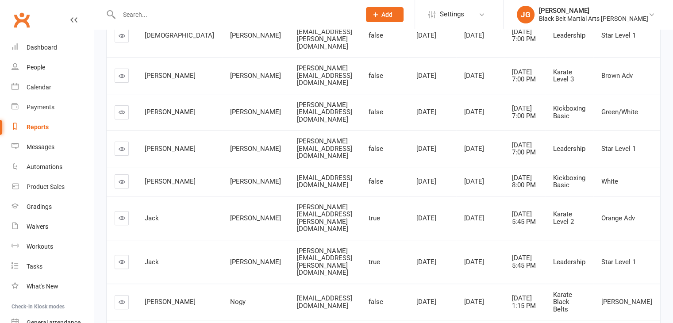
scroll to position [244, 0]
click at [39, 155] on link "Messages 2" at bounding box center [53, 147] width 82 height 20
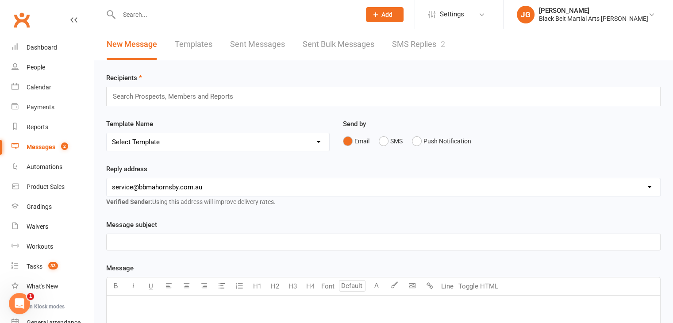
click at [443, 45] on div "2" at bounding box center [443, 43] width 4 height 9
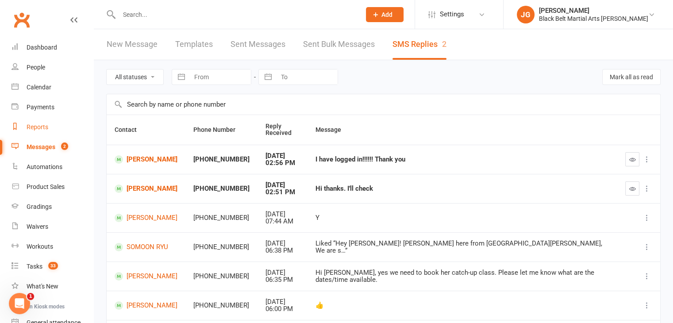
click at [58, 124] on link "Reports" at bounding box center [53, 127] width 82 height 20
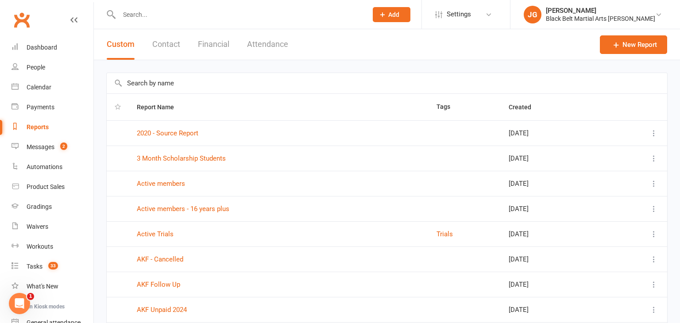
click at [170, 48] on button "Contact" at bounding box center [166, 44] width 28 height 31
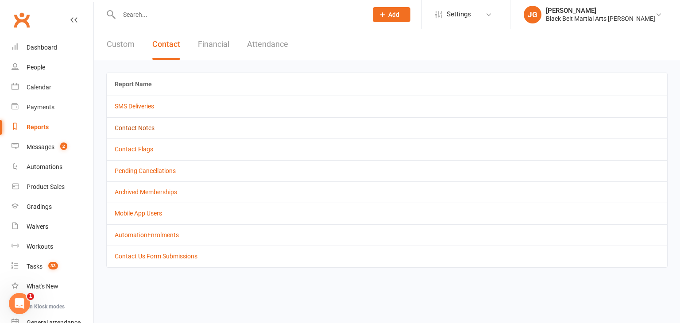
click at [137, 126] on link "Contact Notes" at bounding box center [135, 127] width 40 height 7
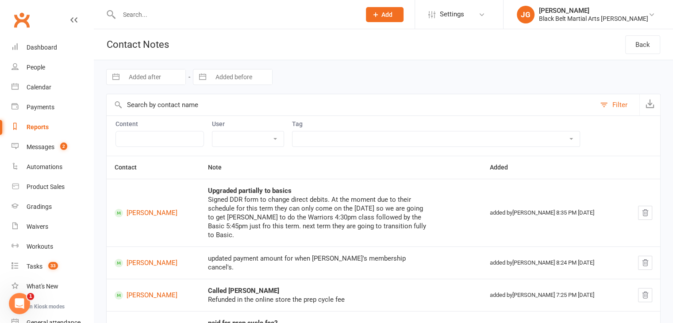
click at [16, 13] on link "Clubworx" at bounding box center [22, 20] width 22 height 22
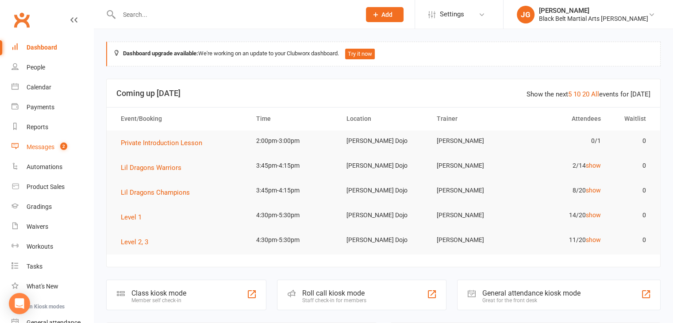
click at [35, 146] on div "Messages" at bounding box center [41, 146] width 28 height 7
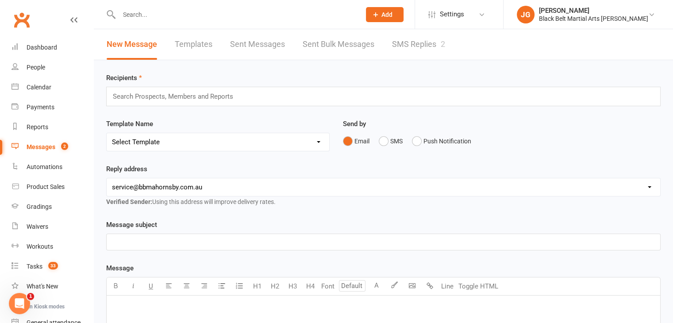
click at [413, 52] on link "SMS Replies 2" at bounding box center [418, 44] width 53 height 31
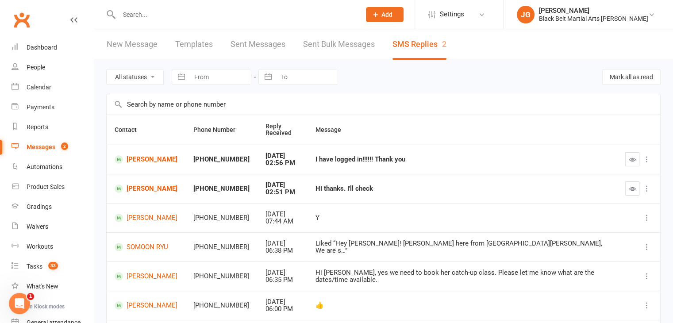
click at [238, 8] on input "text" at bounding box center [235, 14] width 238 height 12
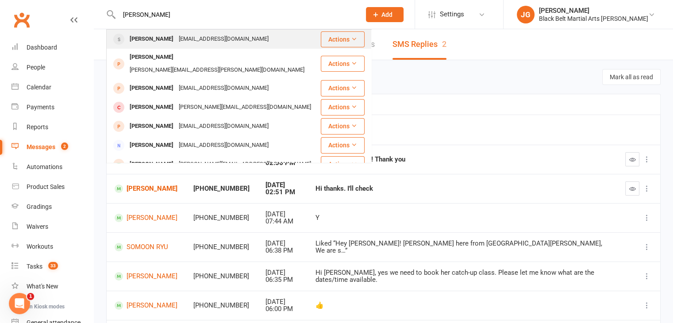
type input "[PERSON_NAME]"
click at [210, 36] on div "[EMAIL_ADDRESS][DOMAIN_NAME]" at bounding box center [223, 39] width 95 height 13
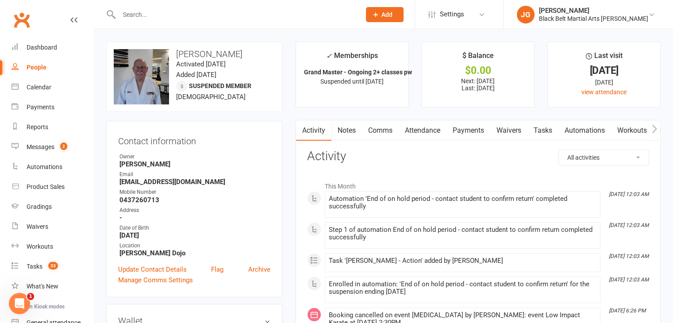
click at [437, 127] on link "Attendance" at bounding box center [423, 130] width 48 height 20
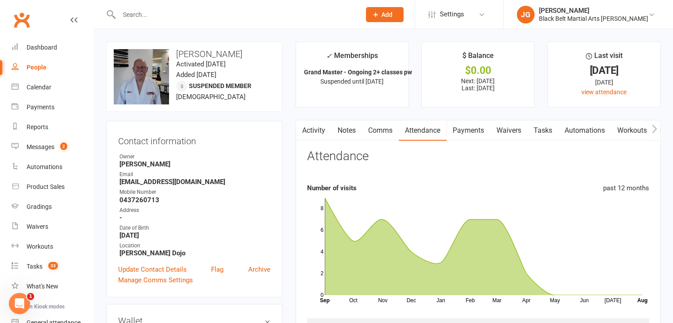
click at [466, 128] on link "Payments" at bounding box center [469, 130] width 44 height 20
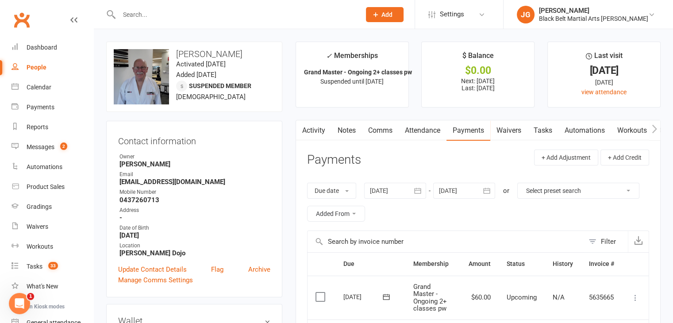
click at [414, 133] on link "Attendance" at bounding box center [423, 130] width 48 height 20
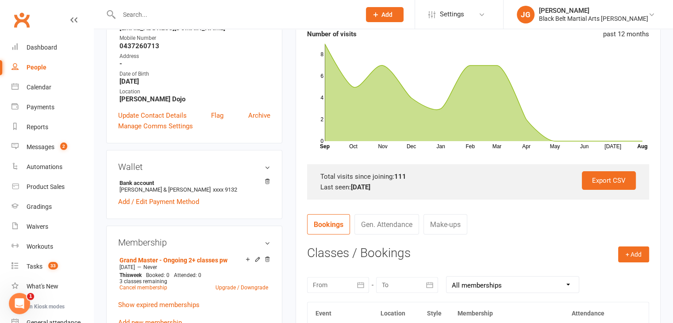
scroll to position [298, 0]
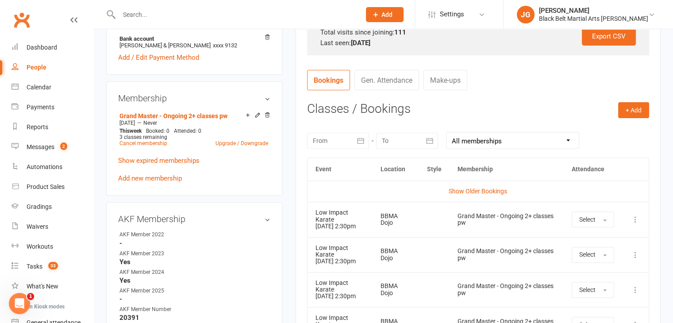
click at [431, 216] on td at bounding box center [434, 219] width 31 height 35
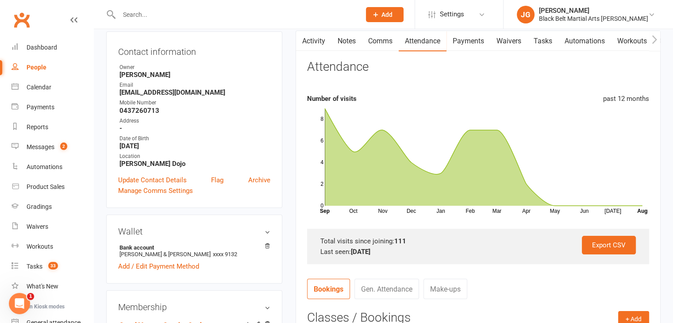
scroll to position [0, 0]
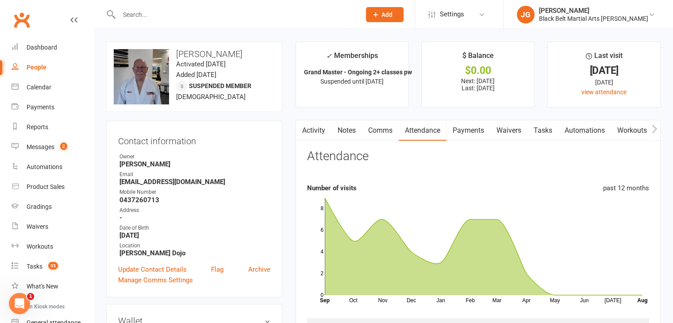
click at [352, 128] on link "Notes" at bounding box center [346, 130] width 31 height 20
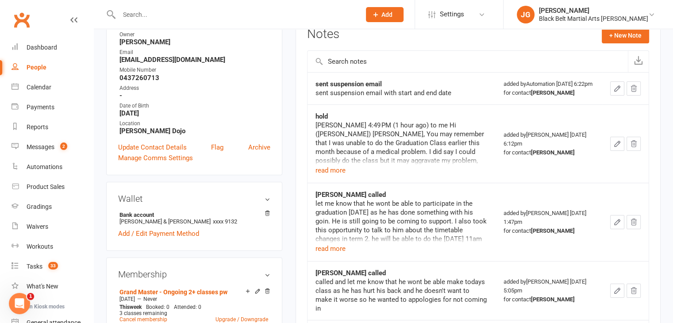
scroll to position [122, 0]
click at [330, 176] on button "read more" at bounding box center [331, 170] width 30 height 11
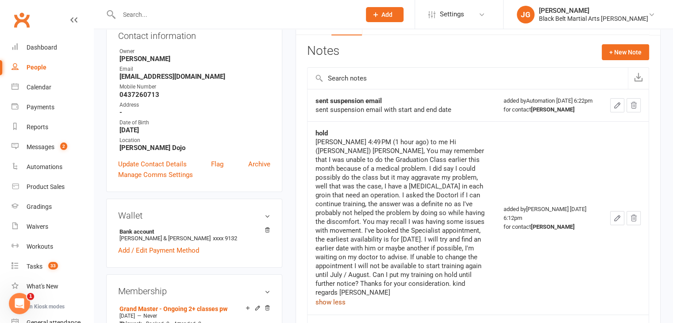
scroll to position [0, 0]
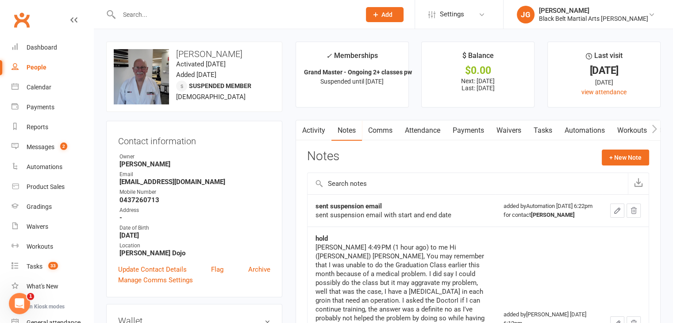
click at [268, 58] on h3 "[PERSON_NAME]" at bounding box center [194, 54] width 161 height 10
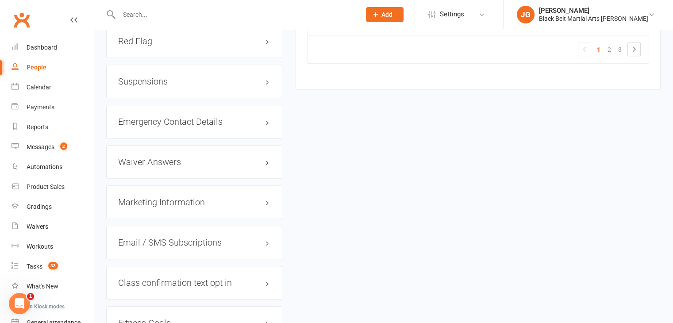
scroll to position [835, 0]
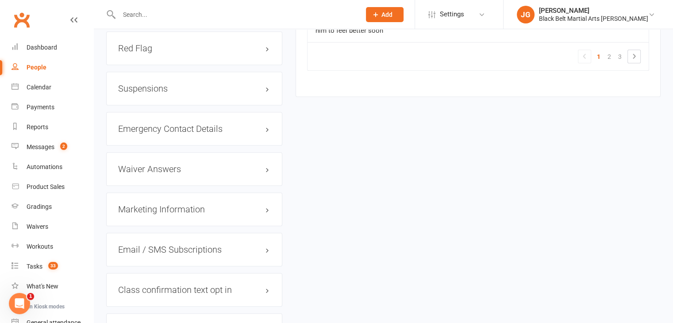
click at [223, 88] on h3 "Suspensions" at bounding box center [194, 89] width 152 height 10
click at [268, 104] on icon at bounding box center [267, 105] width 6 height 6
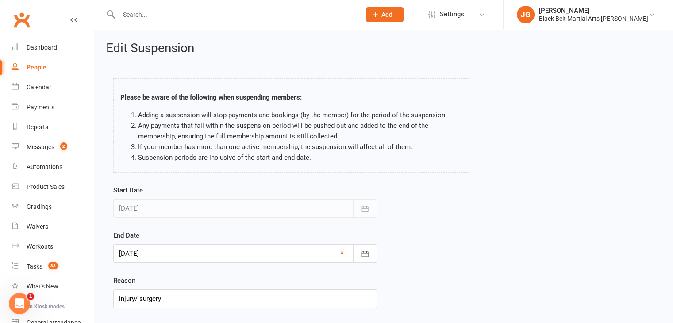
click at [255, 245] on div at bounding box center [245, 253] width 264 height 19
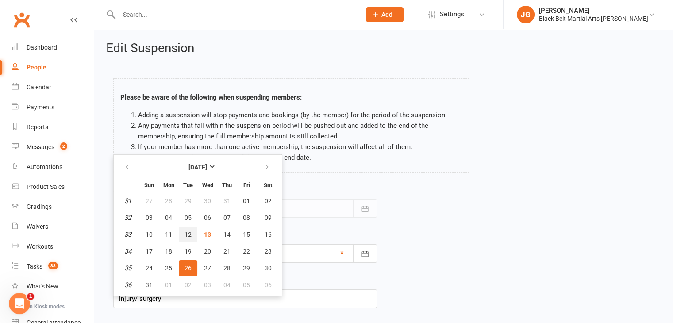
click at [189, 231] on span "12" at bounding box center [188, 234] width 7 height 7
type input "12 Aug 2025"
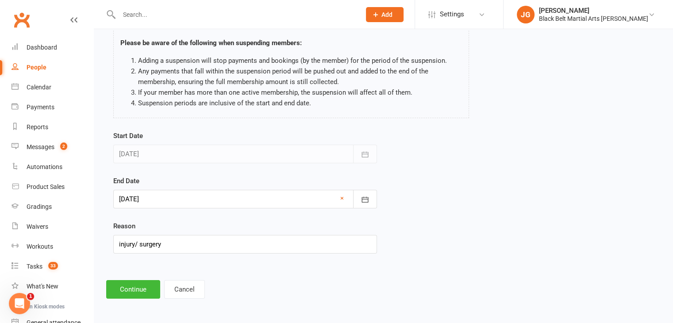
scroll to position [54, 0]
click at [147, 283] on button "Continue" at bounding box center [133, 290] width 54 height 19
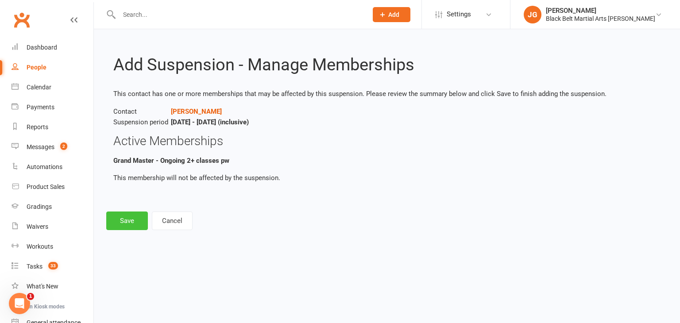
click at [117, 219] on button "Save" at bounding box center [127, 221] width 42 height 19
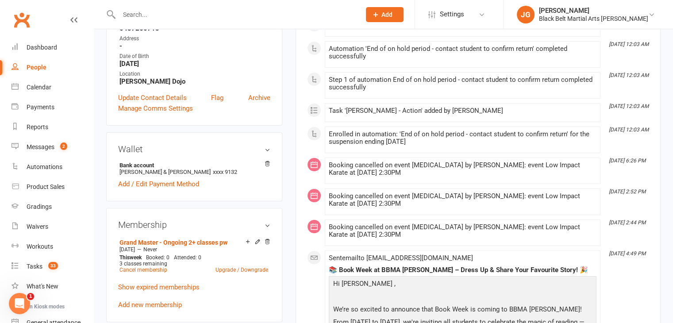
scroll to position [287, 0]
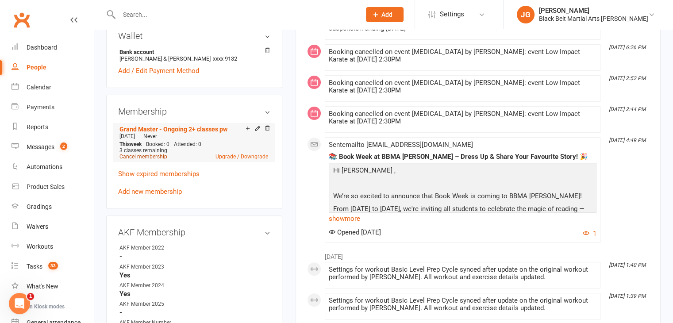
click at [149, 157] on link "Cancel membership" at bounding box center [143, 157] width 48 height 6
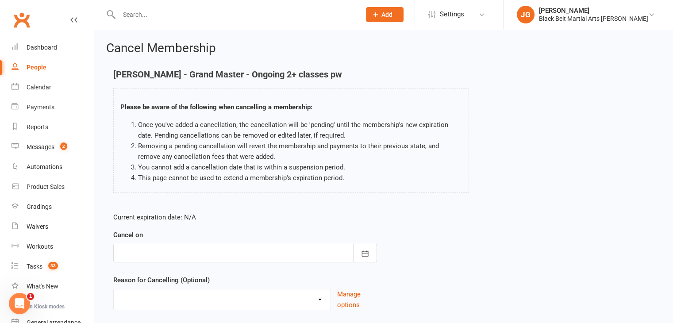
click at [248, 250] on div at bounding box center [245, 253] width 264 height 19
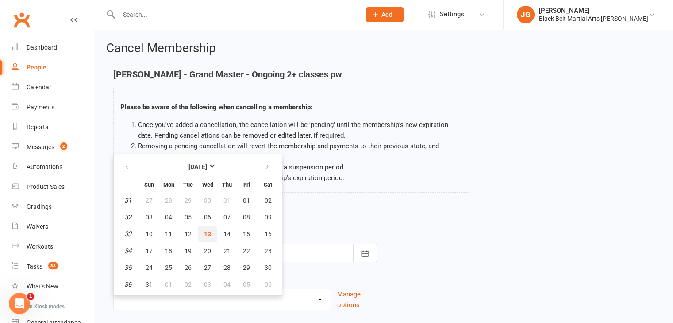
click at [201, 228] on button "13" at bounding box center [207, 234] width 19 height 16
type input "13 Aug 2025"
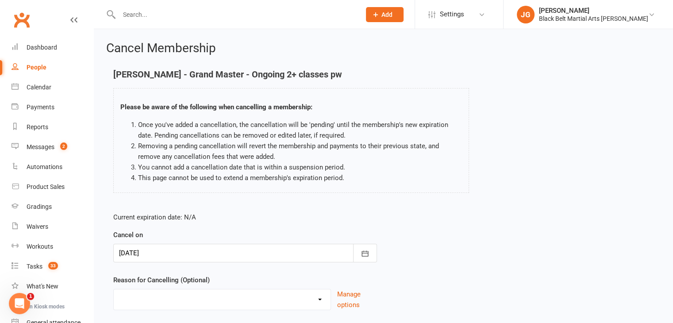
scroll to position [58, 0]
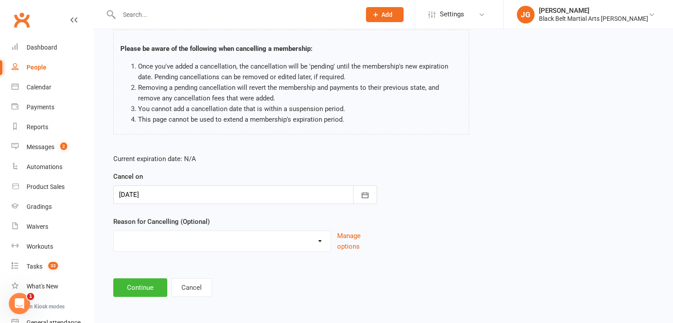
click at [246, 240] on select "Change of mind during Cooling Off Period Expiry of Grandmaster 10 Week Intro Pr…" at bounding box center [222, 240] width 217 height 18
select select "18"
click at [114, 231] on select "Change of mind during Cooling Off Period Expiry of Grandmaster 10 Week Intro Pr…" at bounding box center [222, 240] width 217 height 18
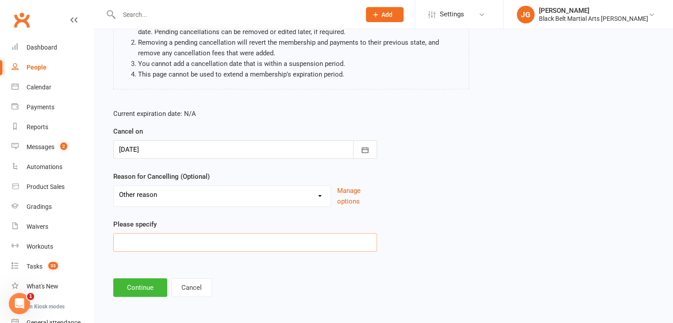
click at [293, 239] on input at bounding box center [245, 242] width 264 height 19
type input "Medical"
click at [139, 289] on button "Continue" at bounding box center [140, 287] width 54 height 19
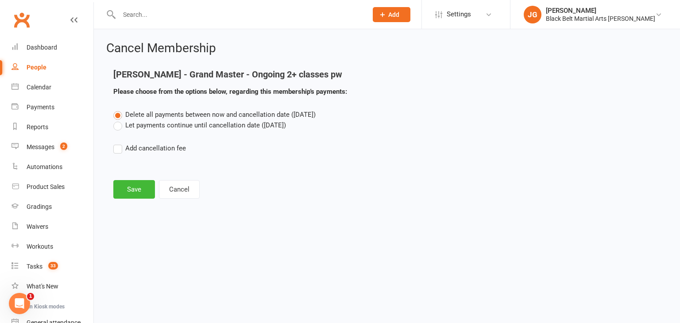
click at [158, 129] on label "Let payments continue until cancellation date (Aug 13, 2025)" at bounding box center [199, 125] width 173 height 11
click at [119, 120] on input "Let payments continue until cancellation date (Aug 13, 2025)" at bounding box center [116, 120] width 6 height 0
click at [142, 192] on button "Save" at bounding box center [134, 189] width 42 height 19
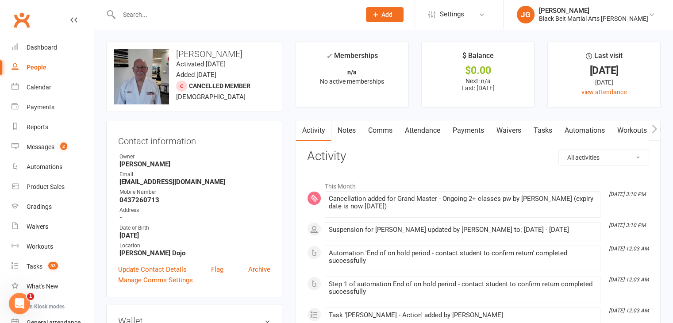
click at [340, 126] on link "Notes" at bounding box center [346, 130] width 31 height 20
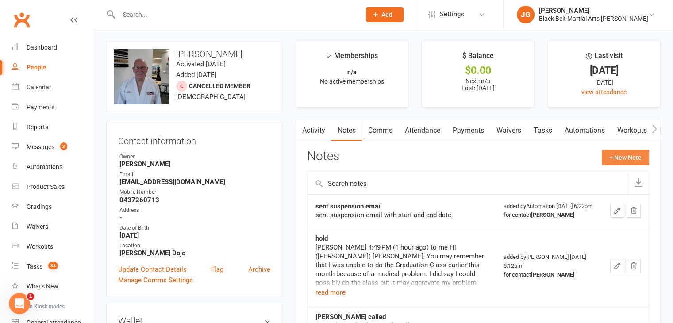
click at [627, 157] on button "+ New Note" at bounding box center [625, 158] width 47 height 16
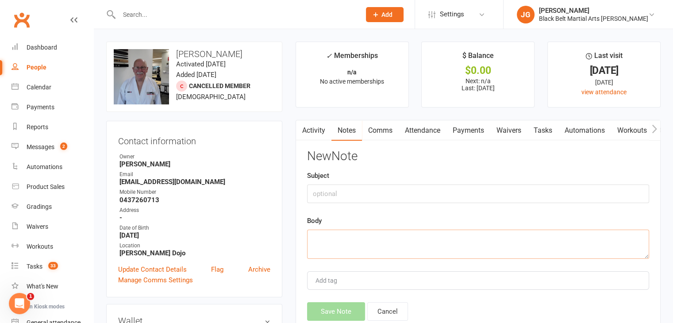
click at [437, 246] on textarea at bounding box center [478, 244] width 342 height 29
type textarea "C"
type textarea "A"
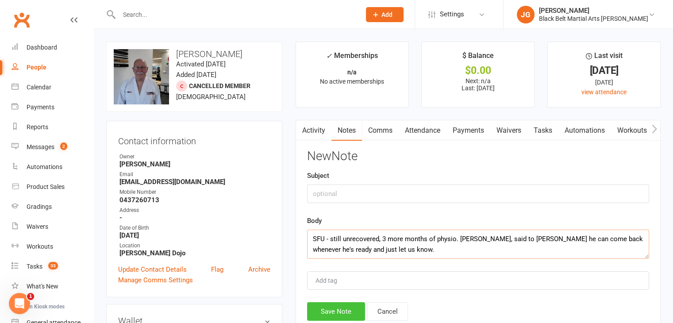
type textarea "SFU - still unrecovered, 3 more months of physio. [PERSON_NAME], said to [PERSO…"
click at [337, 310] on button "Save Note" at bounding box center [336, 311] width 58 height 19
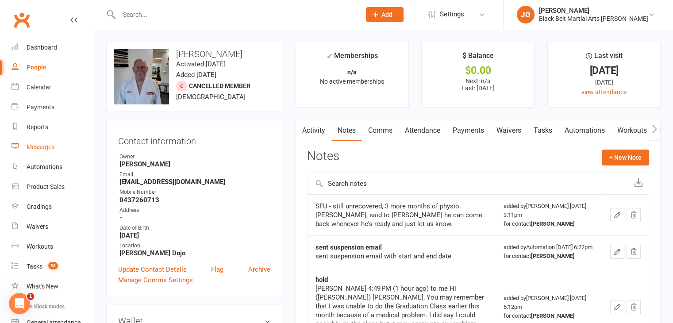
click at [56, 142] on link "Messages" at bounding box center [53, 147] width 82 height 20
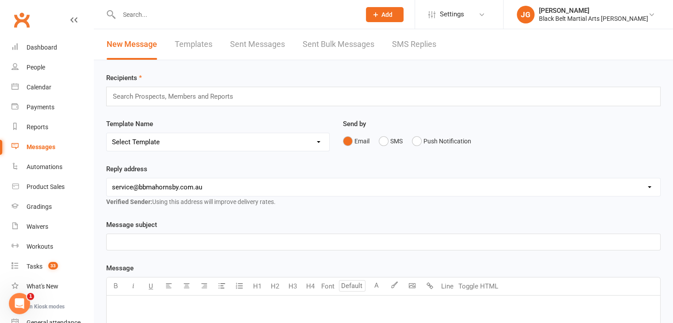
click at [418, 51] on link "SMS Replies" at bounding box center [414, 44] width 44 height 31
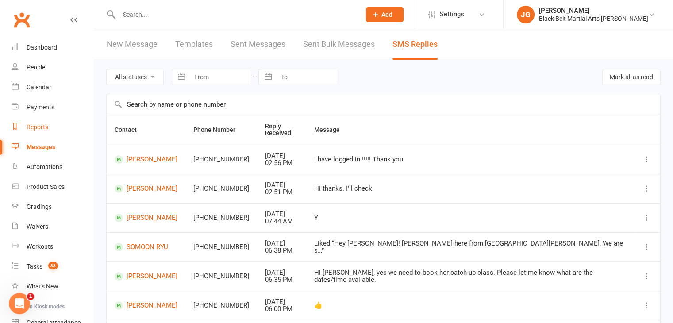
click at [28, 126] on div "Reports" at bounding box center [38, 126] width 22 height 7
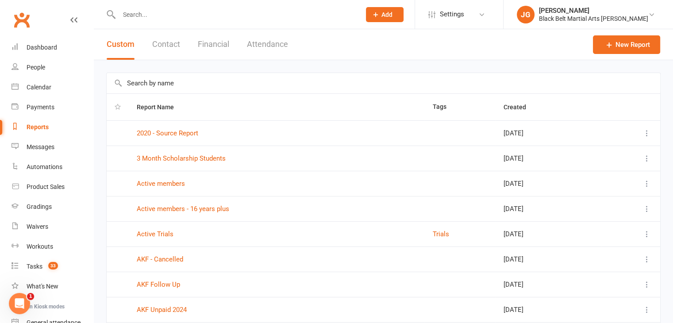
click at [168, 48] on button "Contact" at bounding box center [166, 44] width 28 height 31
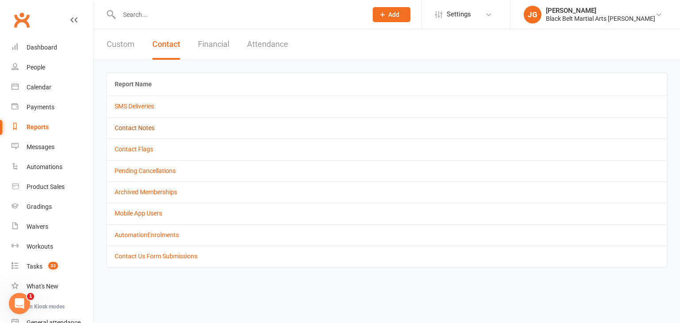
click at [150, 128] on link "Contact Notes" at bounding box center [135, 127] width 40 height 7
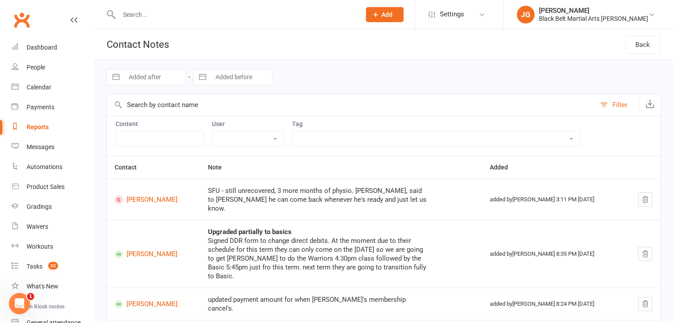
click at [25, 20] on link "Clubworx" at bounding box center [22, 20] width 22 height 22
